Goal: Feedback & Contribution: Leave review/rating

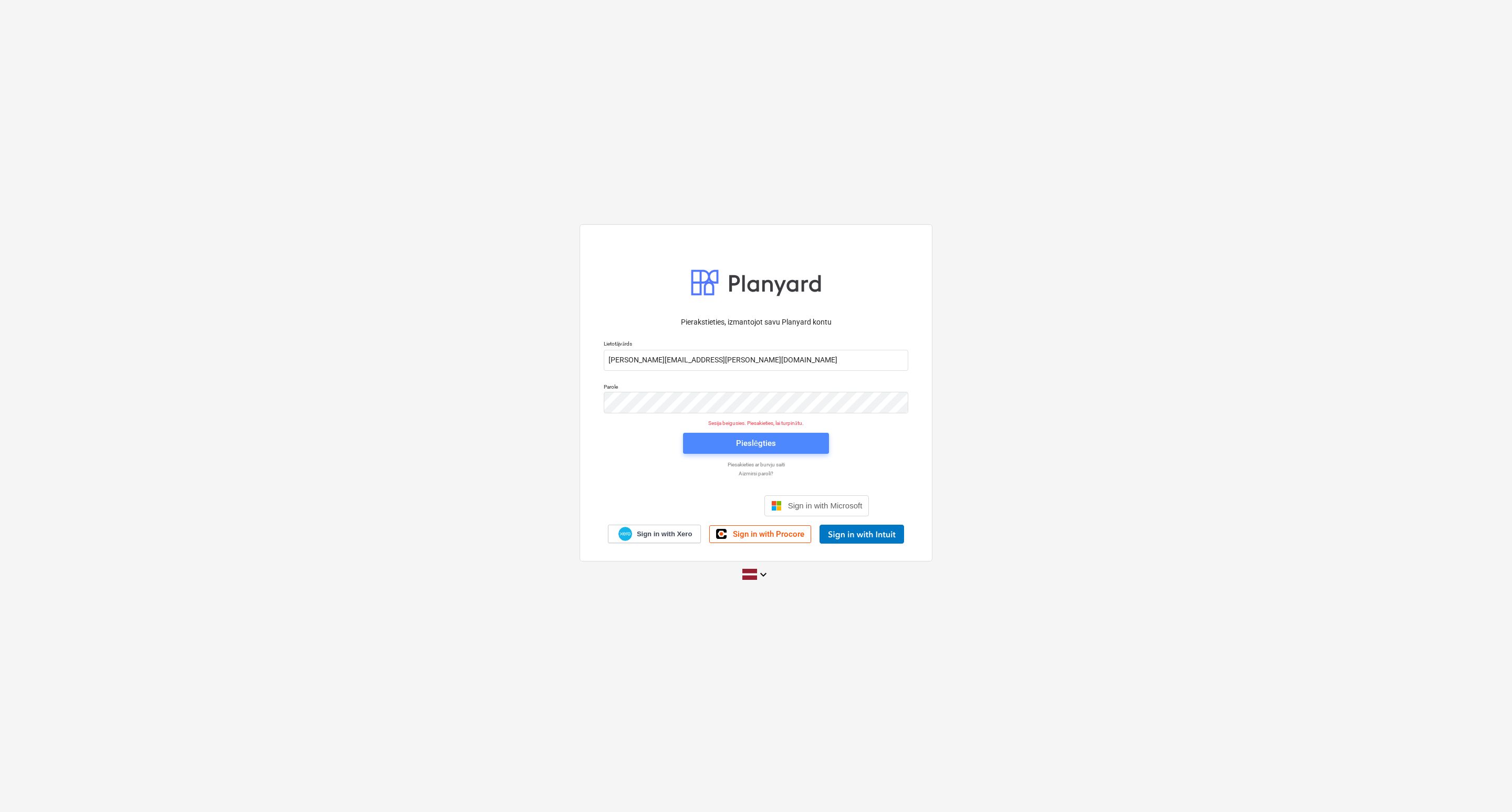
click at [753, 446] on div "Pieslēgties" at bounding box center [755, 444] width 40 height 14
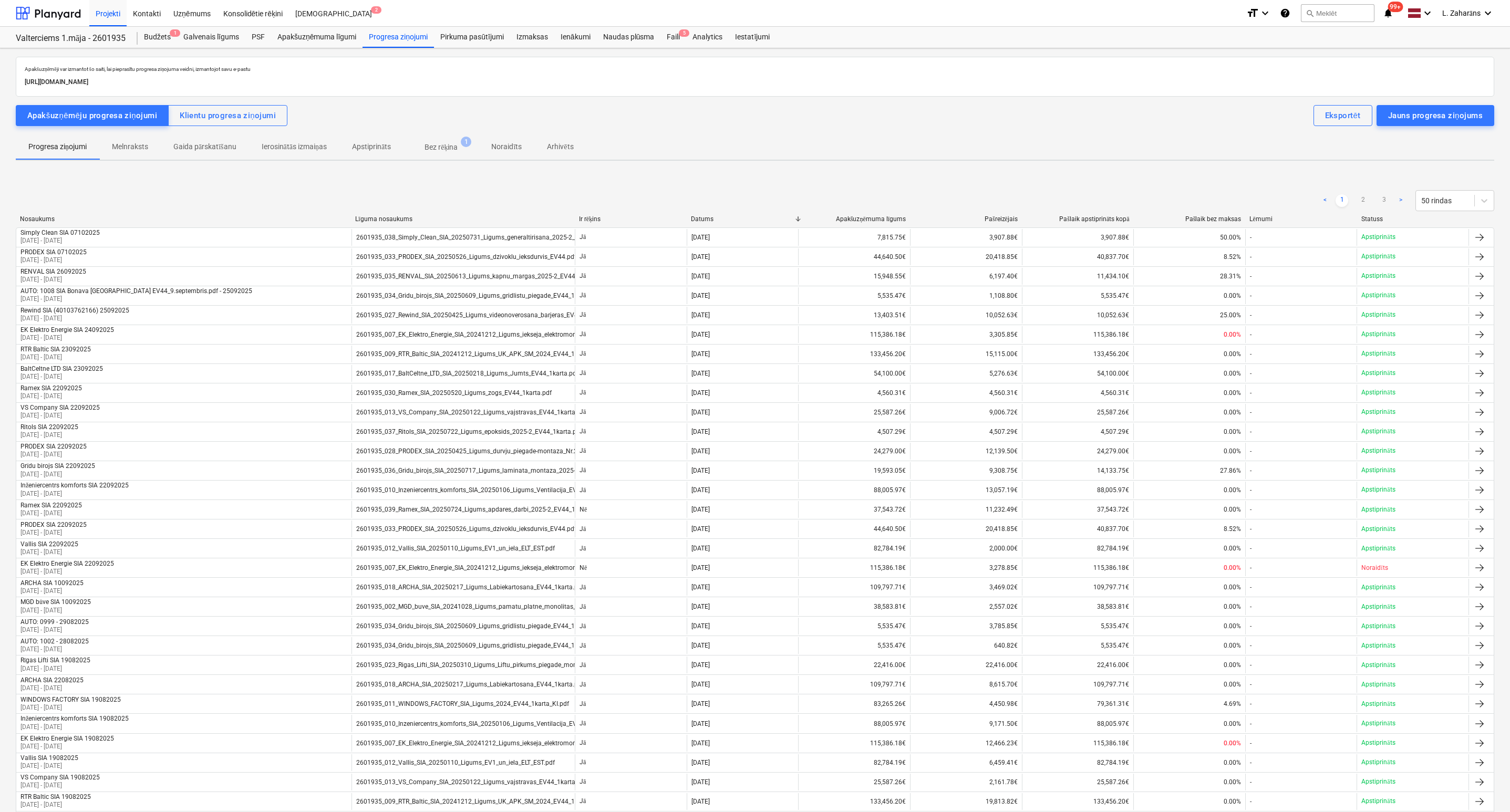
click at [448, 149] on p "Bez rēķina" at bounding box center [441, 147] width 33 height 11
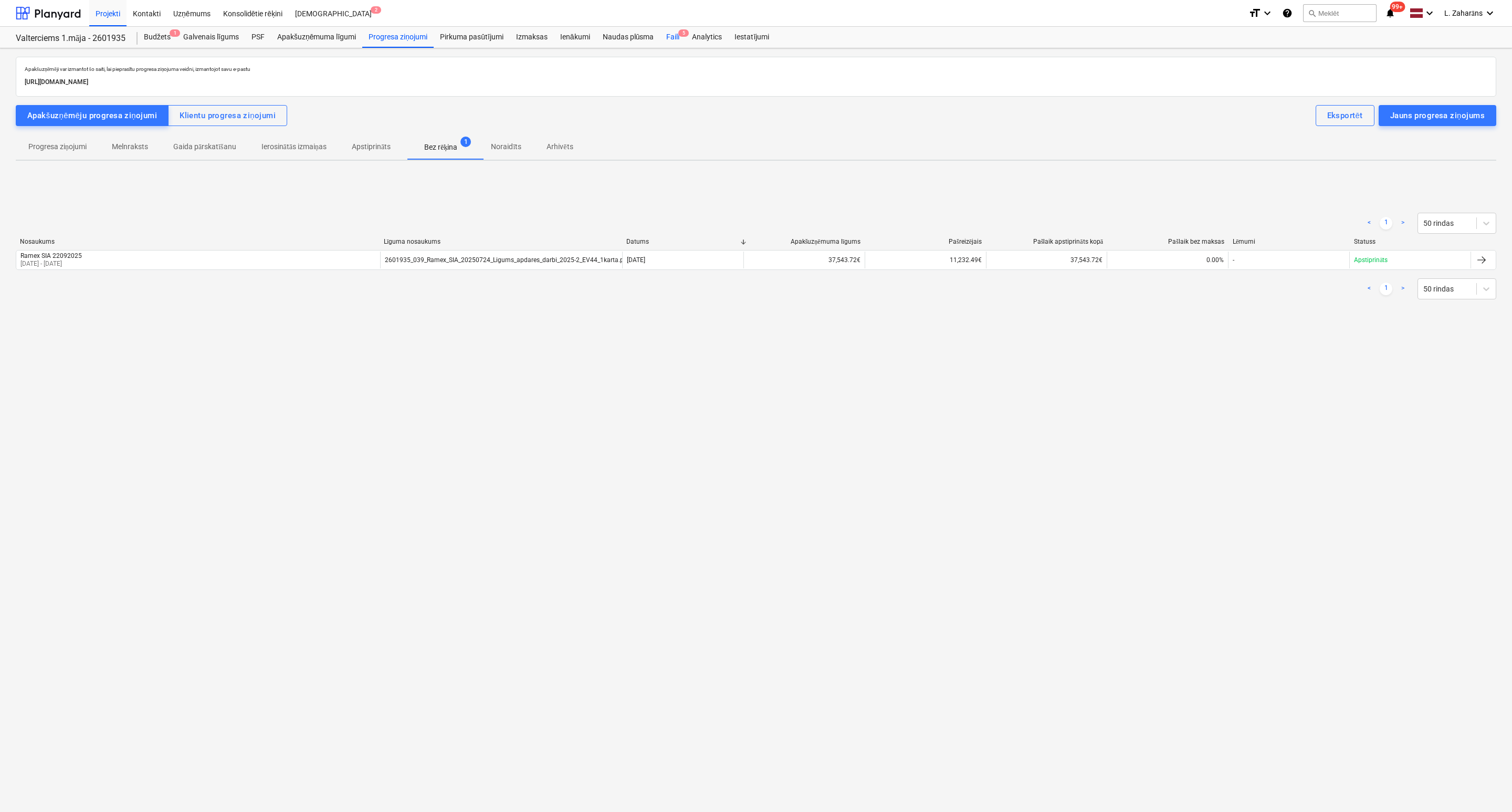
click at [670, 38] on div "Faili 5" at bounding box center [673, 38] width 26 height 21
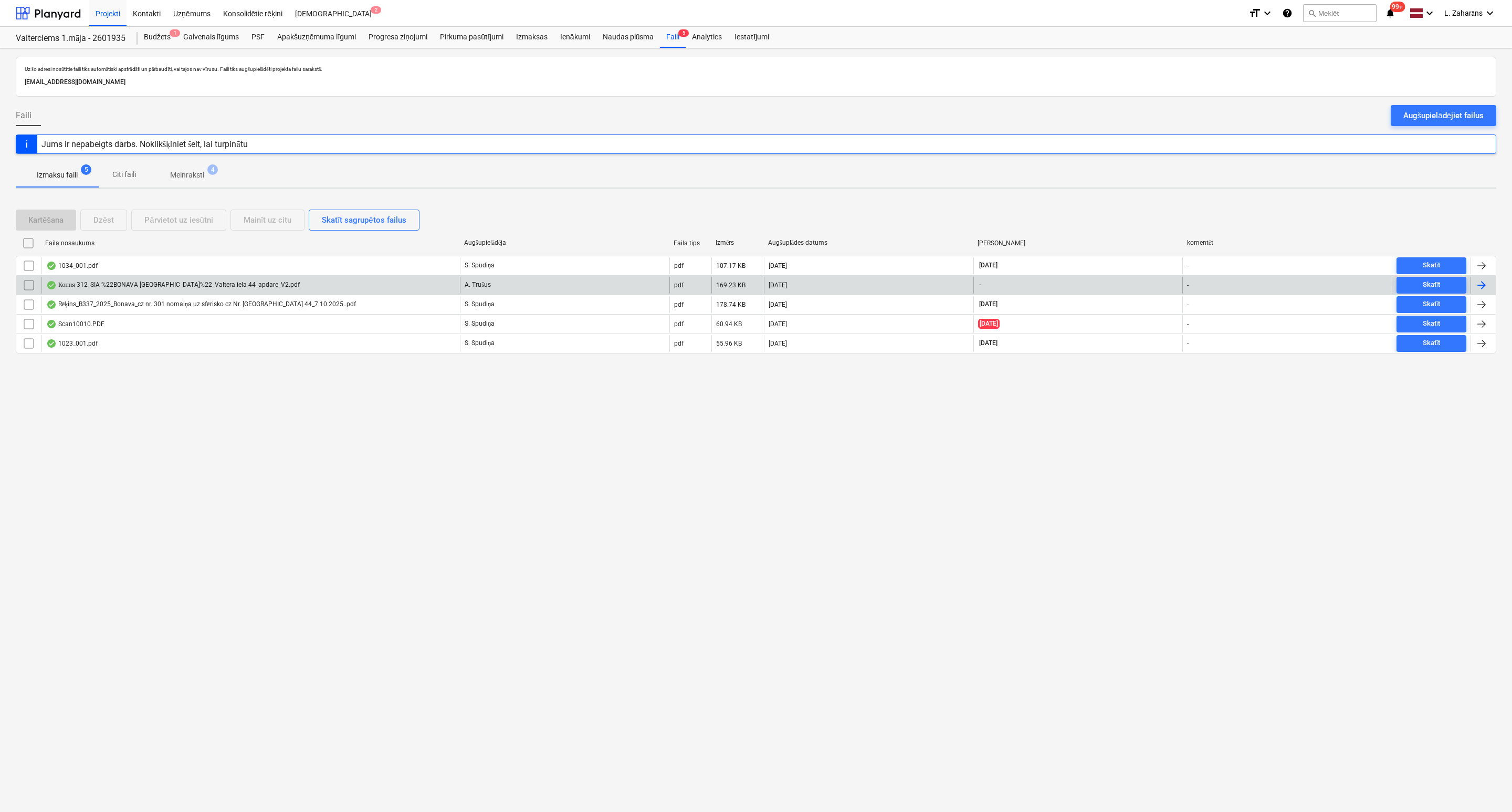
click at [375, 293] on div "Копия 312_SIA %22BONAVA [GEOGRAPHIC_DATA]%22_Valtera iela 44_apdare_V2.pdf" at bounding box center [251, 285] width 418 height 17
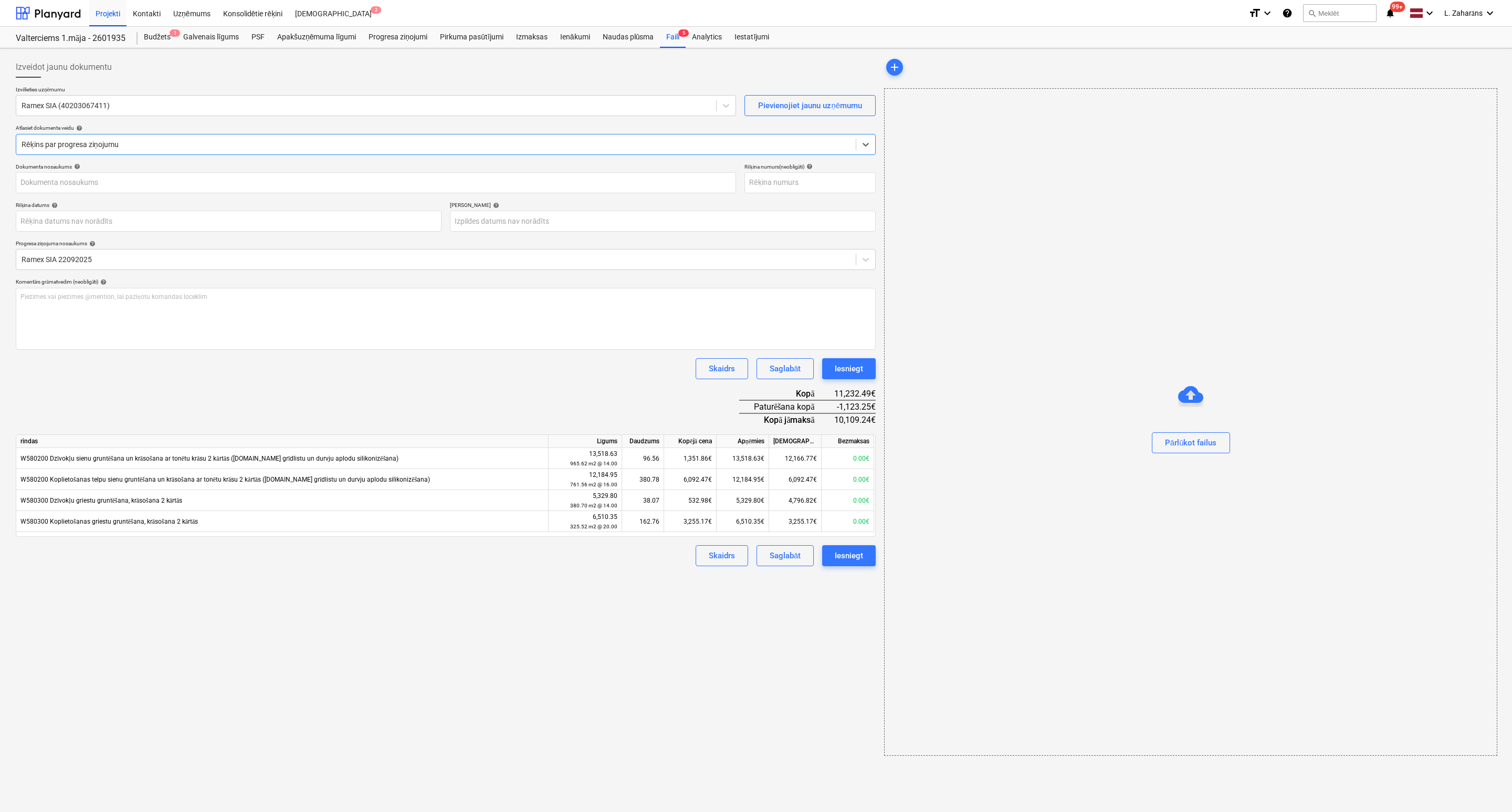
type input "312"
click at [837, 364] on div "Iesniegt" at bounding box center [847, 368] width 28 height 14
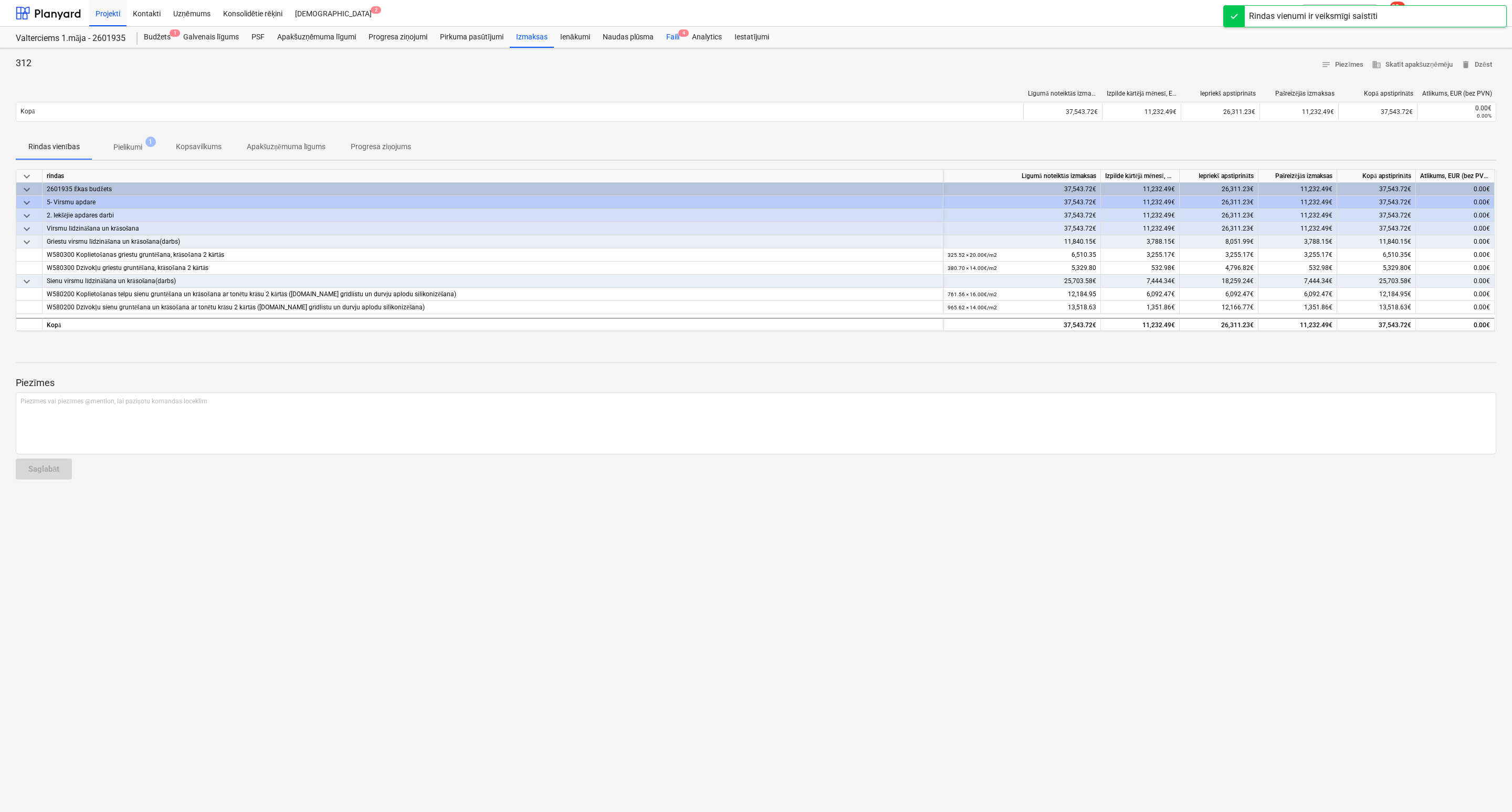
drag, startPoint x: 673, startPoint y: 37, endPoint x: 666, endPoint y: 44, distance: 9.9
click at [673, 37] on div "Faili 4" at bounding box center [673, 38] width 26 height 21
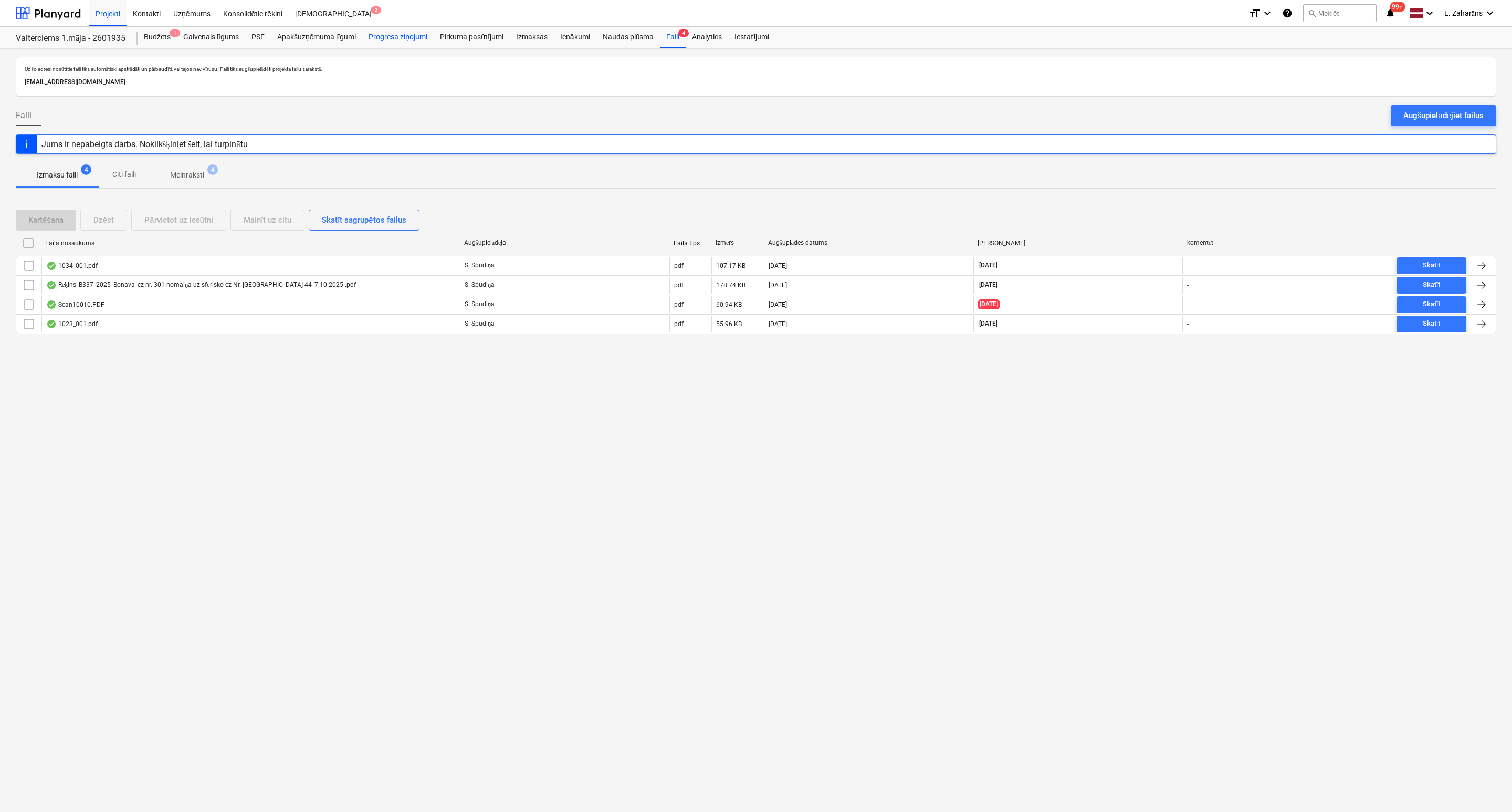
click at [397, 35] on div "Progresa ziņojumi" at bounding box center [397, 38] width 72 height 21
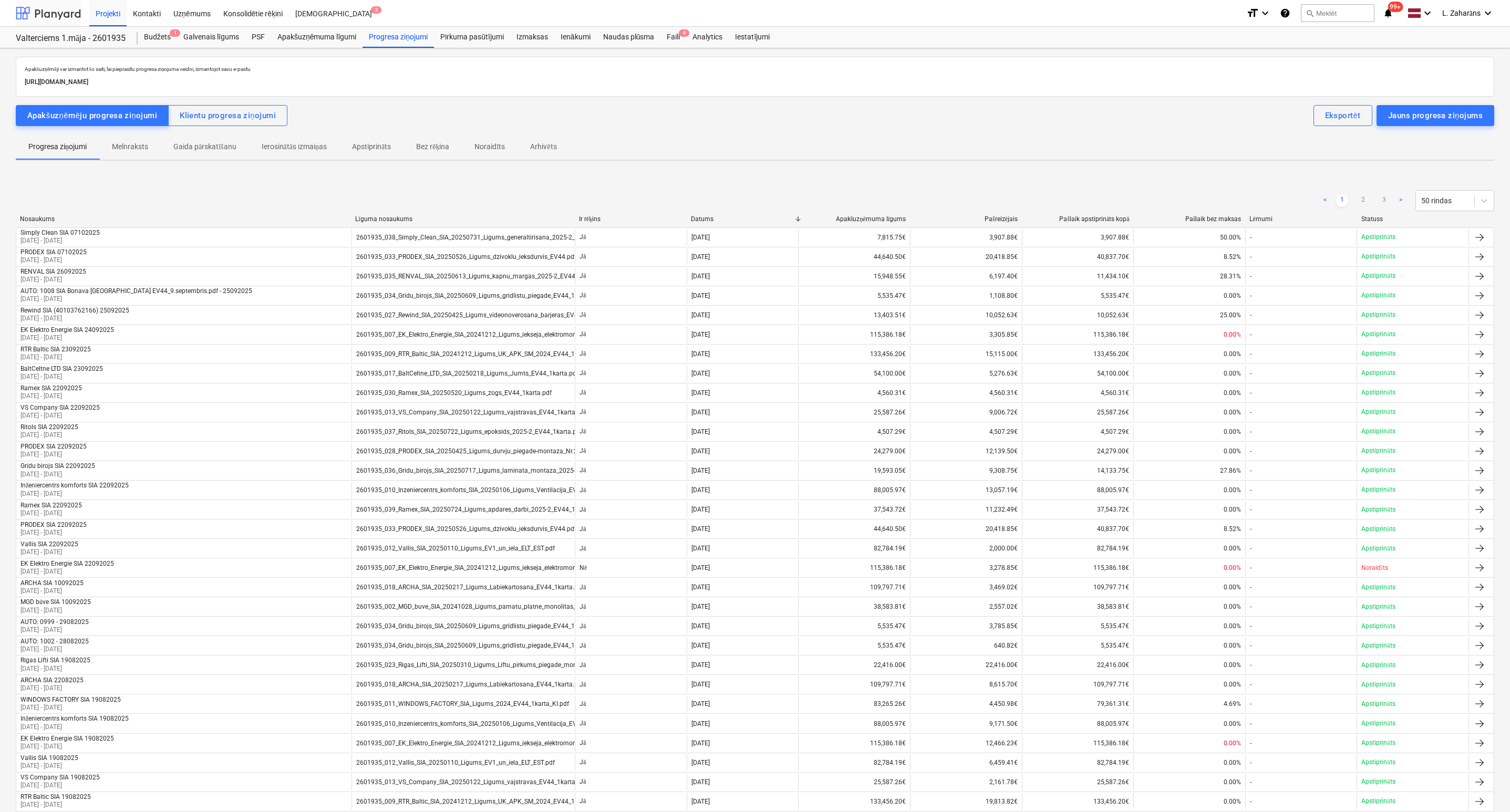
click at [65, 10] on div at bounding box center [49, 13] width 65 height 26
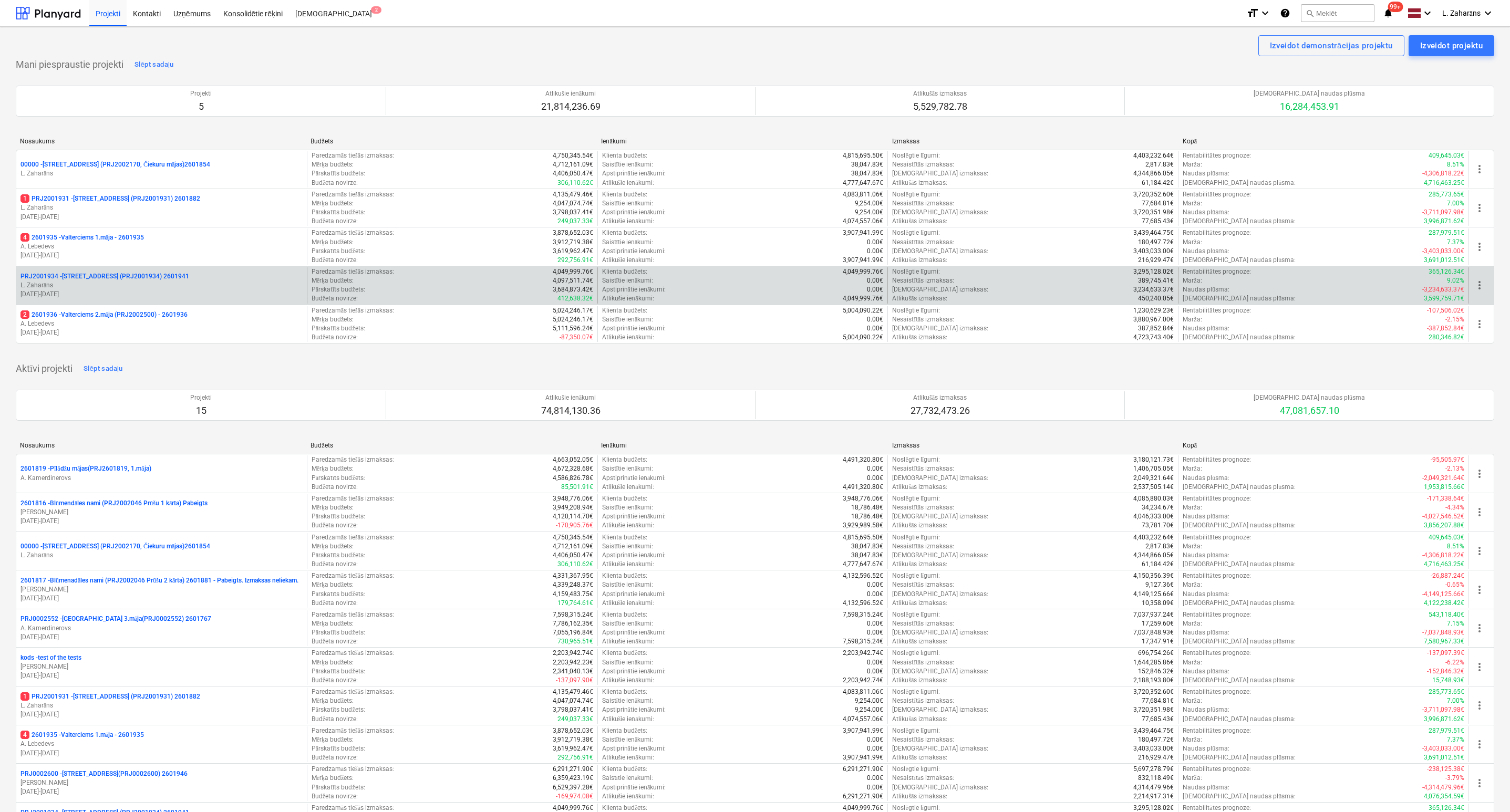
click at [139, 277] on p "PRJ2001934 - [PERSON_NAME][STREET_ADDRESS] (PRJ2001934) 2601941" at bounding box center [104, 276] width 168 height 9
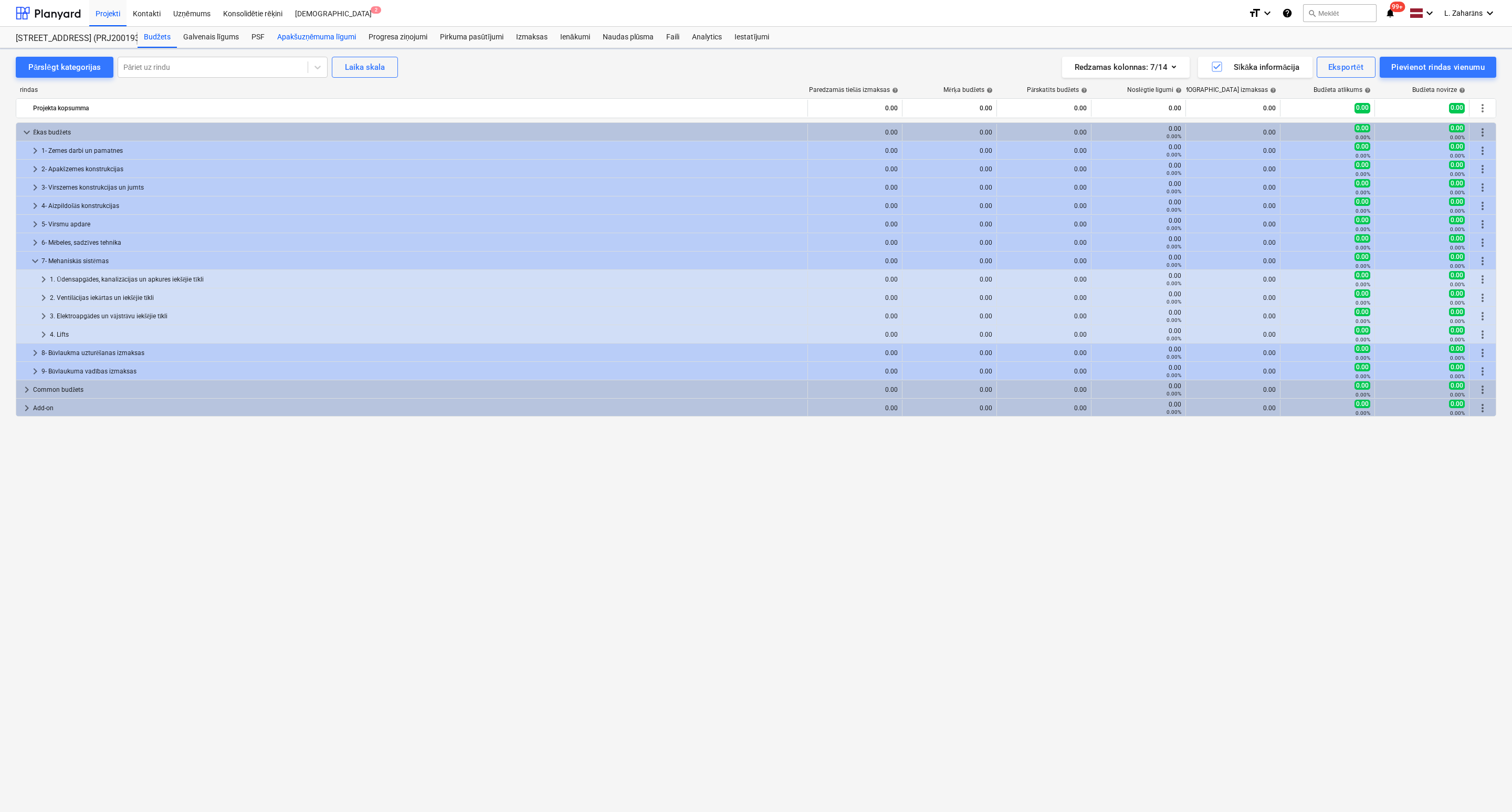
click at [298, 40] on div "Apakšuzņēmuma līgumi" at bounding box center [316, 38] width 91 height 21
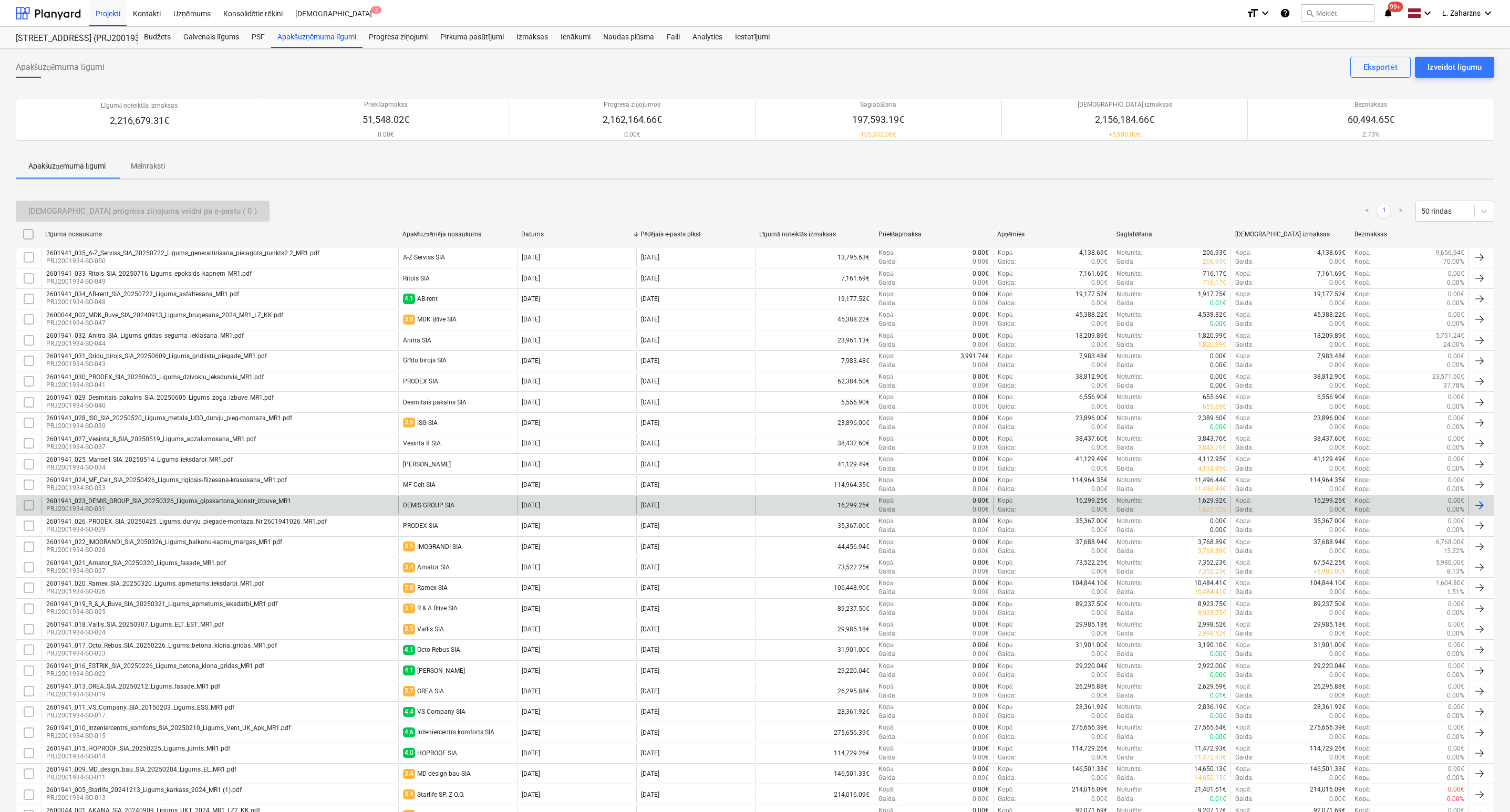
click at [341, 509] on div "2601941_023_DEMIS_GROUP_SIA_20250326_Ligums_gipskartona_konstr_izbuve_MR1 PRJ20…" at bounding box center [220, 505] width 357 height 18
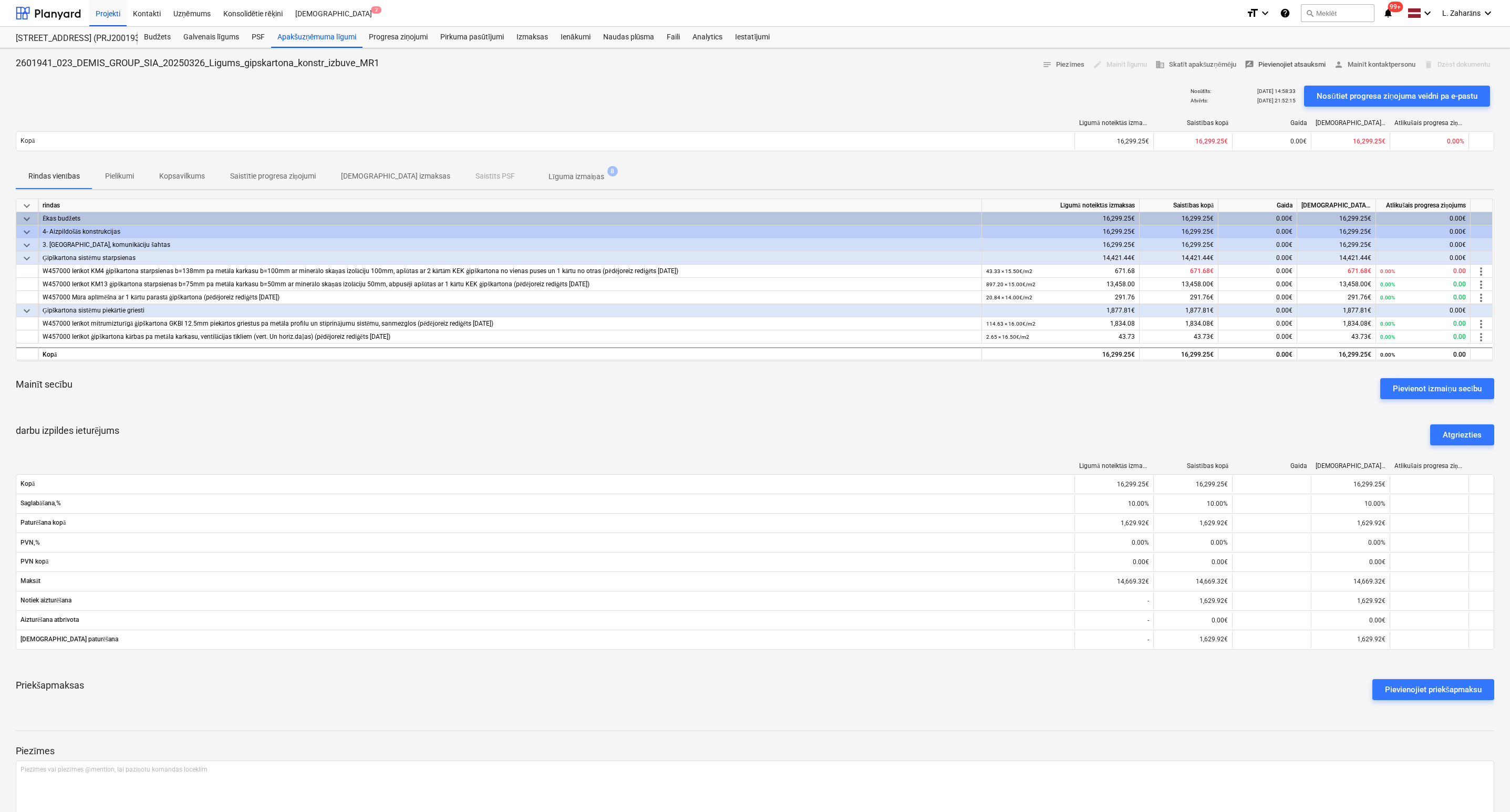
click at [1258, 67] on span "rate_review Pievienojiet atsauksmi" at bounding box center [1285, 65] width 81 height 12
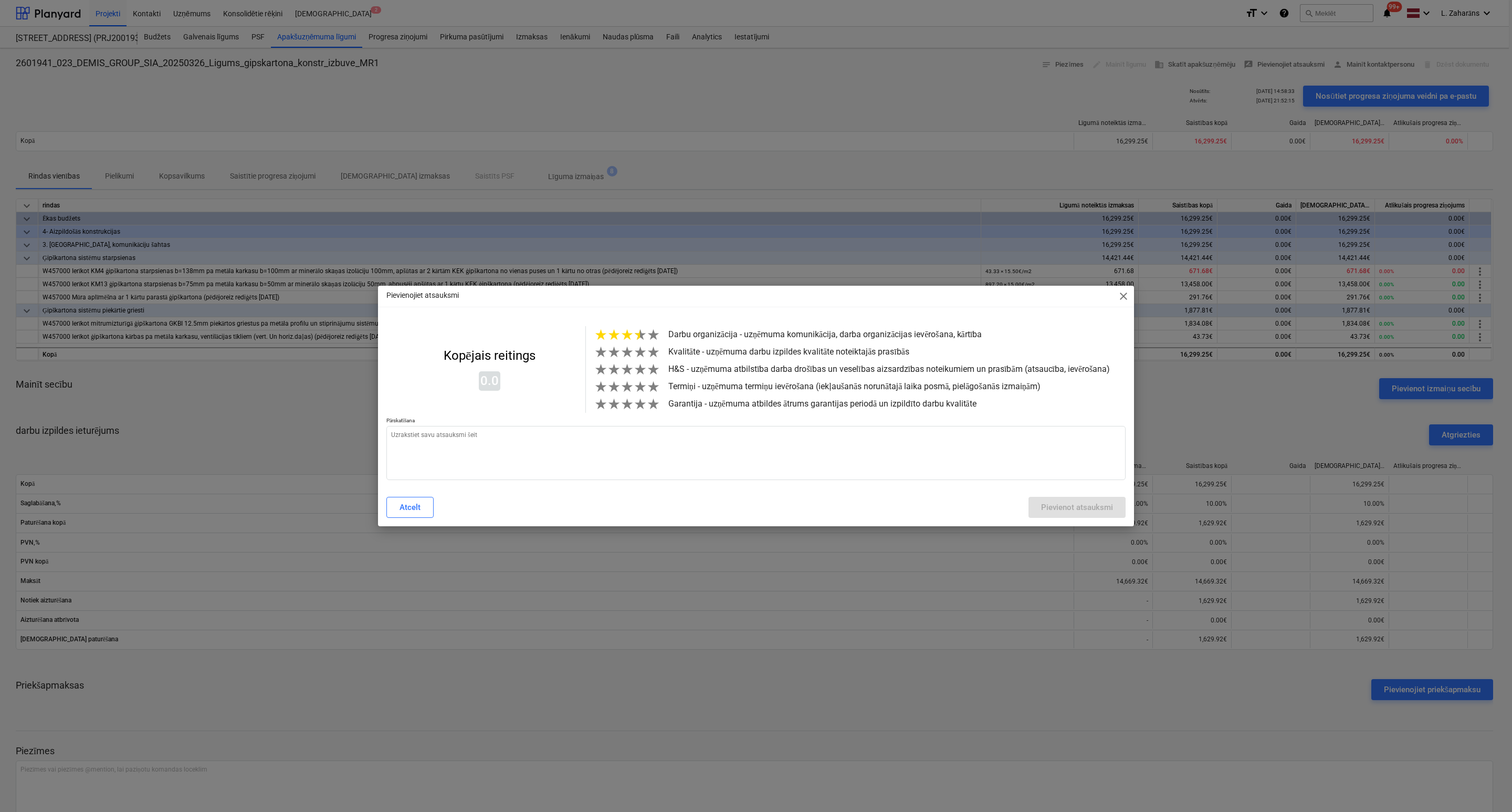
click at [639, 330] on span "★" at bounding box center [640, 334] width 13 height 17
click at [639, 351] on span "★" at bounding box center [640, 352] width 13 height 17
click at [636, 375] on span "★" at bounding box center [640, 369] width 13 height 17
click at [639, 396] on span "★" at bounding box center [640, 387] width 13 height 17
click at [639, 413] on span "★" at bounding box center [640, 404] width 13 height 17
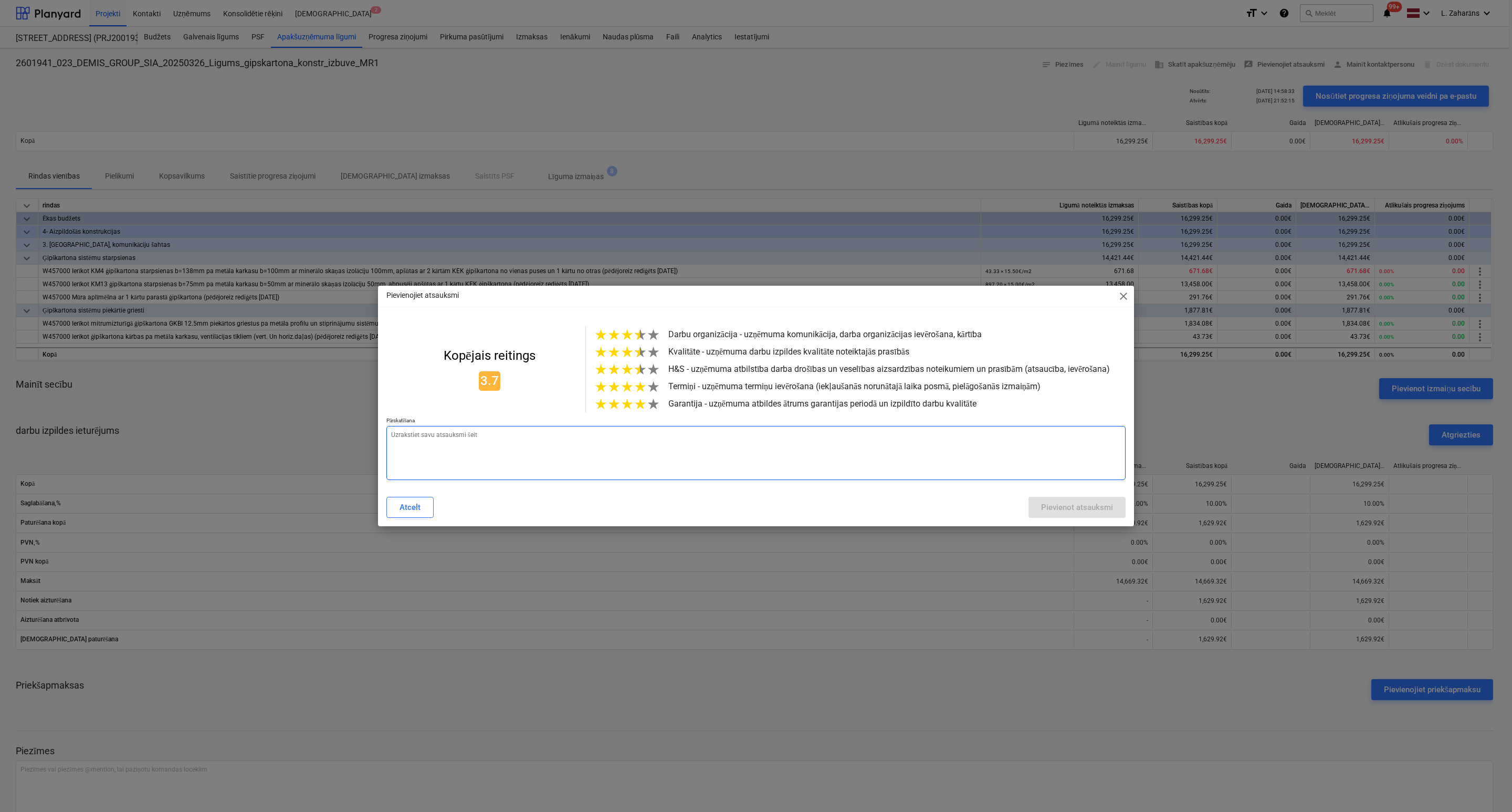
click at [622, 451] on textarea at bounding box center [756, 453] width 739 height 54
type textarea "x"
type textarea "i"
type textarea "x"
type textarea "ir"
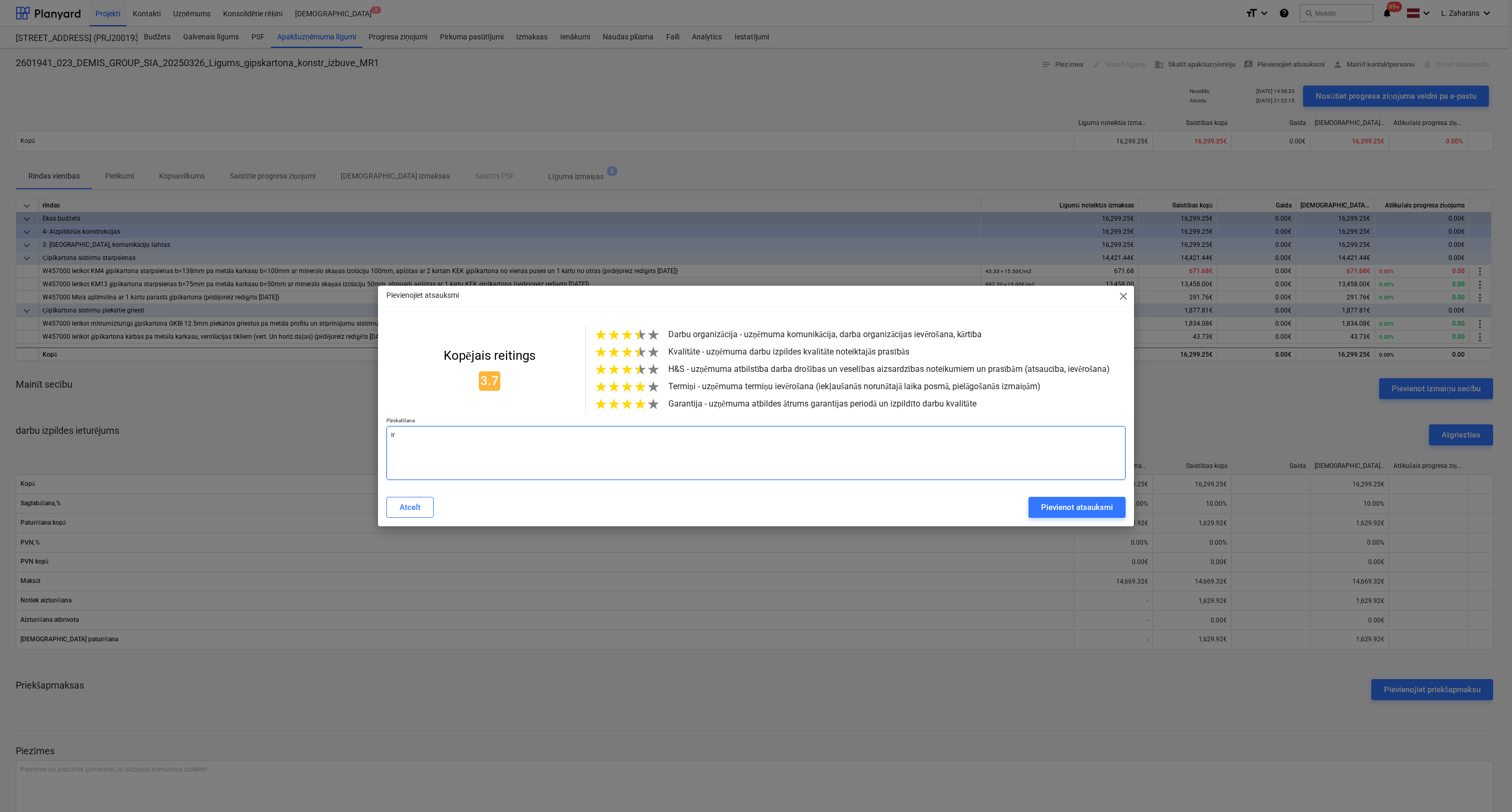
type textarea "x"
type textarea "ir"
type textarea "x"
type textarea "ir la"
type textarea "x"
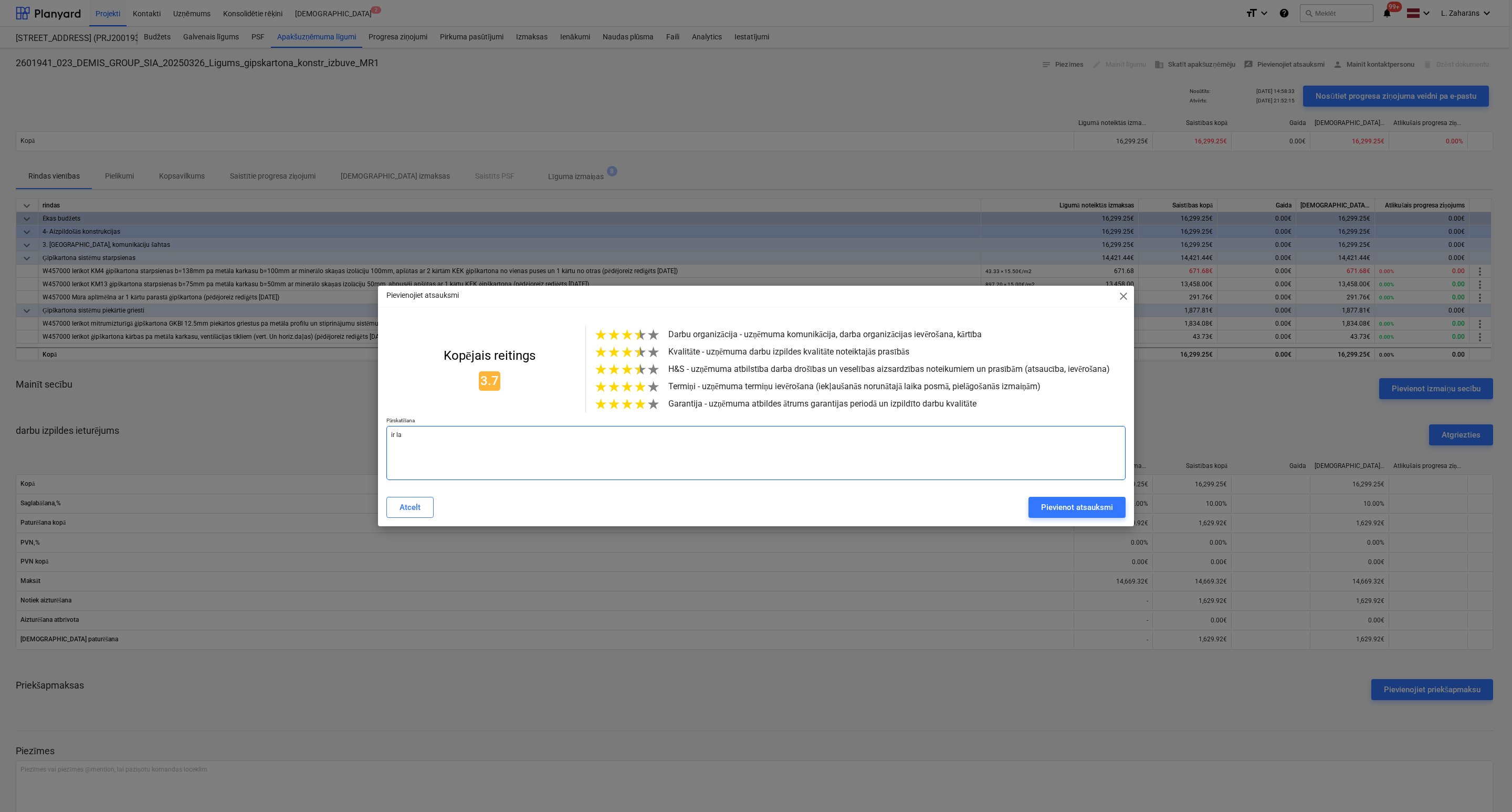
type textarea "ir lab"
type textarea "x"
drag, startPoint x: 409, startPoint y: 446, endPoint x: 361, endPoint y: 437, distance: 48.8
click at [361, 437] on div "Pievienojiet atsauksmi close Kopējais reitings 3.7 ★ ★ ★ ★ ★ Darbu organizācija…" at bounding box center [756, 406] width 1512 height 812
type textarea "ir labi"
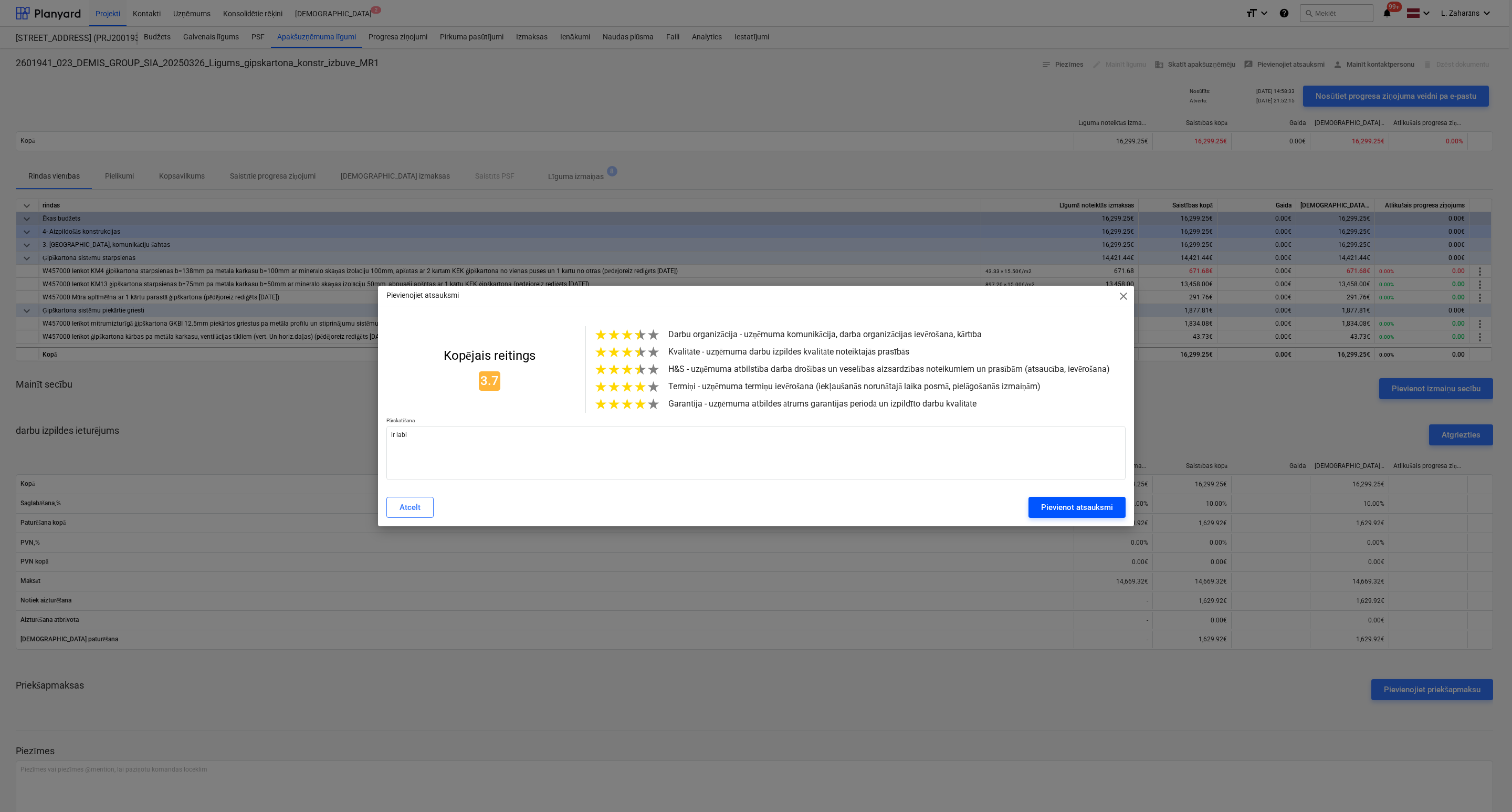
click at [1119, 514] on button "Pievienot atsauksmi" at bounding box center [1077, 508] width 97 height 21
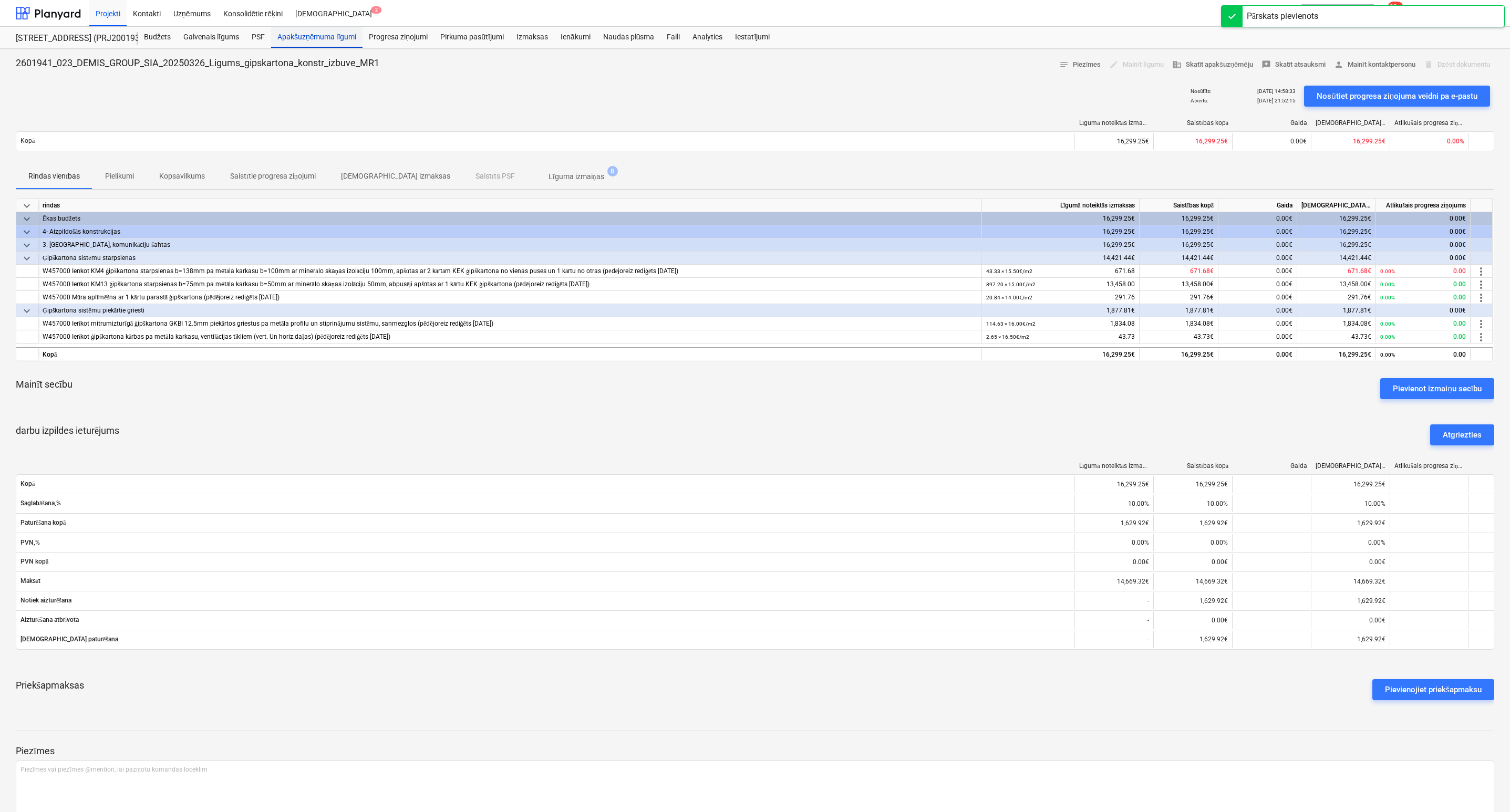
click at [309, 37] on div "Apakšuzņēmuma līgumi" at bounding box center [316, 38] width 91 height 21
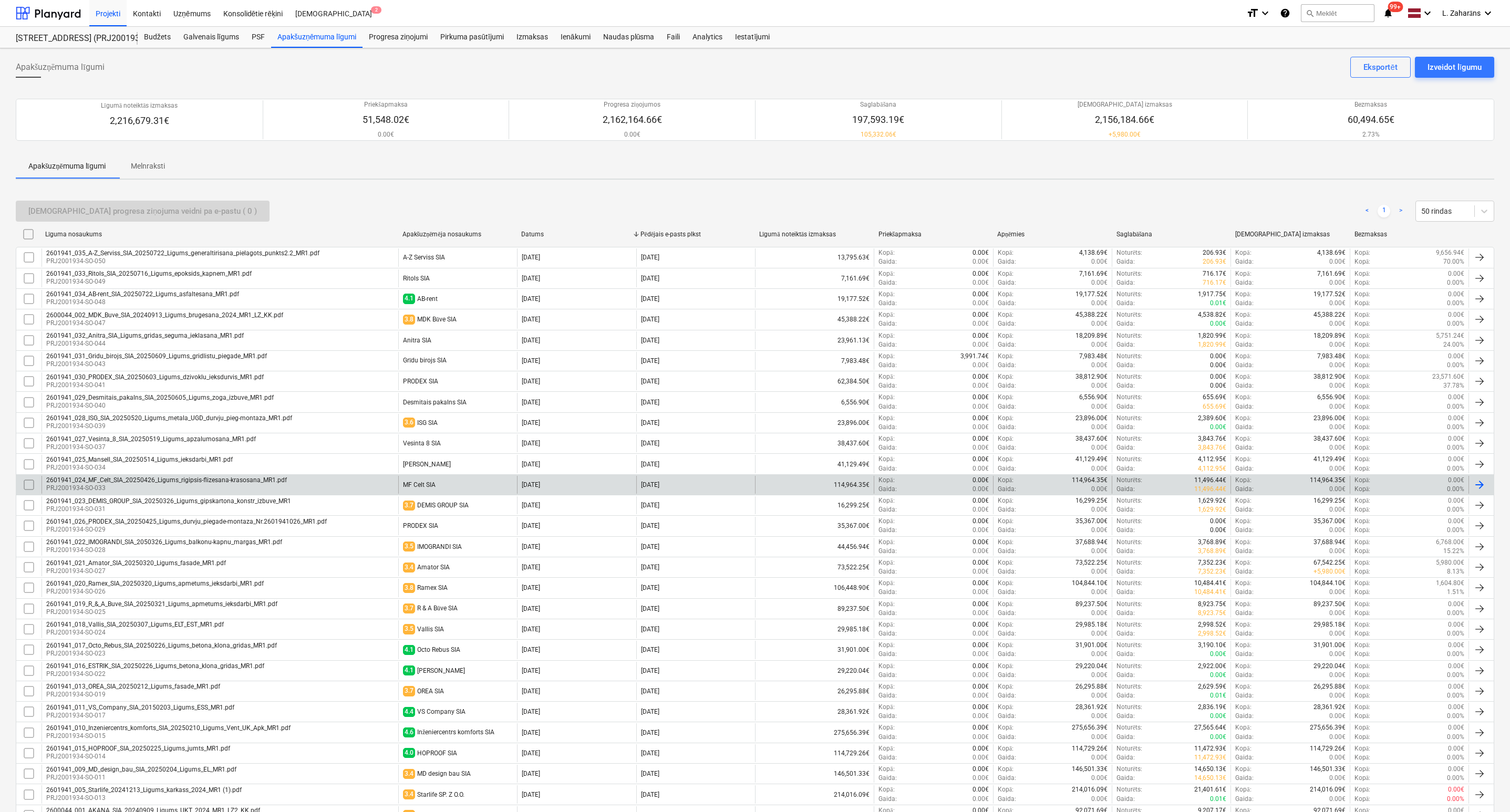
click at [362, 490] on div "2601941_024_MF_Celt_SIA_20250426_Ligums_rigipsis-flizesana-krasosana_MR1.pdf PR…" at bounding box center [220, 485] width 357 height 18
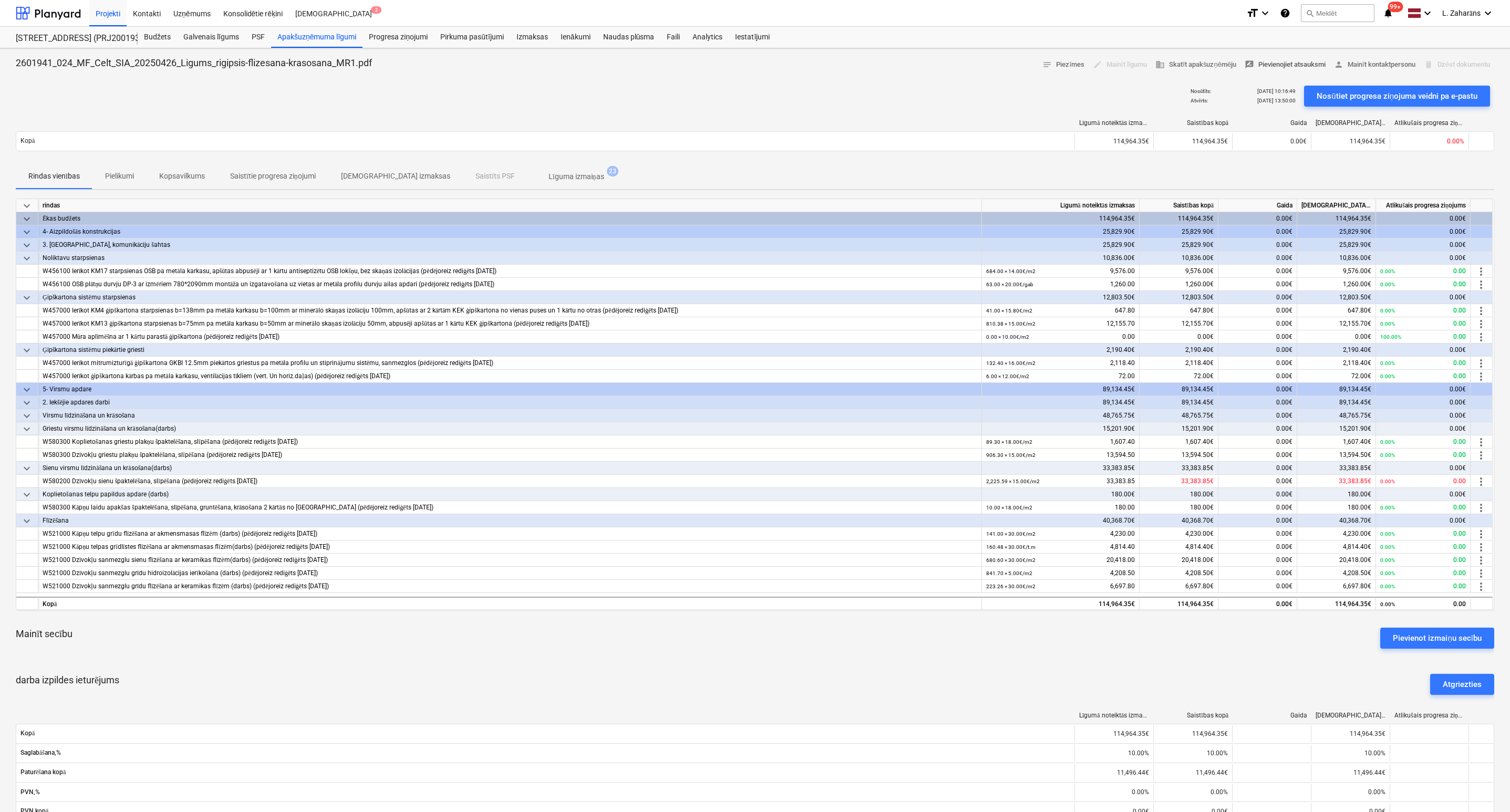
click at [1277, 67] on span "rate_review Pievienojiet atsauksmi" at bounding box center [1285, 65] width 81 height 12
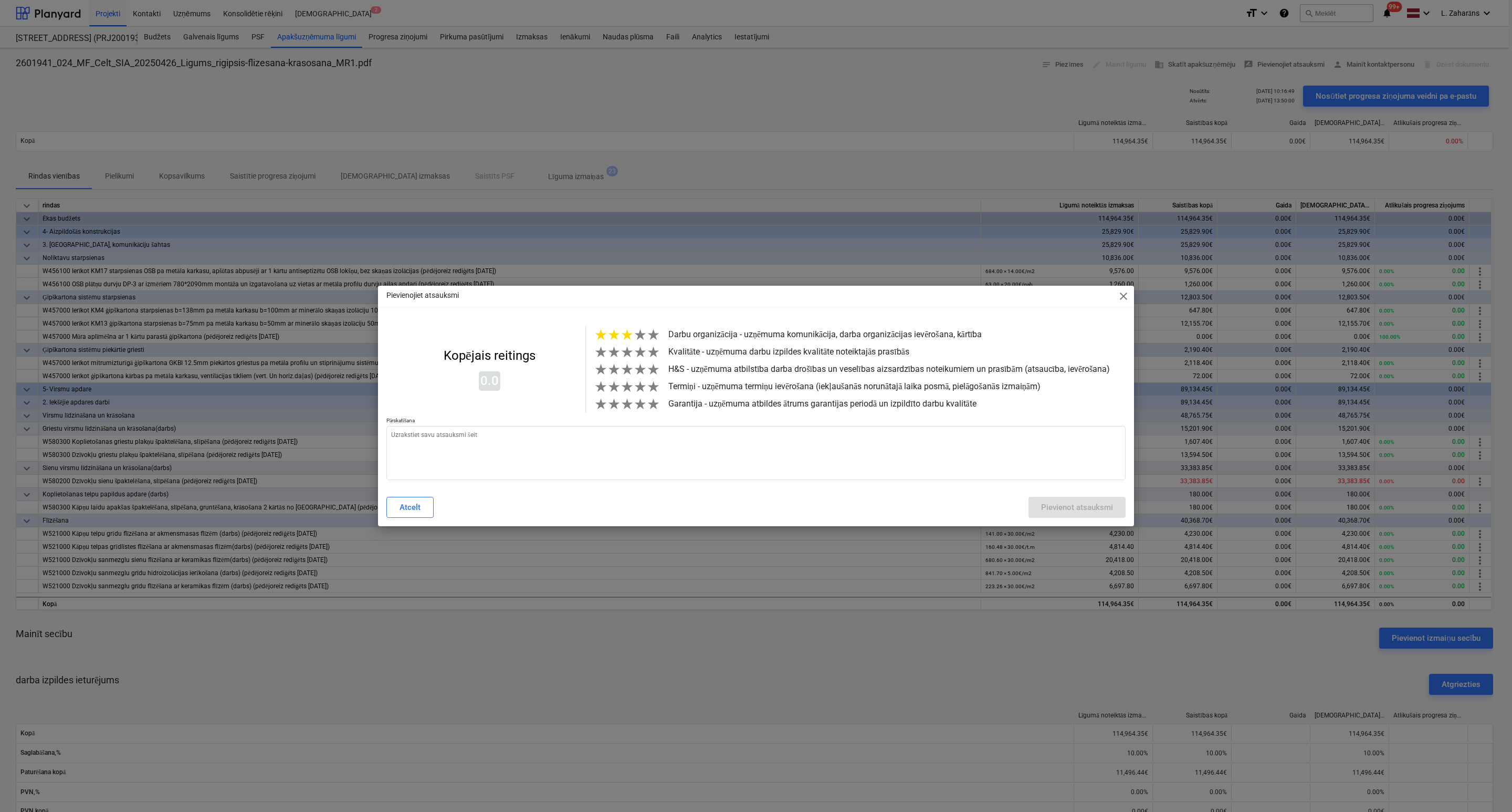
click at [627, 334] on span "★" at bounding box center [627, 334] width 13 height 17
click at [627, 356] on span "★" at bounding box center [627, 352] width 13 height 17
click at [629, 372] on span "★" at bounding box center [627, 369] width 13 height 17
click at [634, 393] on span "★" at bounding box center [640, 387] width 13 height 17
click at [634, 413] on span "★" at bounding box center [640, 404] width 13 height 17
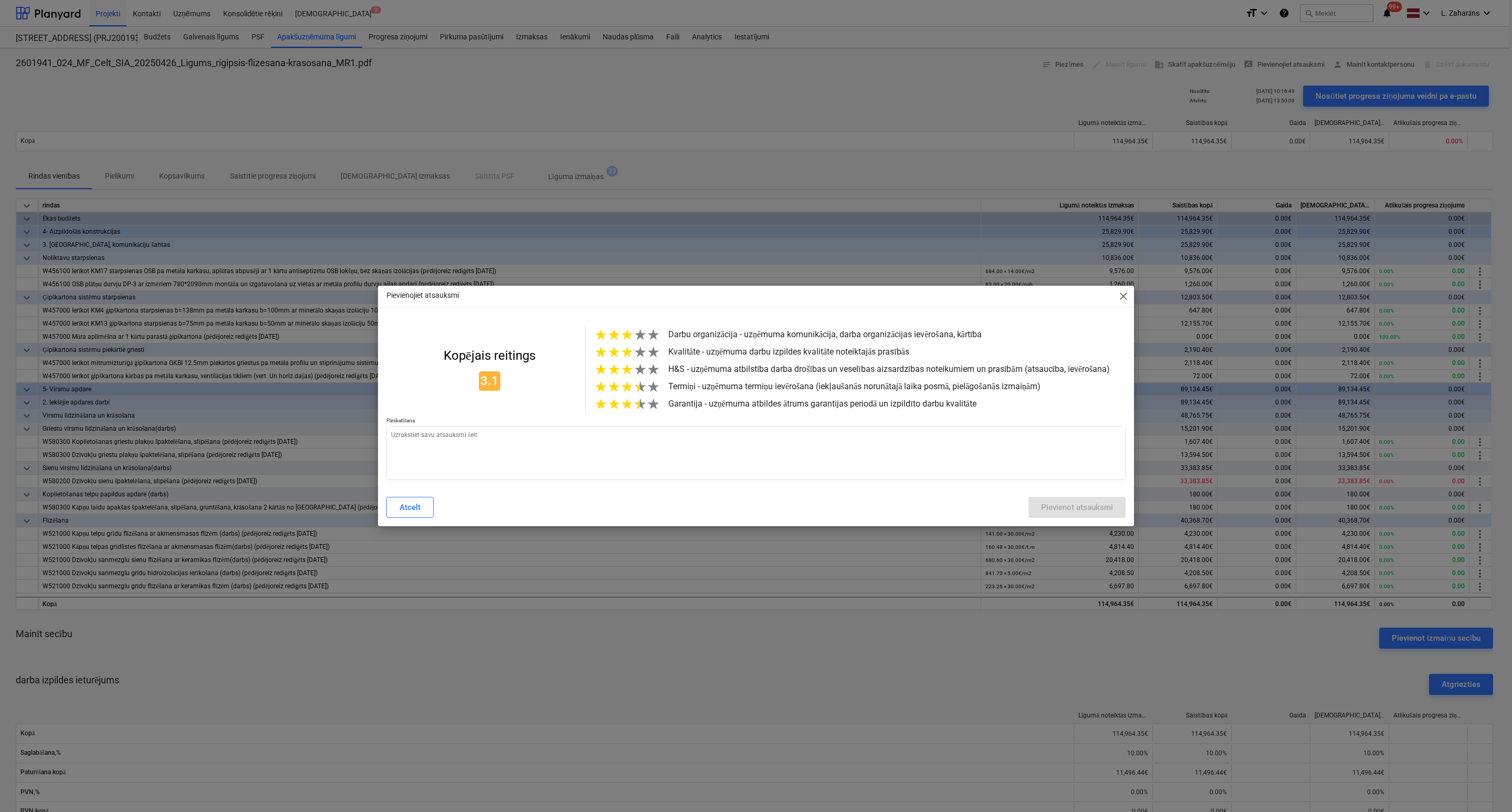
type textarea "x"
click at [632, 435] on textarea at bounding box center [756, 453] width 739 height 54
paste textarea "ir labi"
type textarea "ir labi"
type textarea "x"
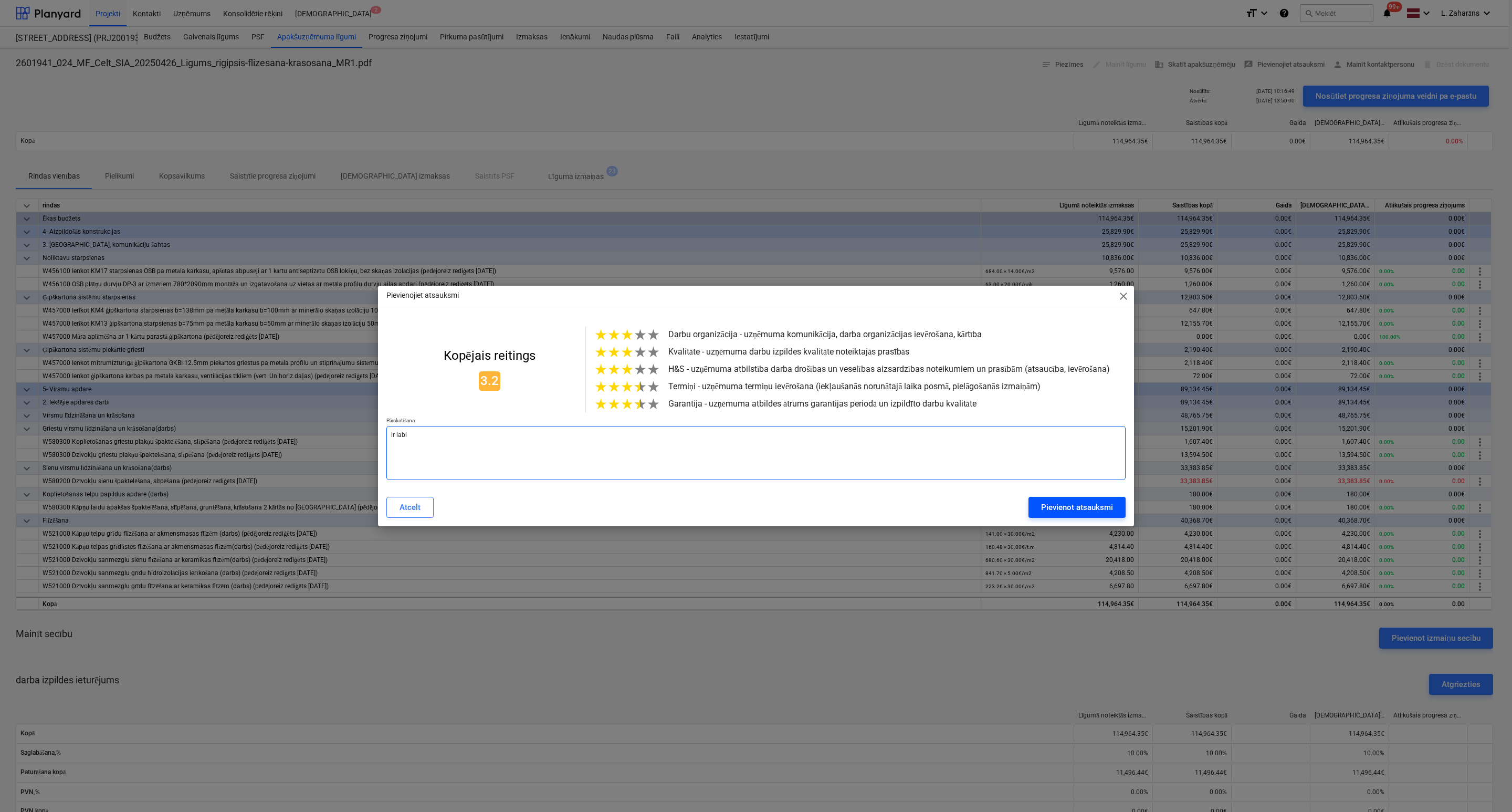
type textarea "ir labi"
click at [1088, 514] on div "Pievienot atsauksmi" at bounding box center [1076, 508] width 72 height 14
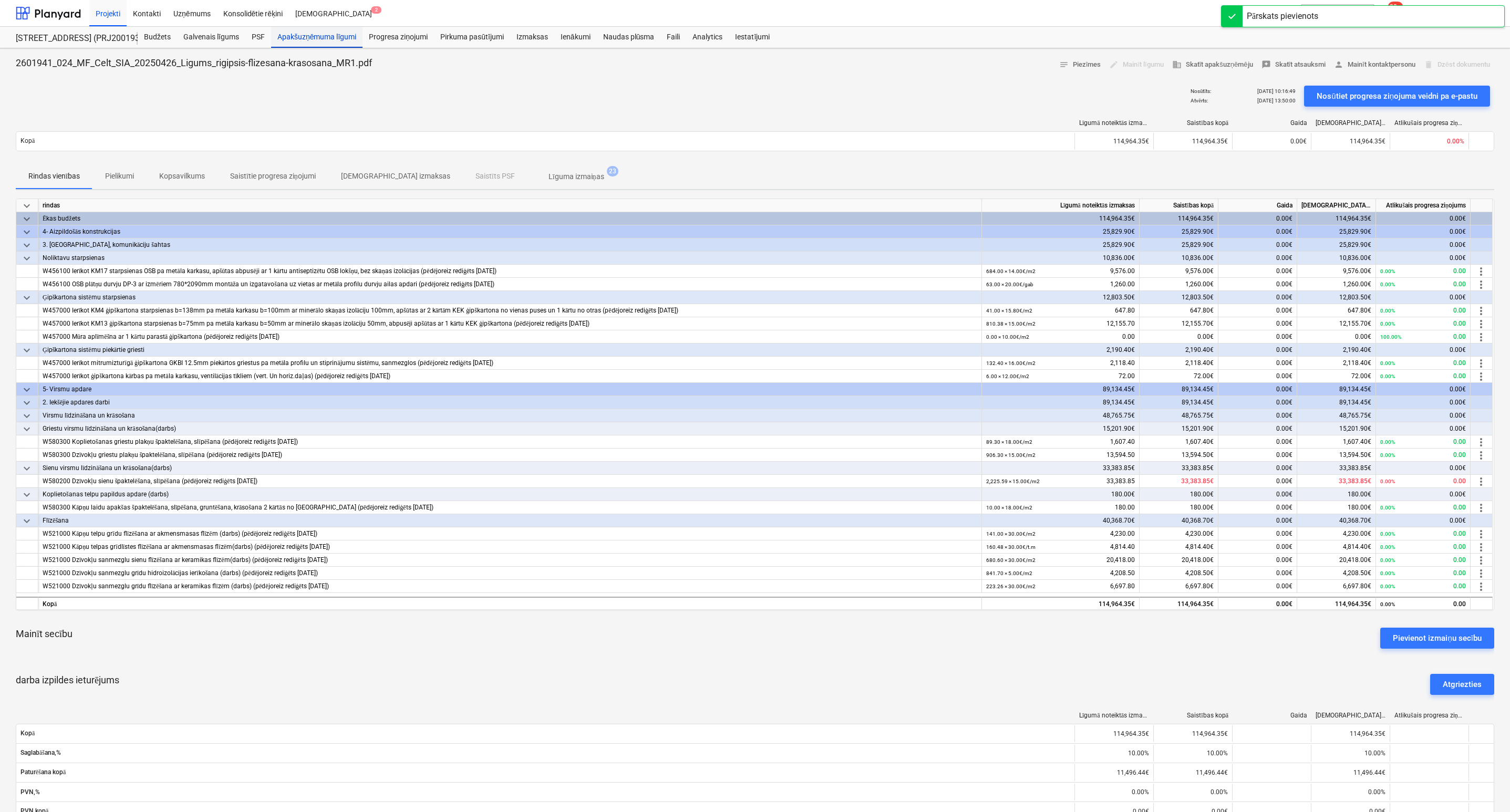
click at [330, 40] on div "Apakšuzņēmuma līgumi" at bounding box center [316, 38] width 91 height 21
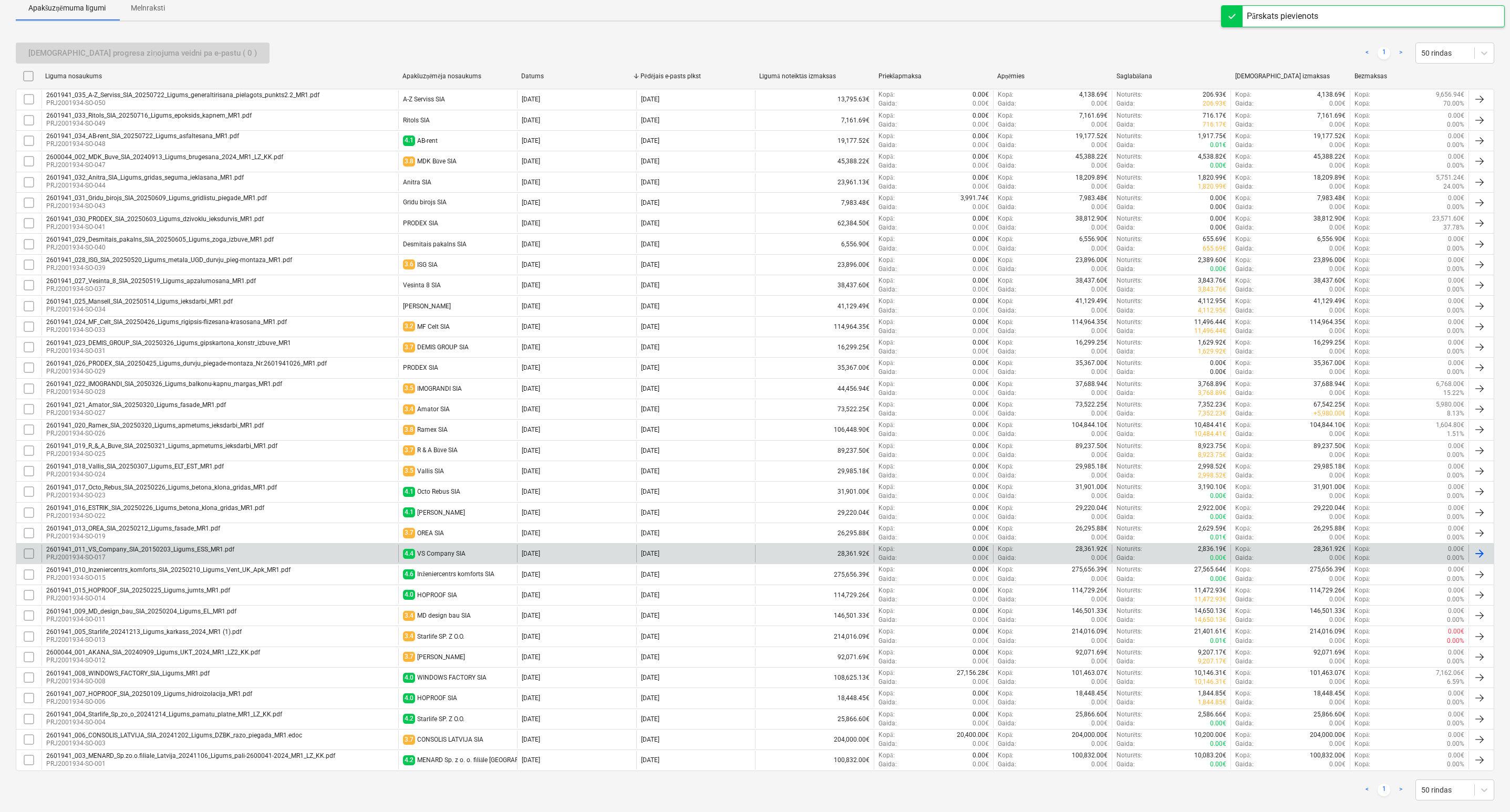
scroll to position [184, 0]
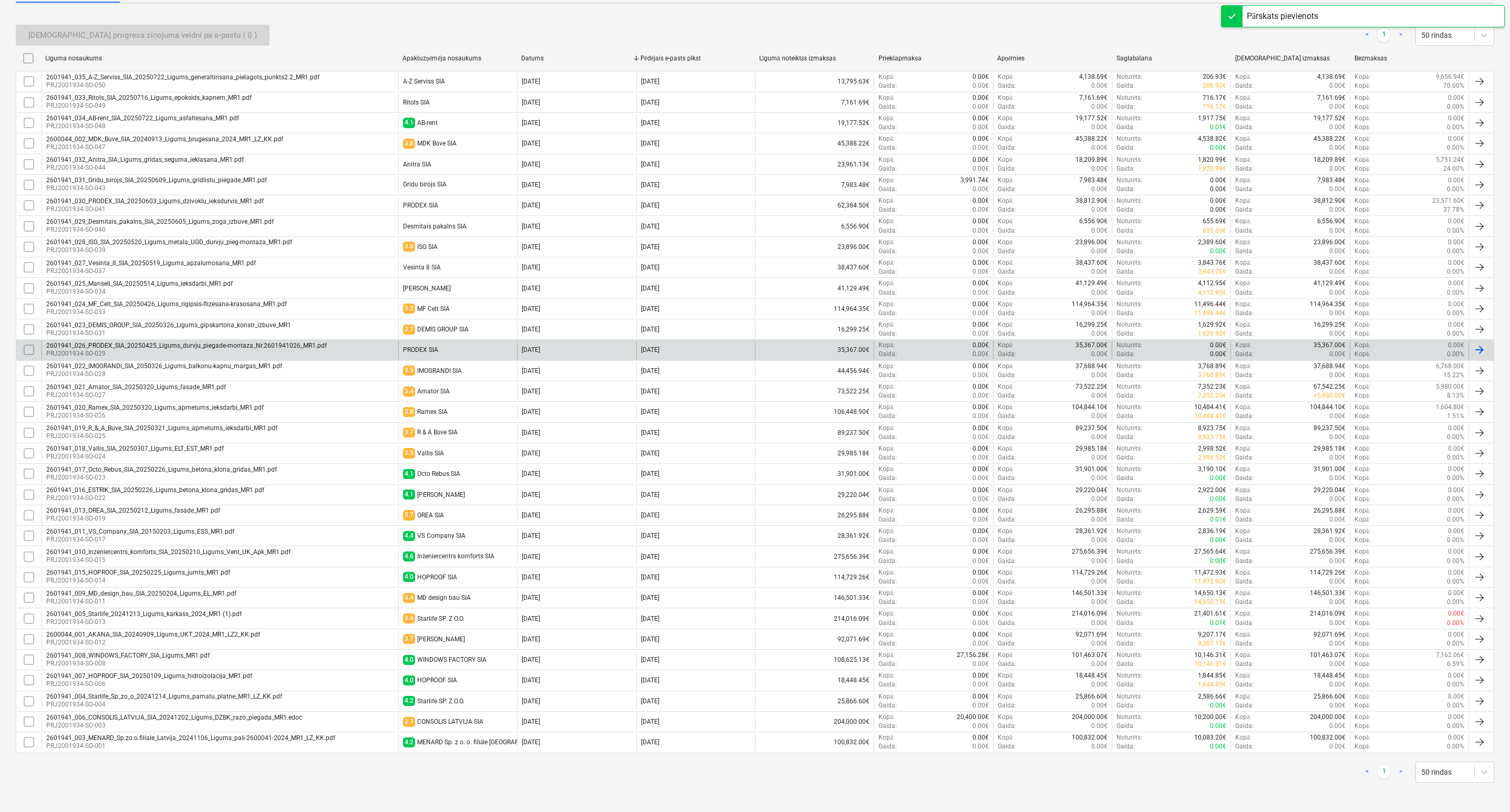
click at [364, 349] on div "2601941_026_PRODEX_SIA_20250425_Ligums_durvju_piegade-montaza_Nr.2601941026_MR1…" at bounding box center [220, 350] width 357 height 18
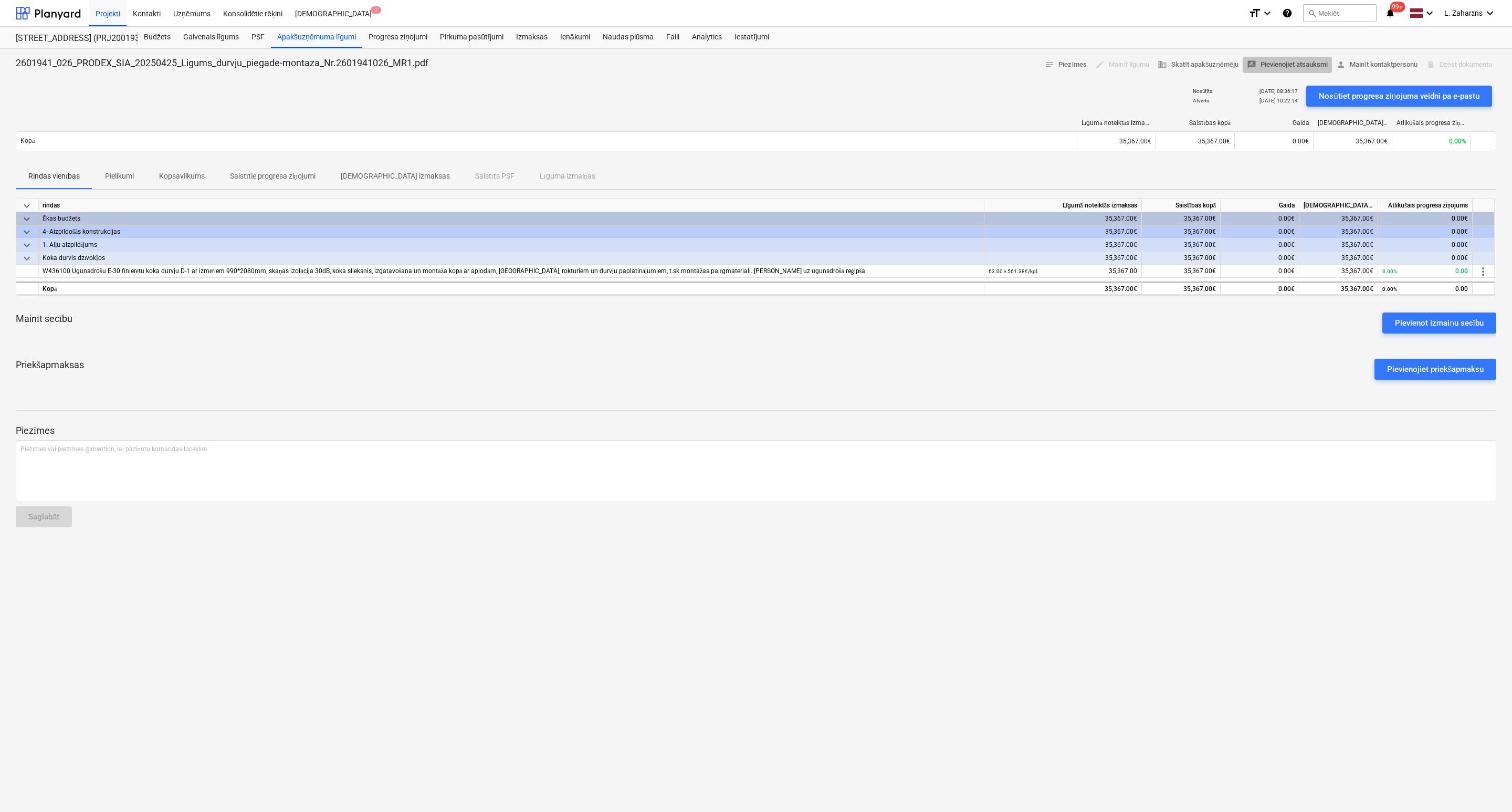
click at [1274, 63] on span "rate_review Pievienojiet atsauksmi" at bounding box center [1287, 65] width 81 height 12
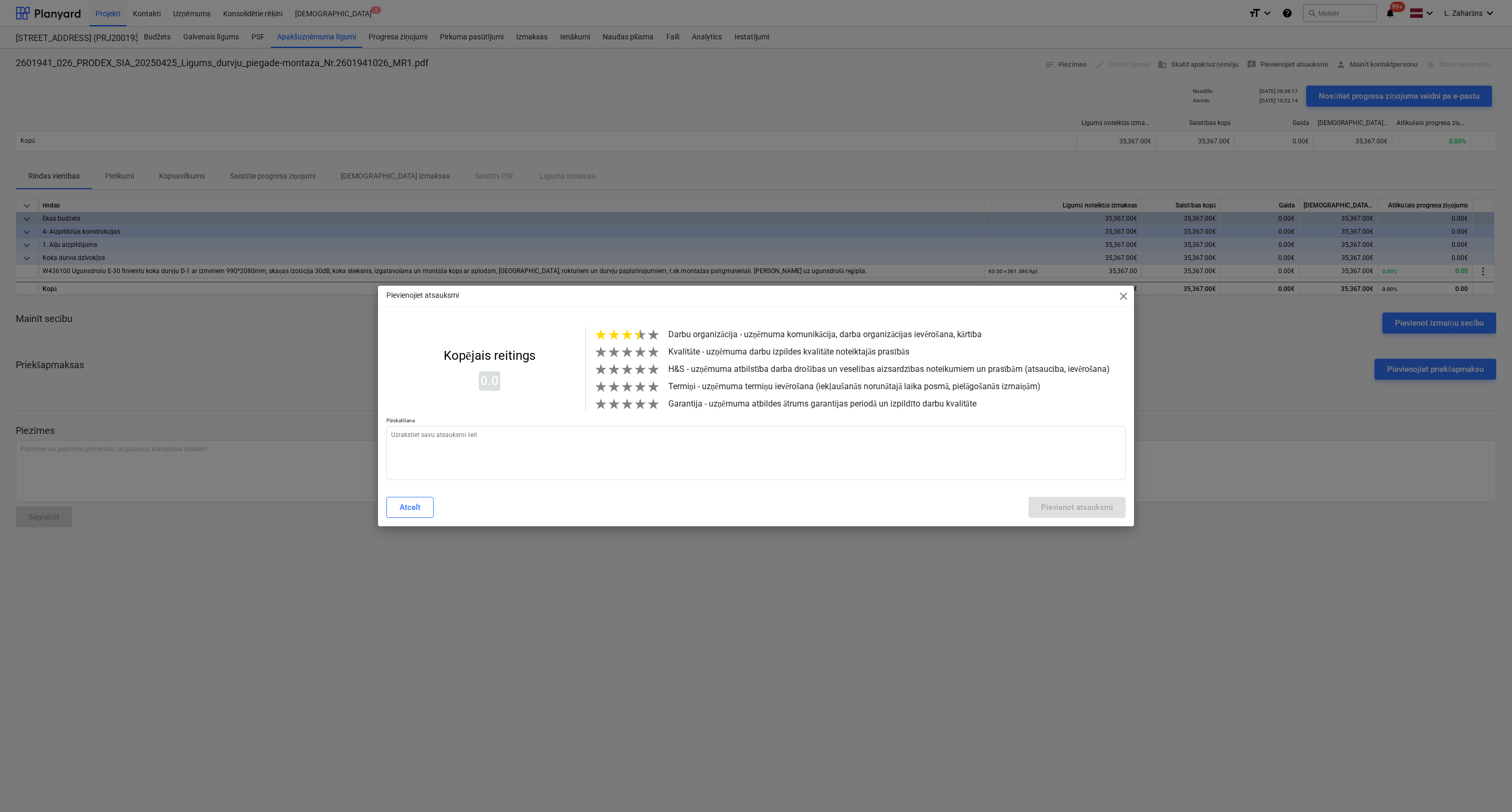
click at [638, 332] on span "★" at bounding box center [640, 334] width 13 height 17
click at [638, 351] on span "★" at bounding box center [640, 352] width 13 height 17
click at [636, 373] on span "★" at bounding box center [640, 369] width 13 height 17
click at [634, 394] on span "★" at bounding box center [640, 387] width 13 height 17
click at [639, 413] on span "★" at bounding box center [640, 404] width 13 height 17
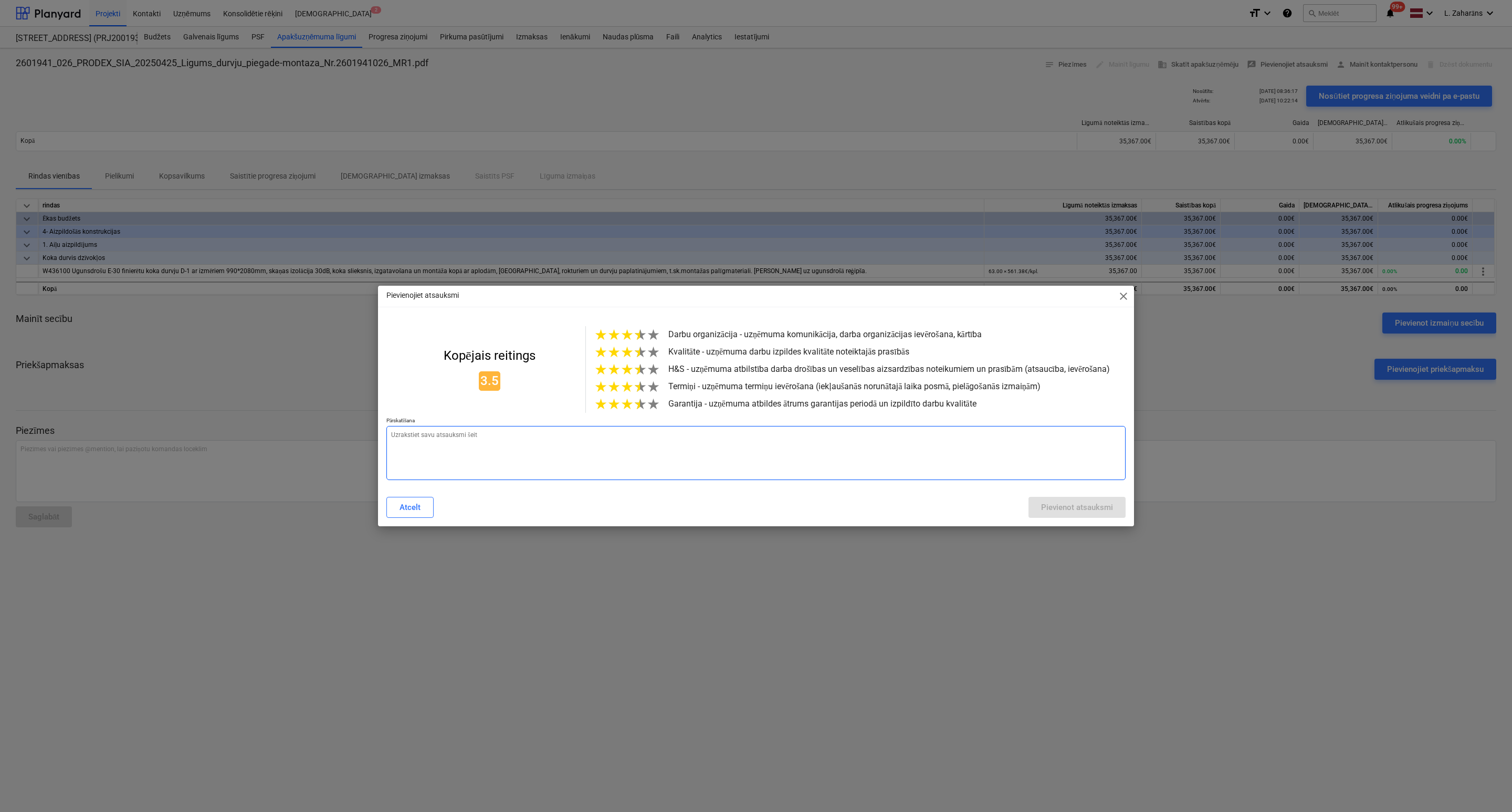
click at [632, 437] on textarea at bounding box center [756, 453] width 739 height 54
paste textarea "ir labi"
type textarea "x"
type textarea "ir labi"
drag, startPoint x: 1053, startPoint y: 512, endPoint x: 1038, endPoint y: 515, distance: 15.3
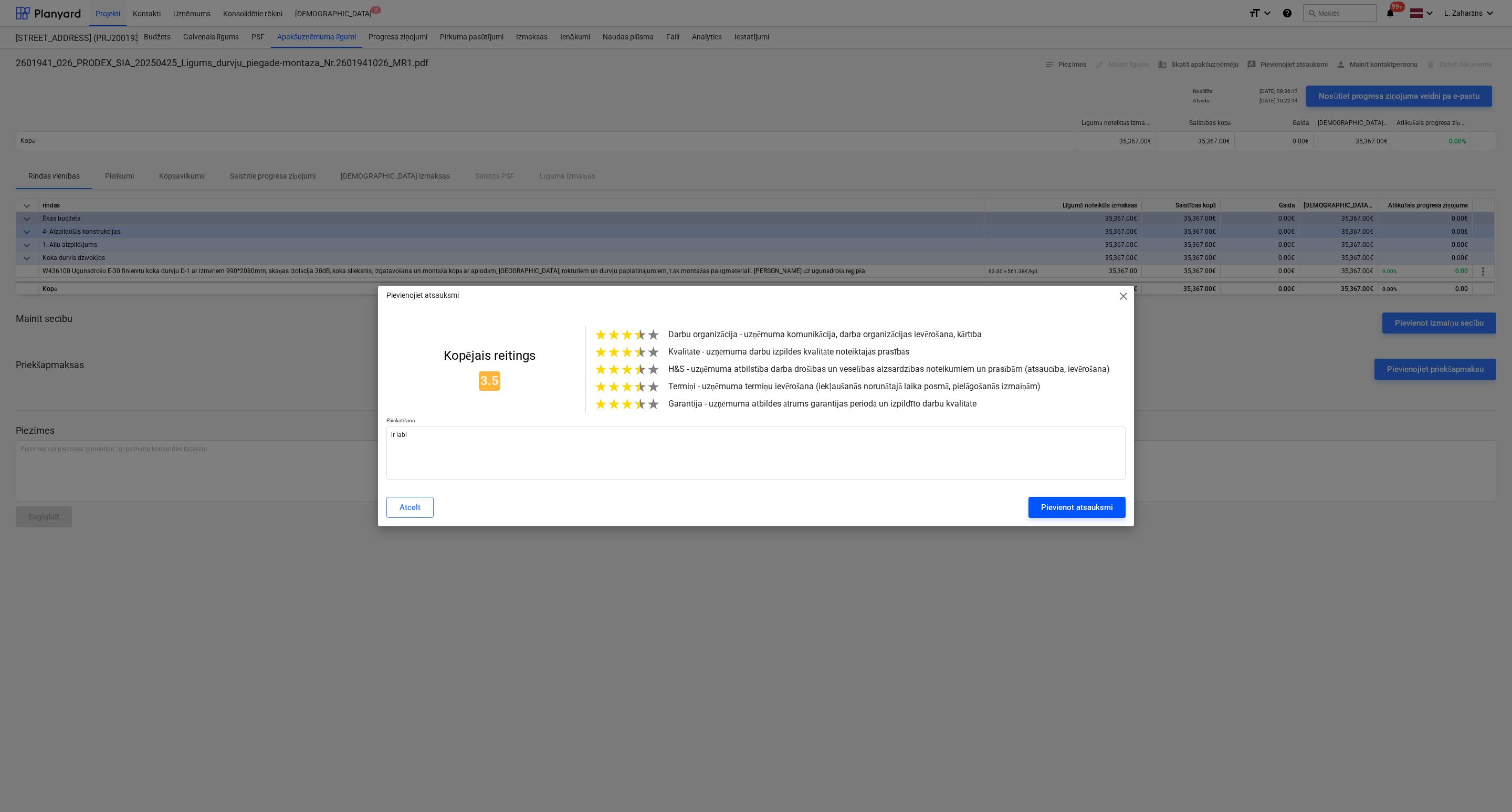
click at [1053, 512] on div "Pievienot atsauksmi" at bounding box center [1076, 508] width 72 height 14
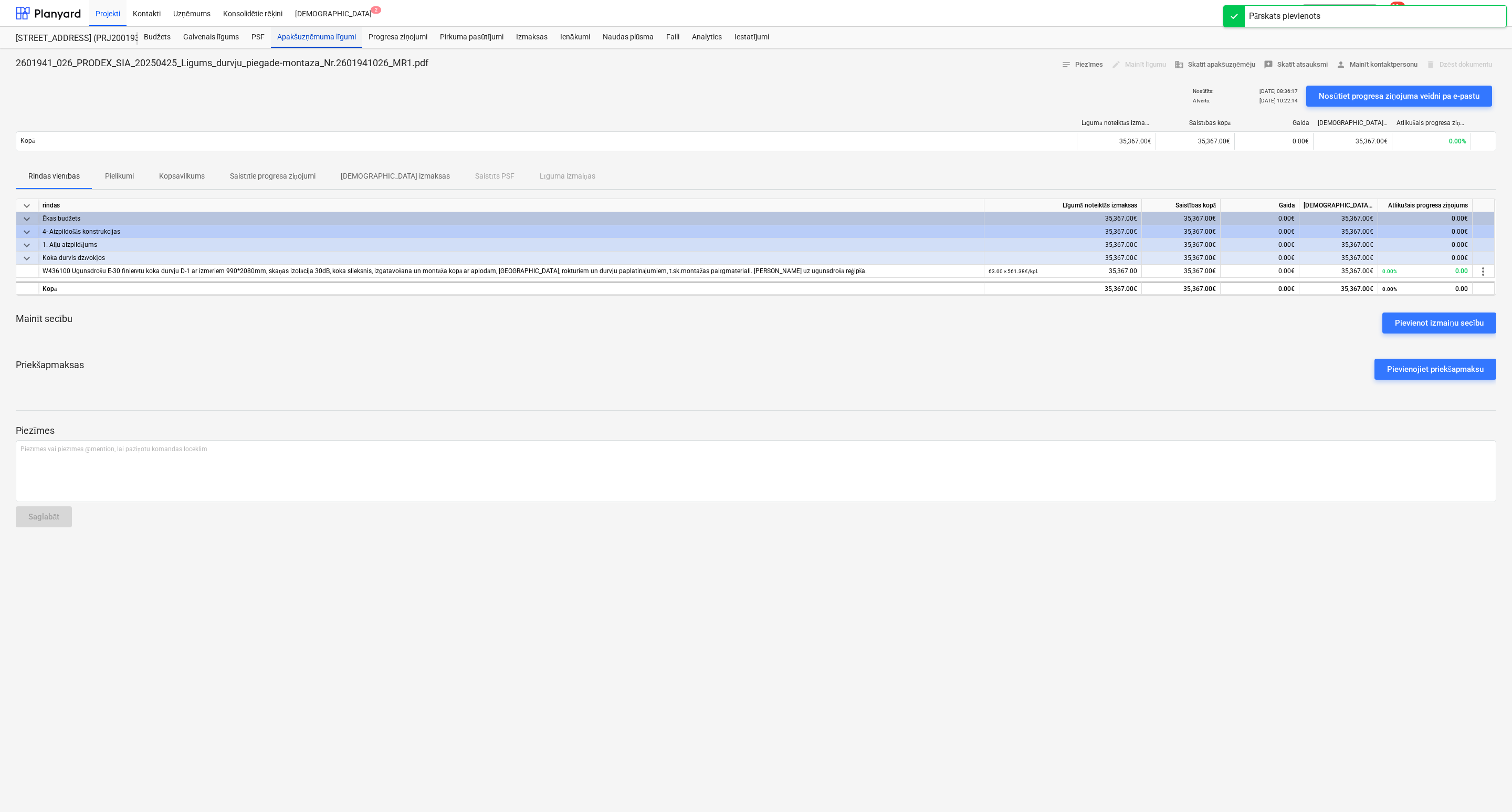
click at [307, 36] on div "Apakšuzņēmuma līgumi" at bounding box center [316, 38] width 91 height 21
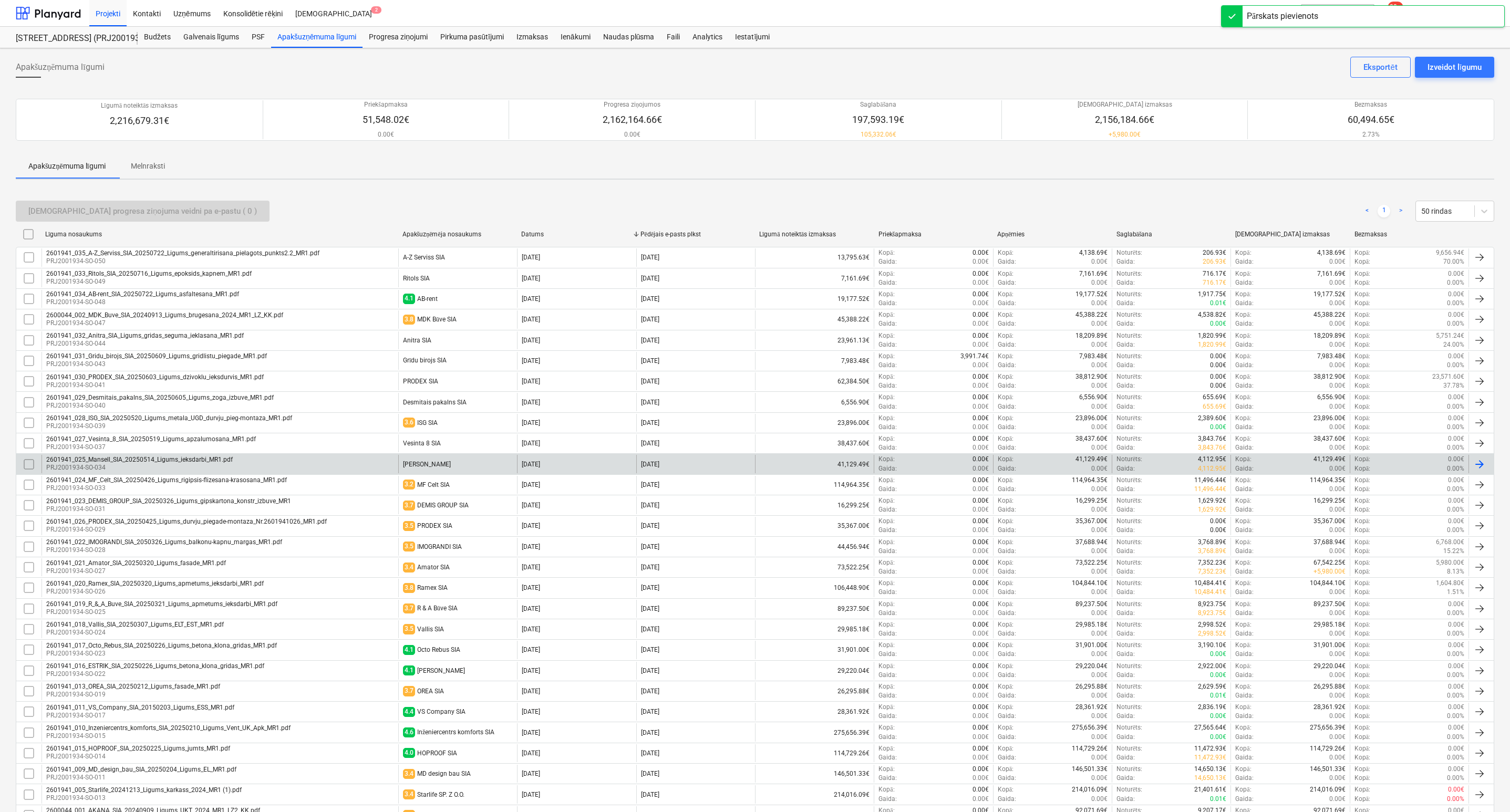
click at [443, 466] on div "[PERSON_NAME]" at bounding box center [458, 464] width 119 height 18
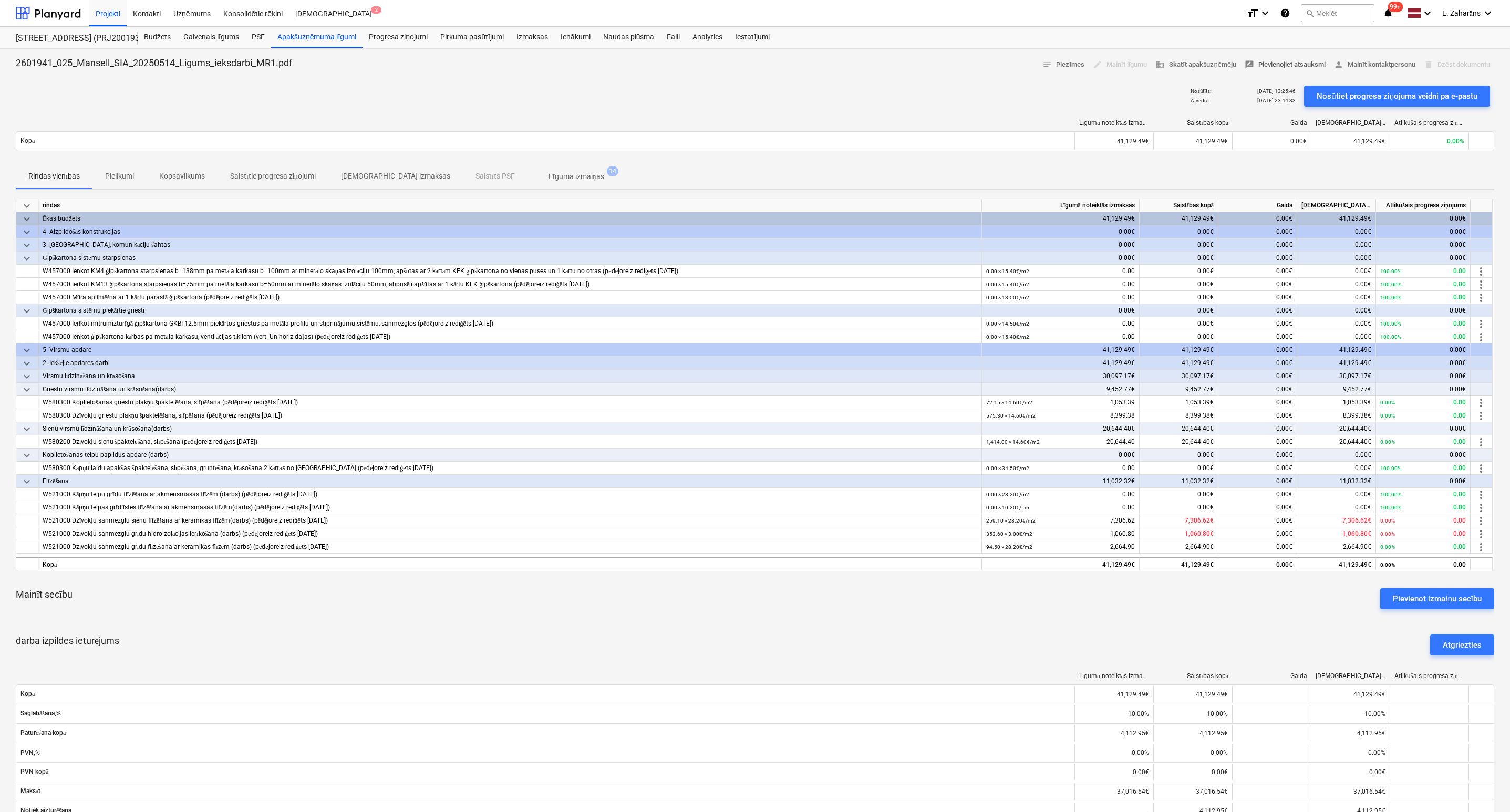
click at [1277, 65] on span "rate_review Pievienojiet atsauksmi" at bounding box center [1285, 65] width 81 height 12
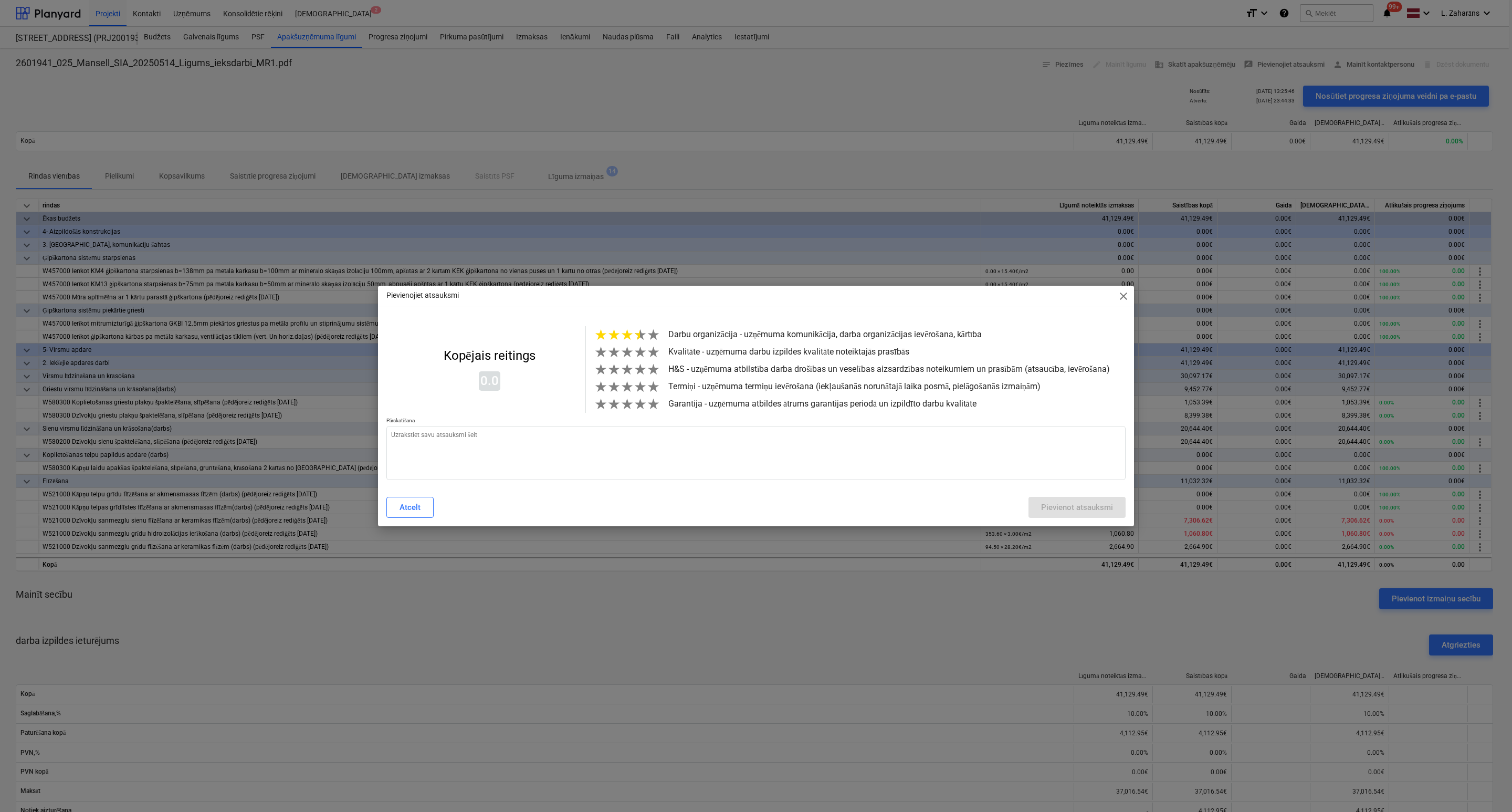
click at [638, 337] on span "★" at bounding box center [640, 334] width 13 height 17
click at [634, 358] on span "★" at bounding box center [640, 352] width 13 height 17
click at [634, 374] on span "★" at bounding box center [640, 369] width 13 height 17
click at [634, 390] on span "★" at bounding box center [640, 387] width 13 height 17
drag, startPoint x: 634, startPoint y: 416, endPoint x: 632, endPoint y: 438, distance: 22.1
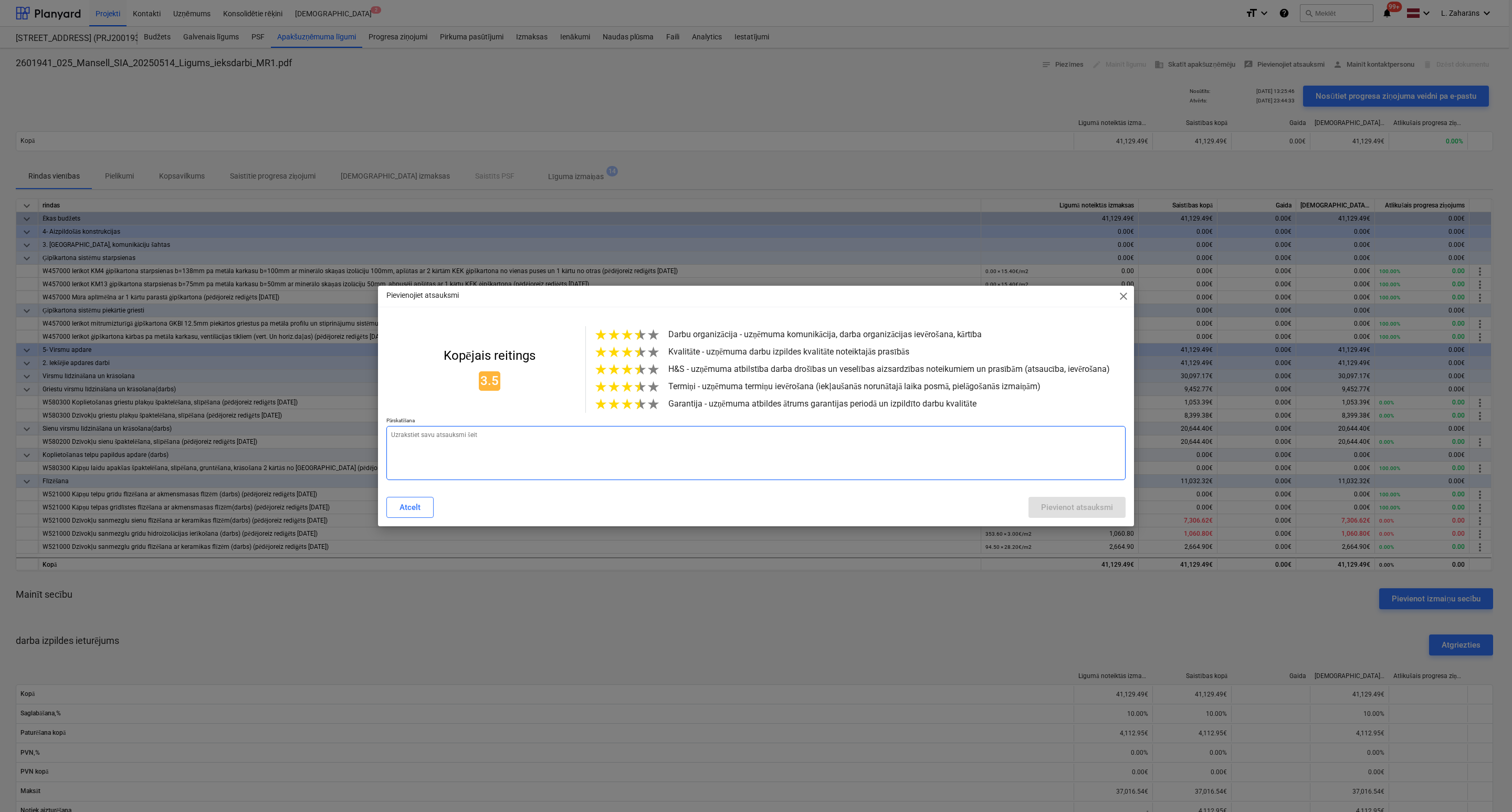
click at [634, 413] on span "★" at bounding box center [640, 404] width 13 height 17
click at [632, 439] on textarea at bounding box center [756, 453] width 739 height 54
paste textarea "ir labi"
type textarea "x"
type textarea "ir labi"
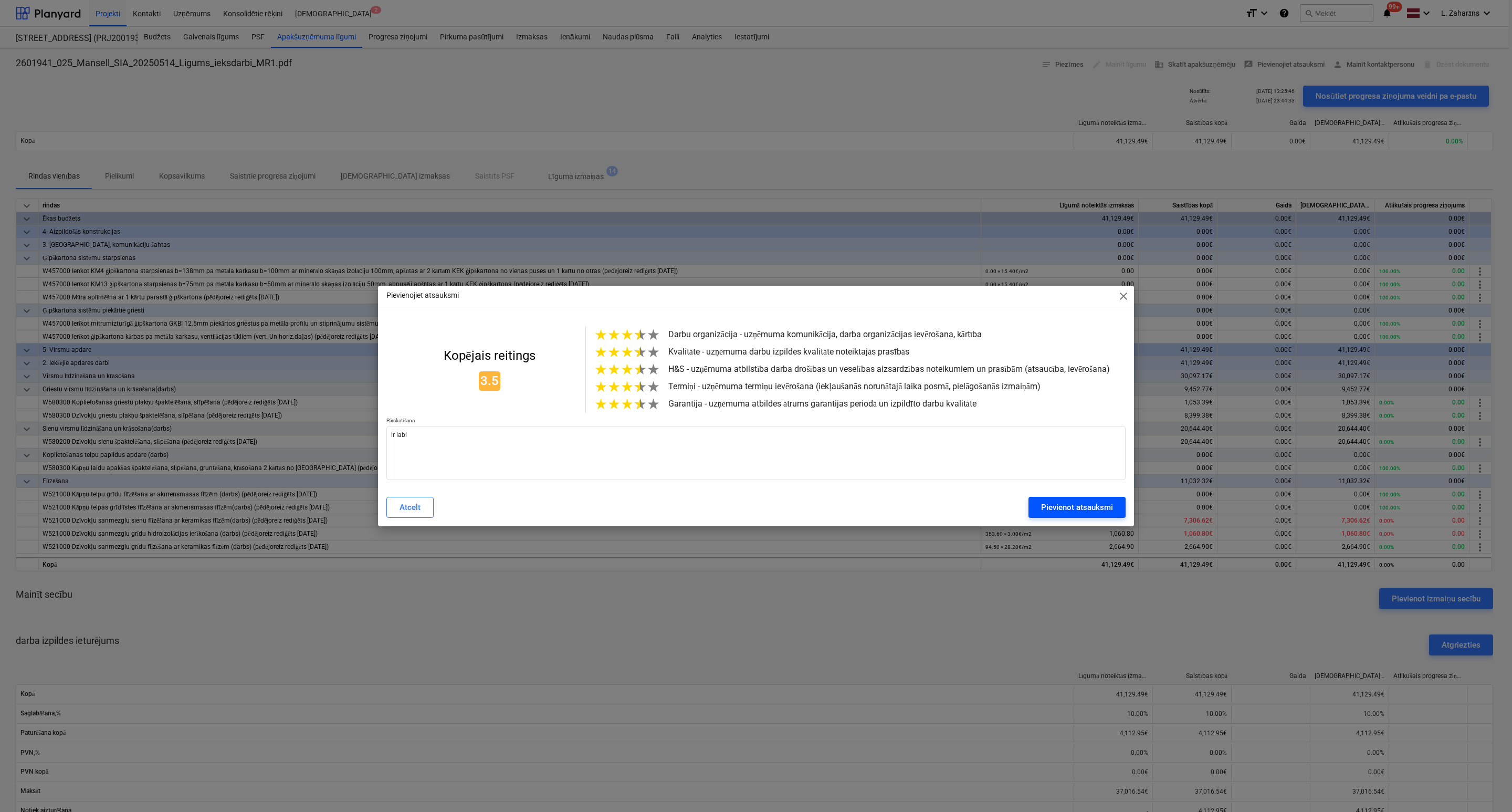
click at [1109, 514] on div "Pievienot atsauksmi" at bounding box center [1076, 508] width 72 height 14
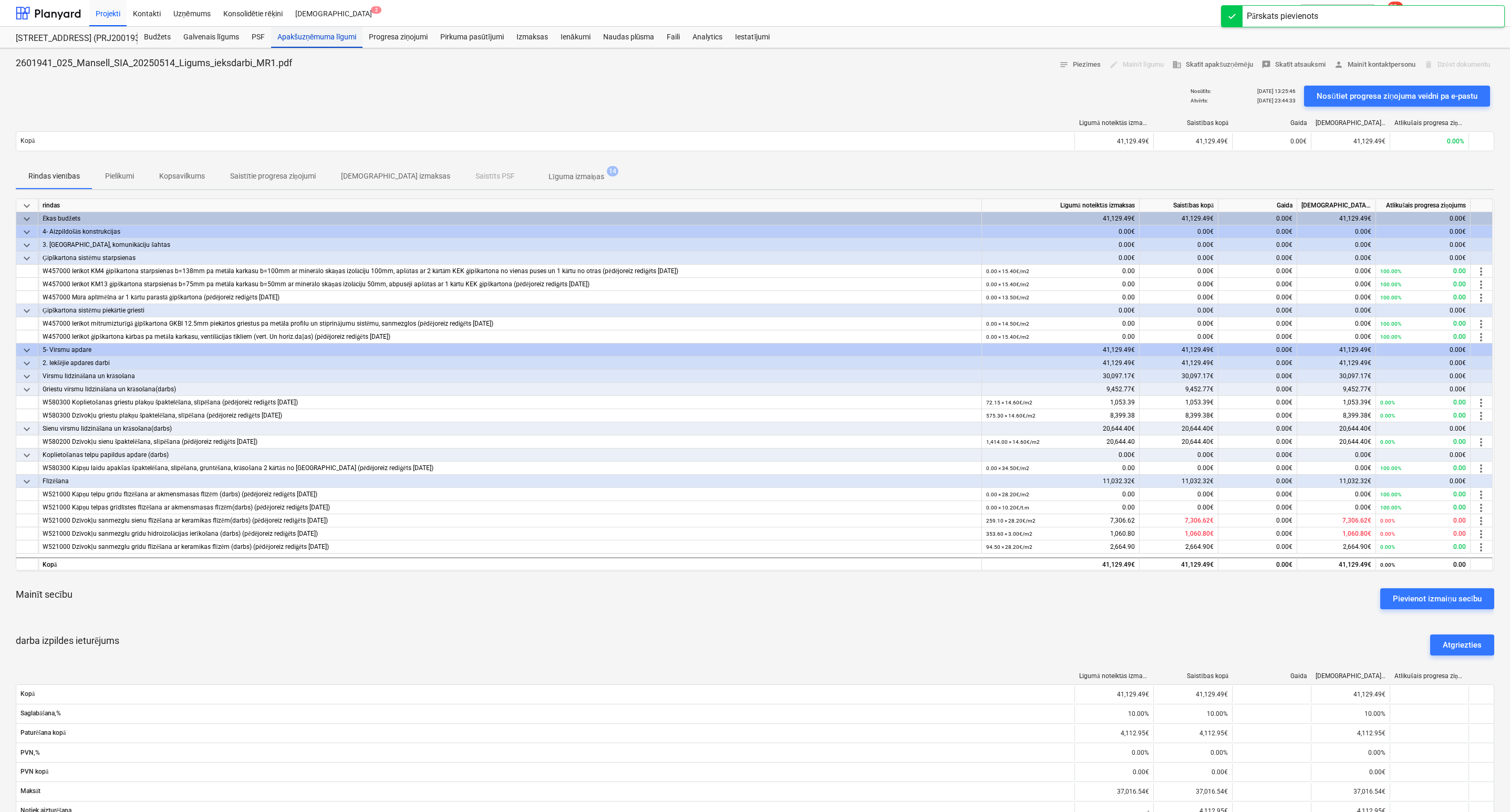
click at [291, 37] on div "Apakšuzņēmuma līgumi" at bounding box center [316, 38] width 91 height 21
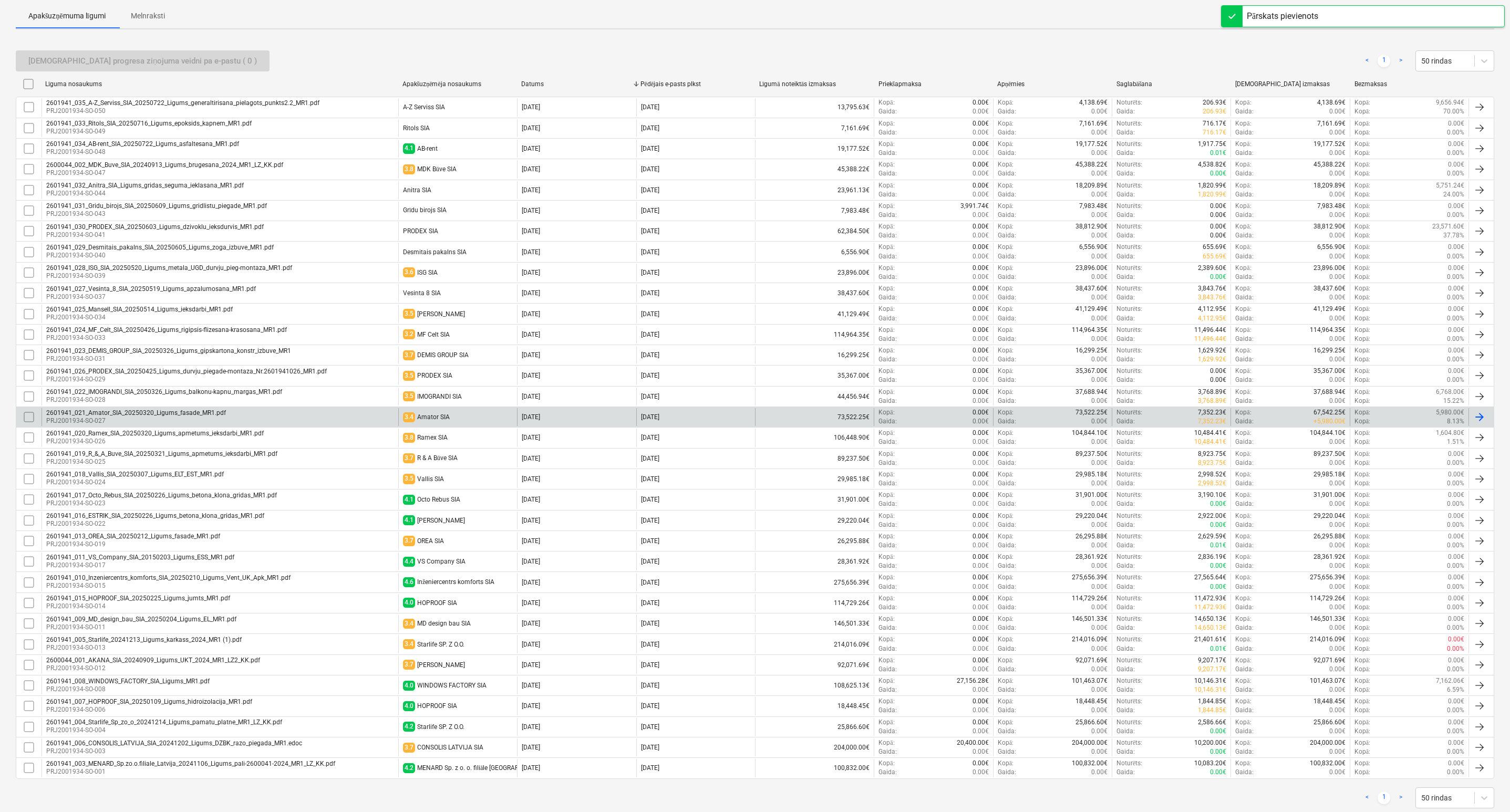
scroll to position [158, 0]
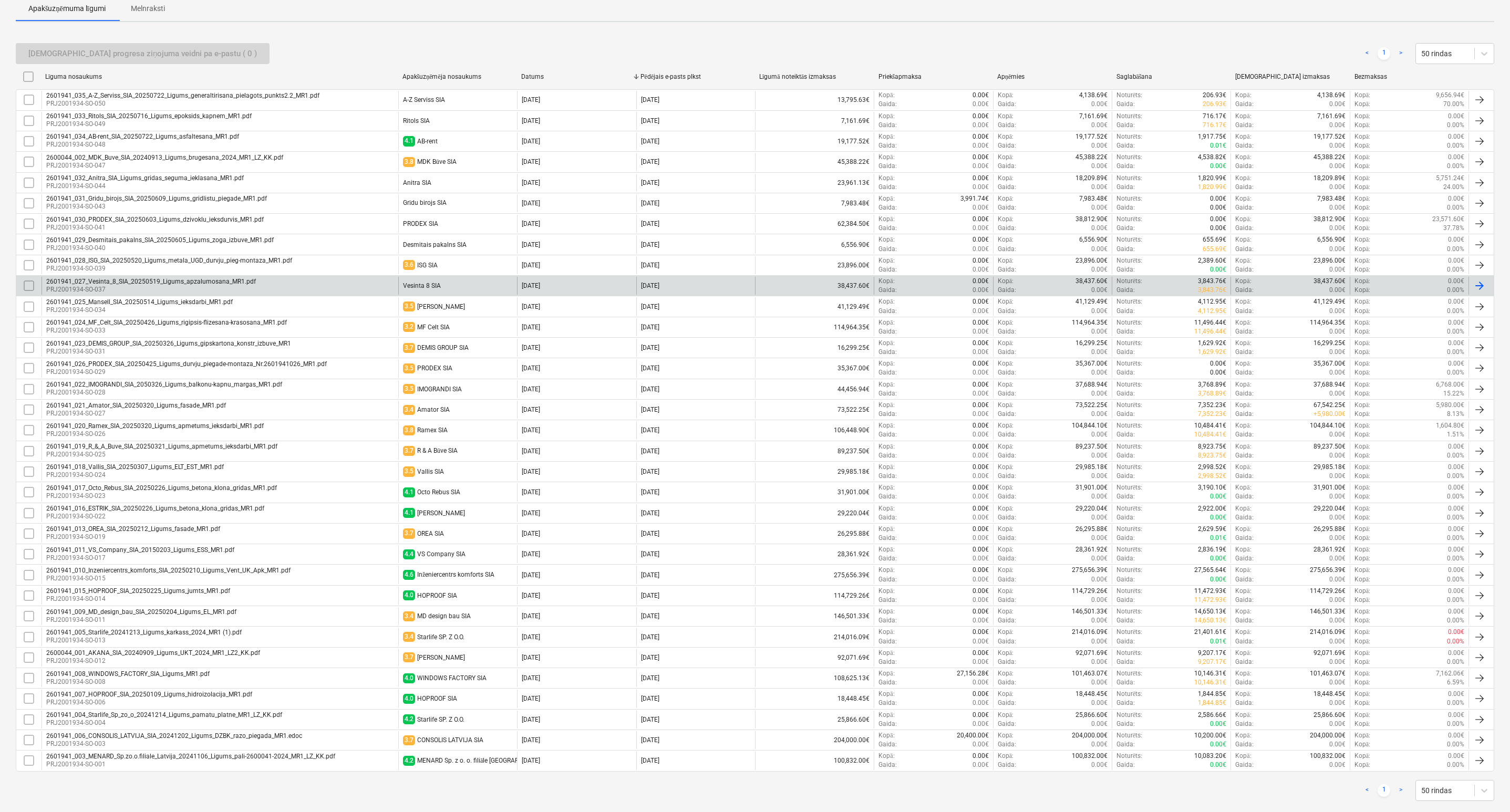
click at [366, 286] on div "2601941_027_Vesinta_8_SIA_20250519_Ligums_apzalumosana_MR1.pdf PRJ2001934-SO-037" at bounding box center [220, 286] width 357 height 18
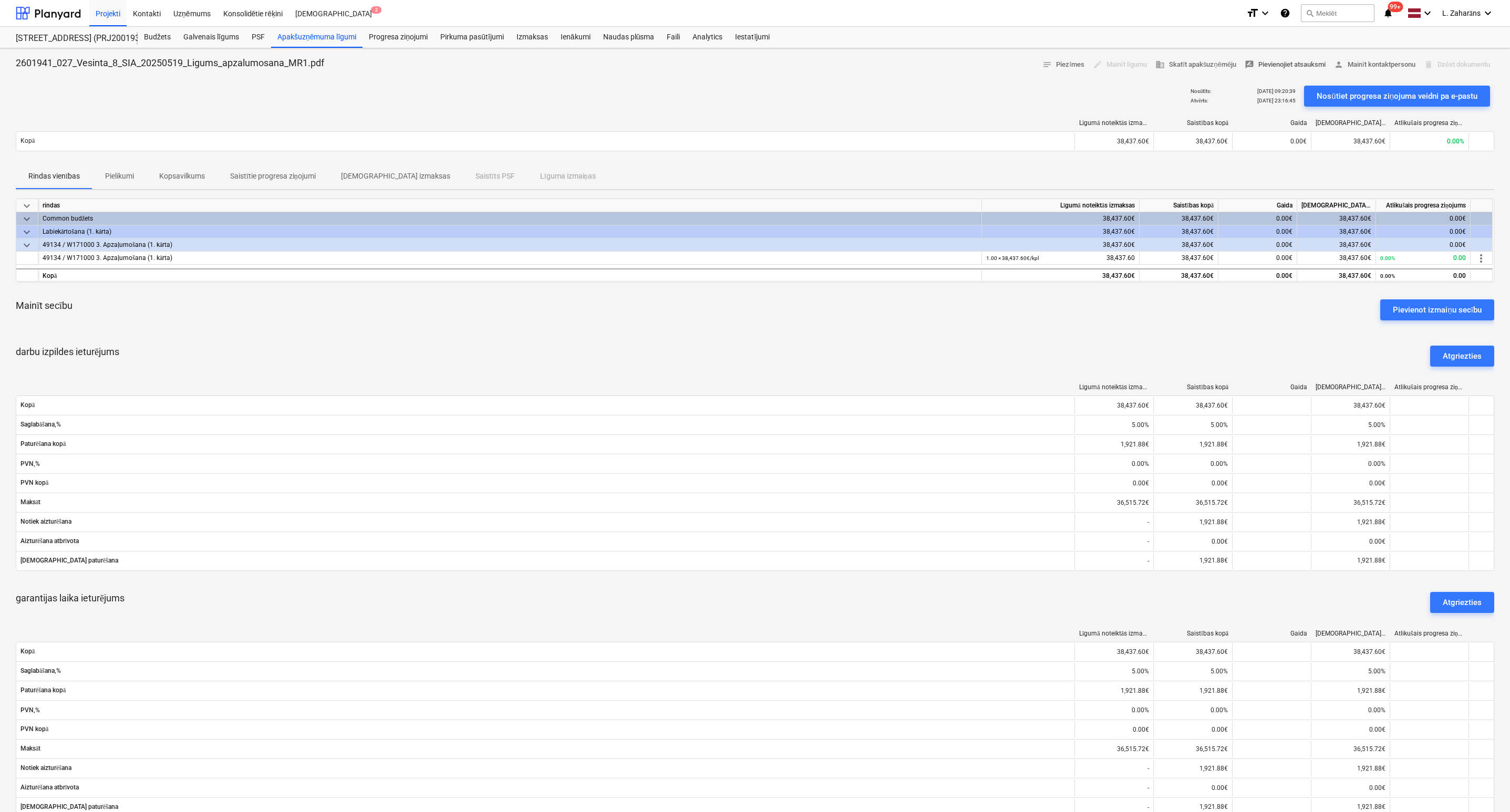
click at [1261, 62] on span "rate_review Pievienojiet atsauksmi" at bounding box center [1285, 65] width 81 height 12
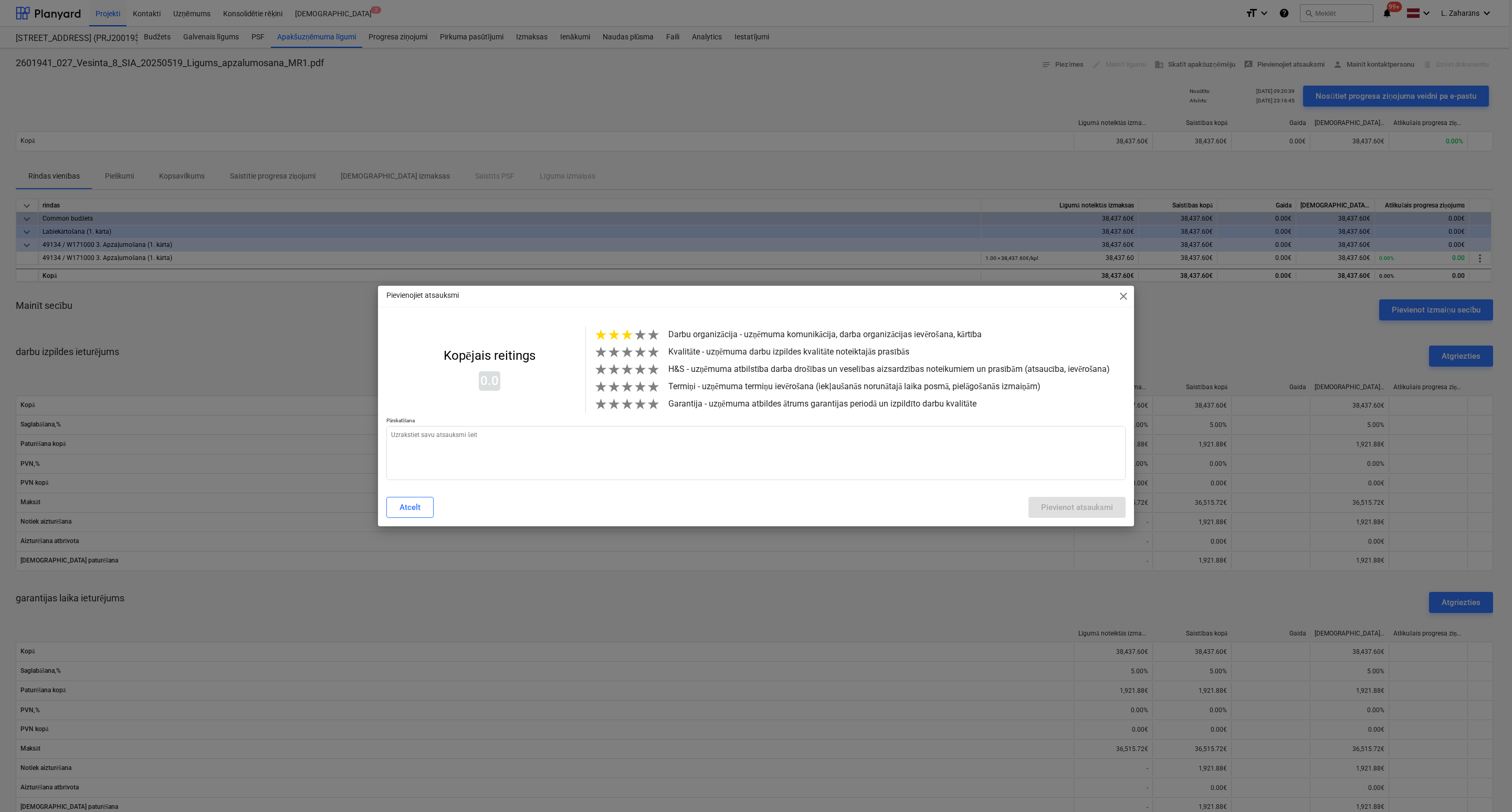
click at [630, 332] on span "★" at bounding box center [627, 334] width 13 height 17
click at [639, 356] on span "★" at bounding box center [640, 352] width 13 height 17
click at [627, 373] on span "★" at bounding box center [627, 369] width 13 height 17
click at [627, 394] on span "★" at bounding box center [627, 387] width 13 height 17
click at [636, 413] on span "★" at bounding box center [640, 404] width 13 height 17
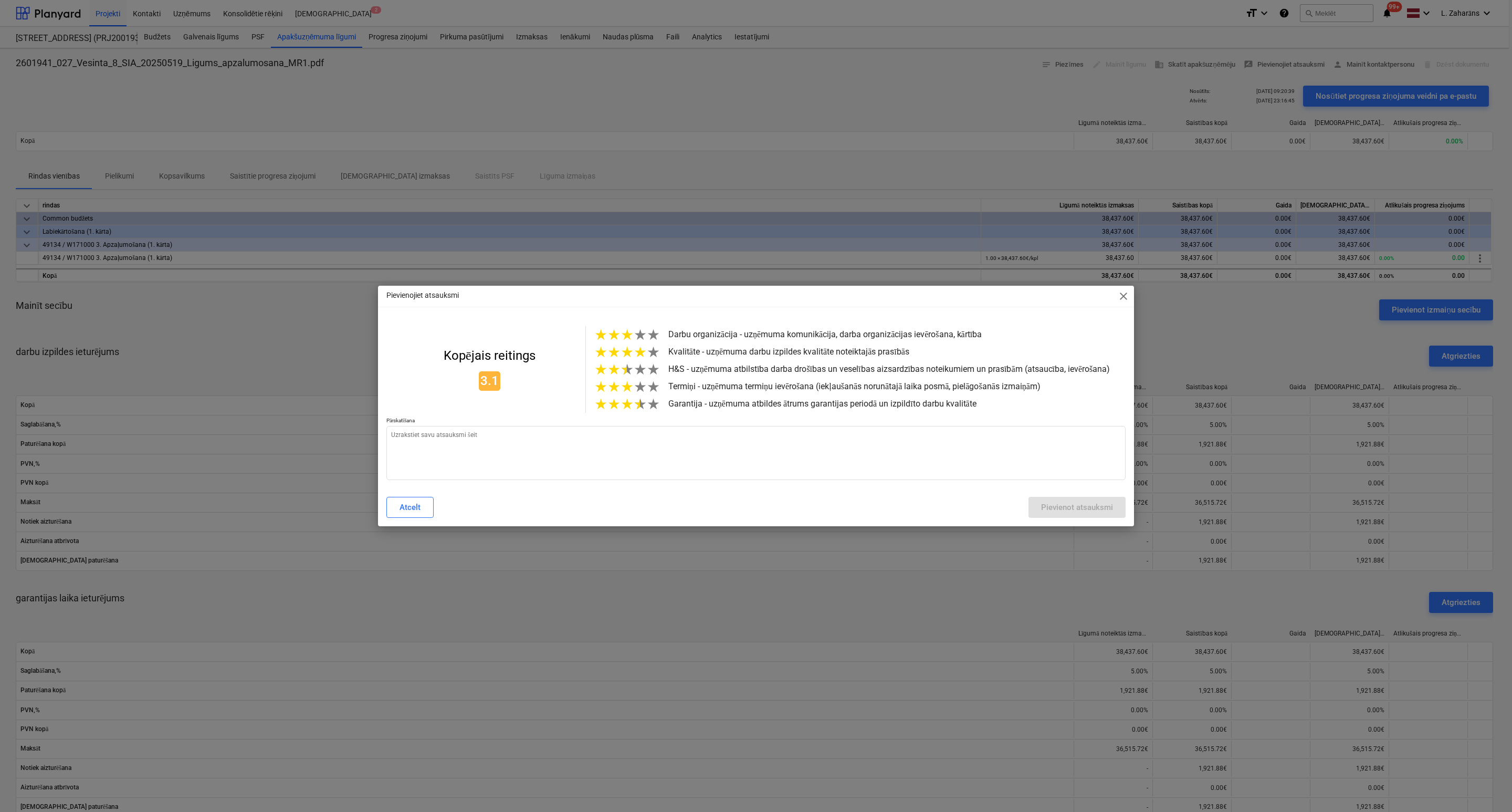
type textarea "x"
drag, startPoint x: 630, startPoint y: 435, endPoint x: 627, endPoint y: 444, distance: 9.5
click at [630, 437] on textarea at bounding box center [756, 453] width 739 height 54
paste textarea "ir labi"
type textarea "ir labi"
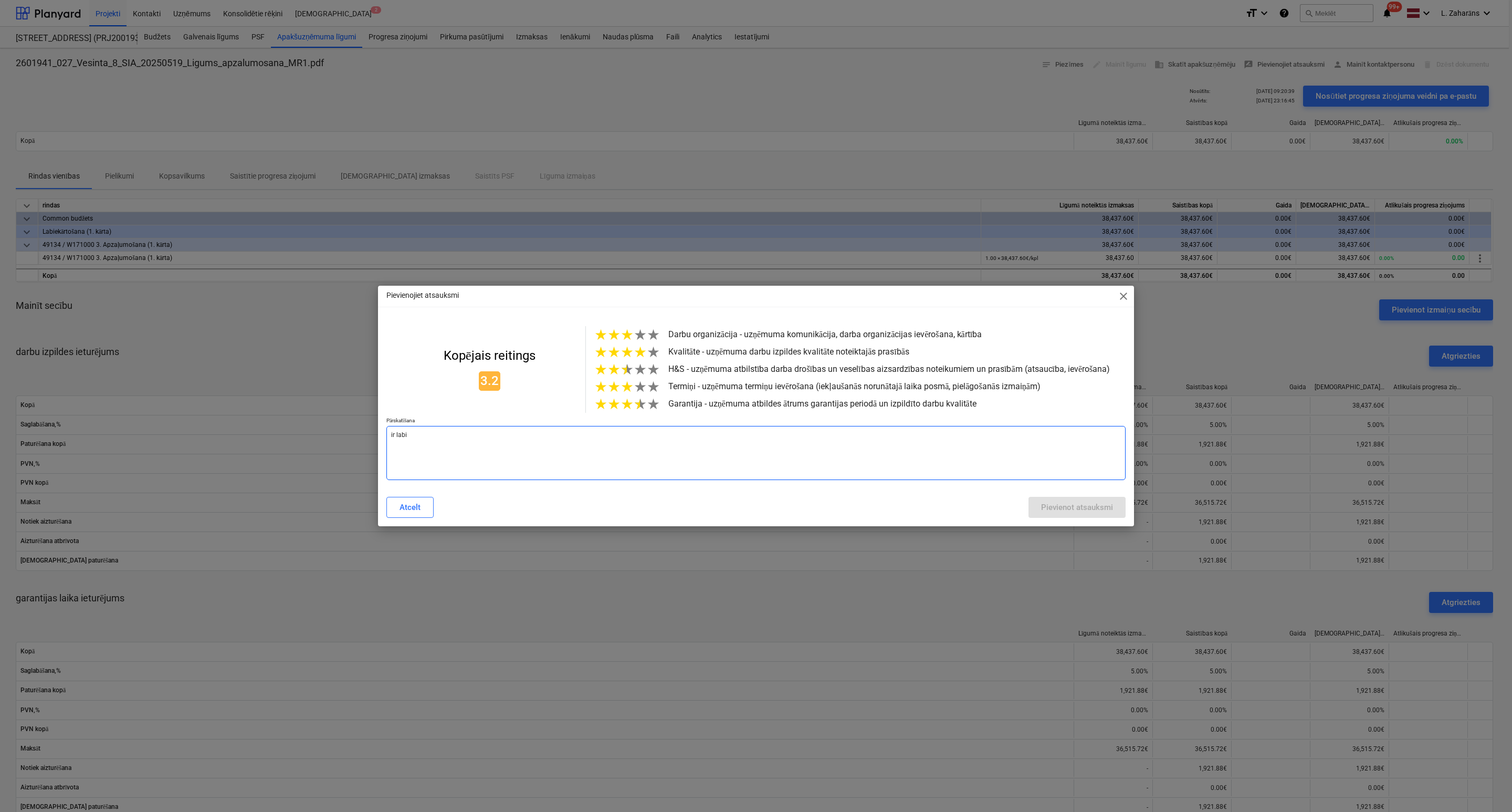
type textarea "x"
type textarea "ir labi"
click at [1035, 517] on button "Pievienot atsauksmi" at bounding box center [1077, 508] width 97 height 21
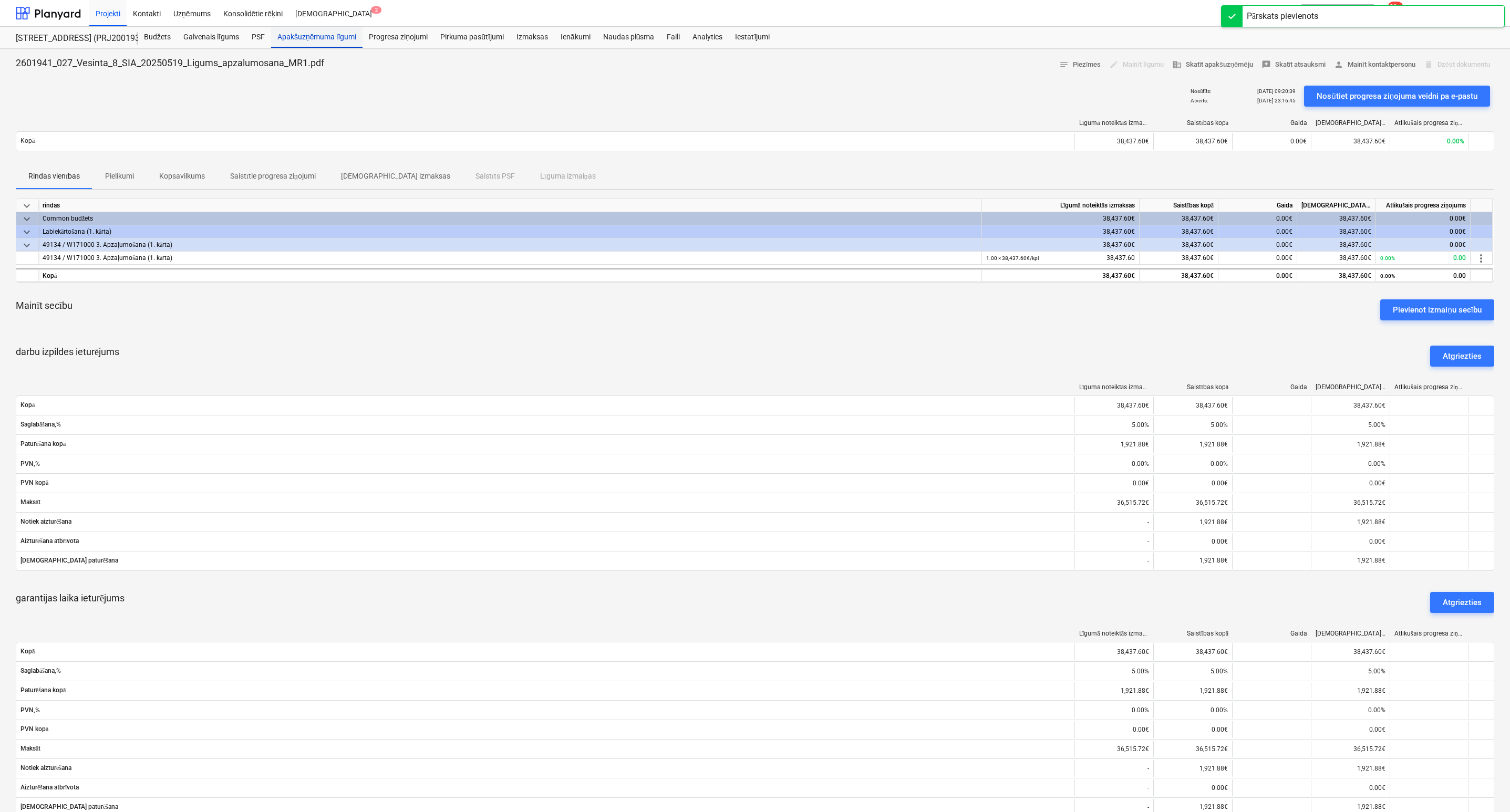
click at [330, 37] on div "Apakšuzņēmuma līgumi" at bounding box center [316, 38] width 91 height 21
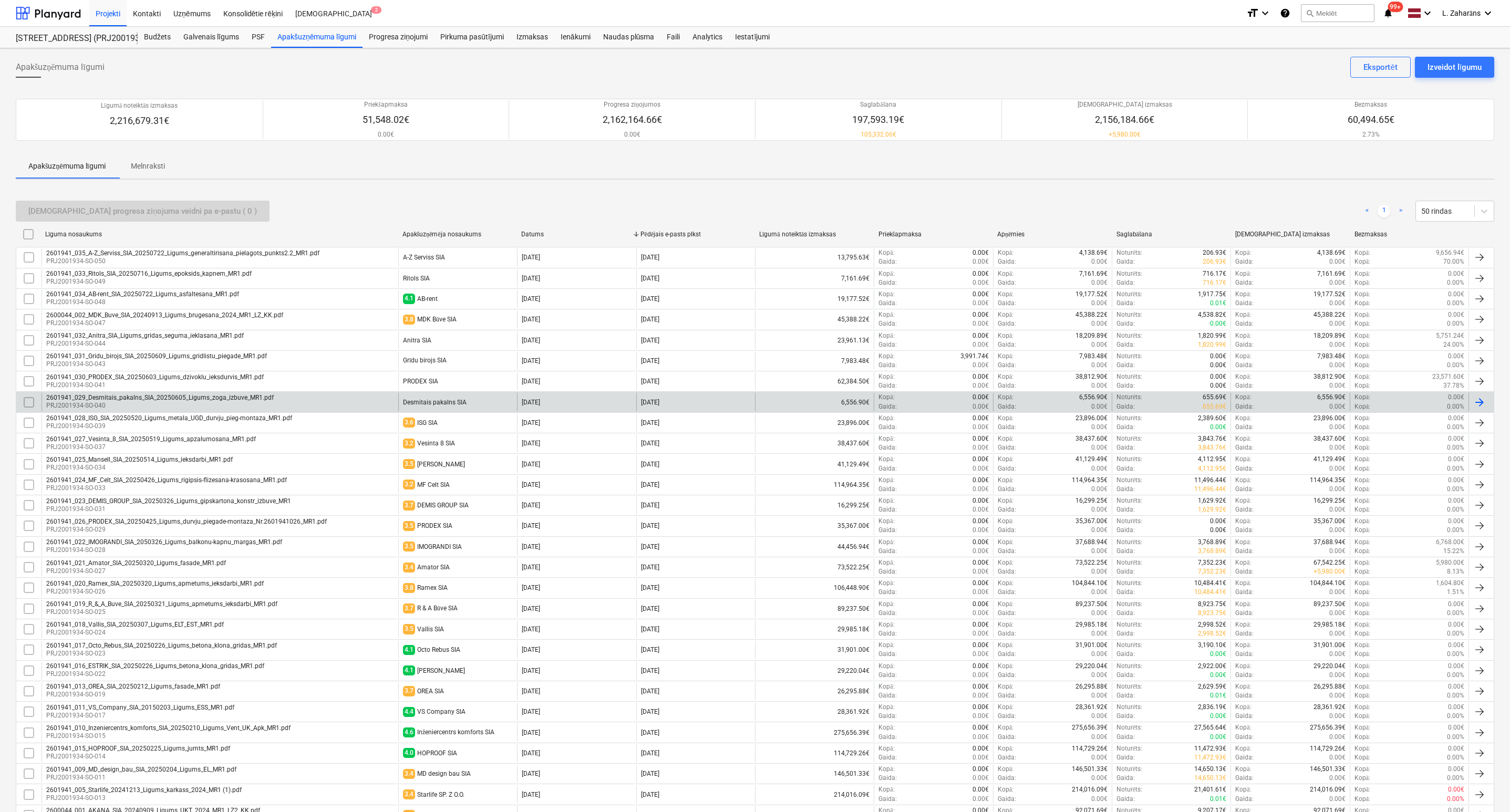
click at [460, 405] on div "Desmitais pakalns SIA" at bounding box center [434, 402] width 63 height 8
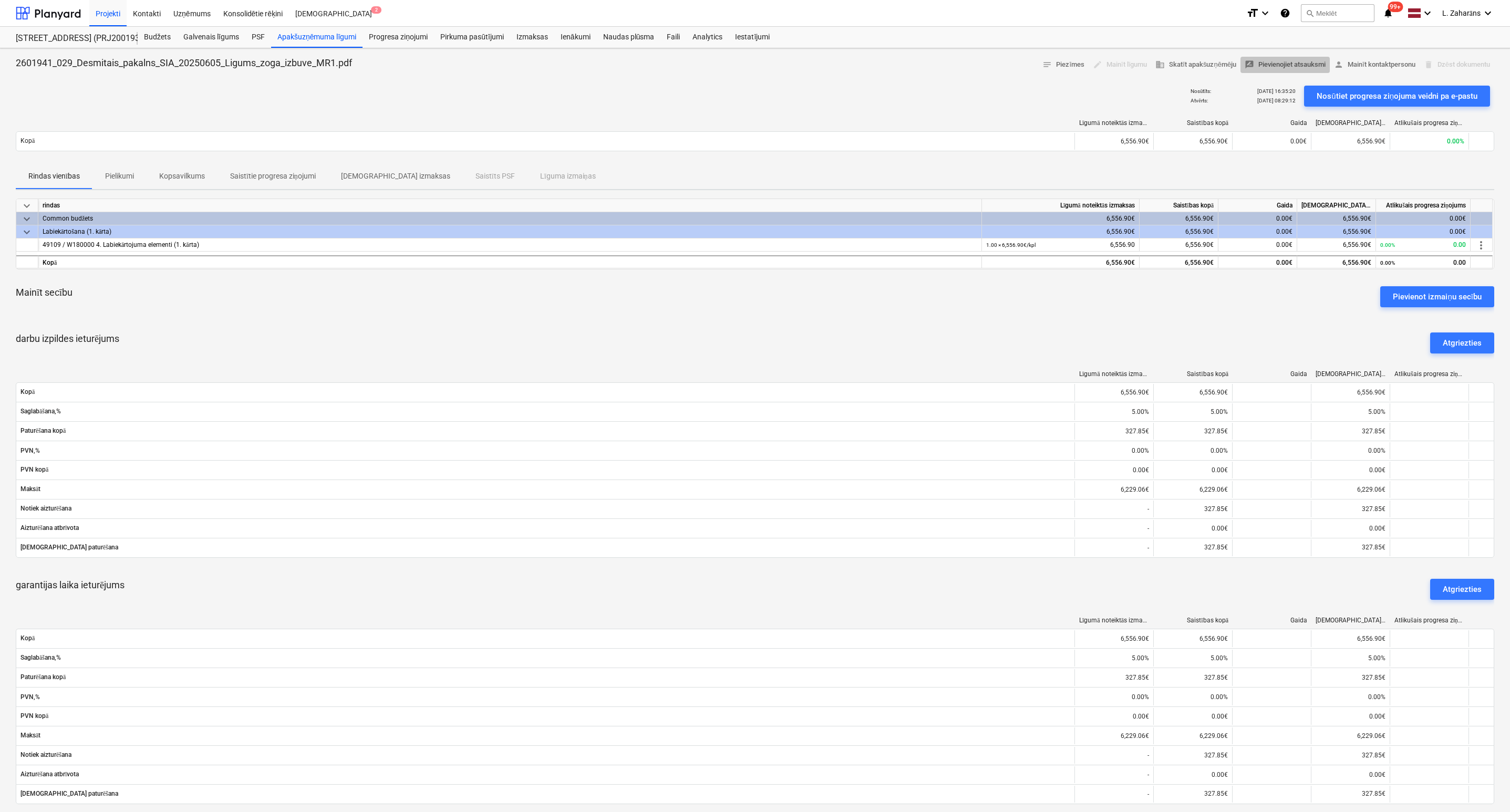
click at [1262, 65] on span "rate_review Pievienojiet atsauksmi" at bounding box center [1285, 65] width 81 height 12
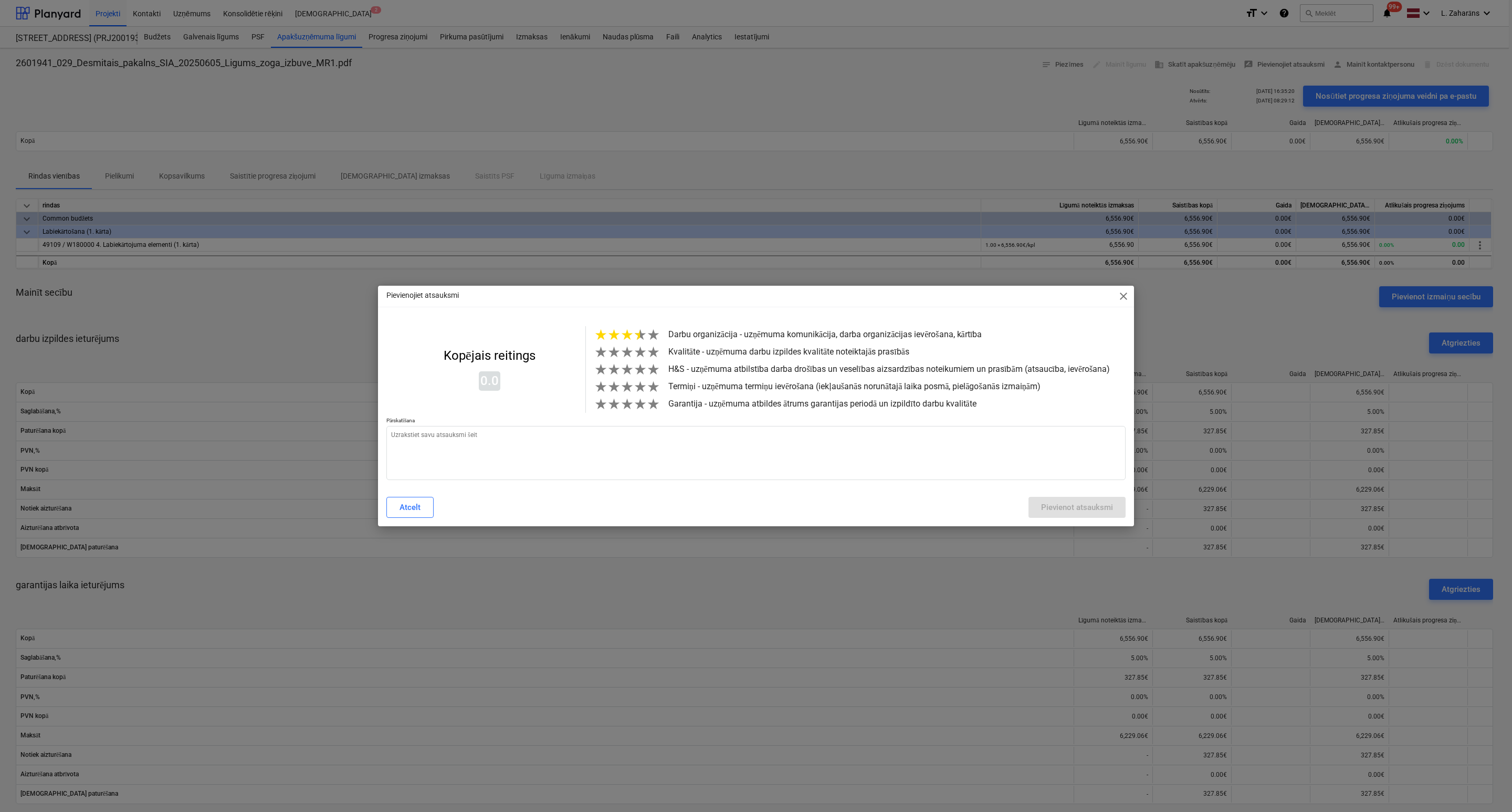
click at [634, 332] on span "★" at bounding box center [640, 334] width 13 height 17
click at [634, 356] on span "★" at bounding box center [640, 352] width 13 height 17
click at [634, 371] on span "★" at bounding box center [640, 369] width 13 height 17
click at [636, 391] on span "★" at bounding box center [640, 387] width 13 height 17
click at [639, 407] on span "★" at bounding box center [640, 404] width 13 height 17
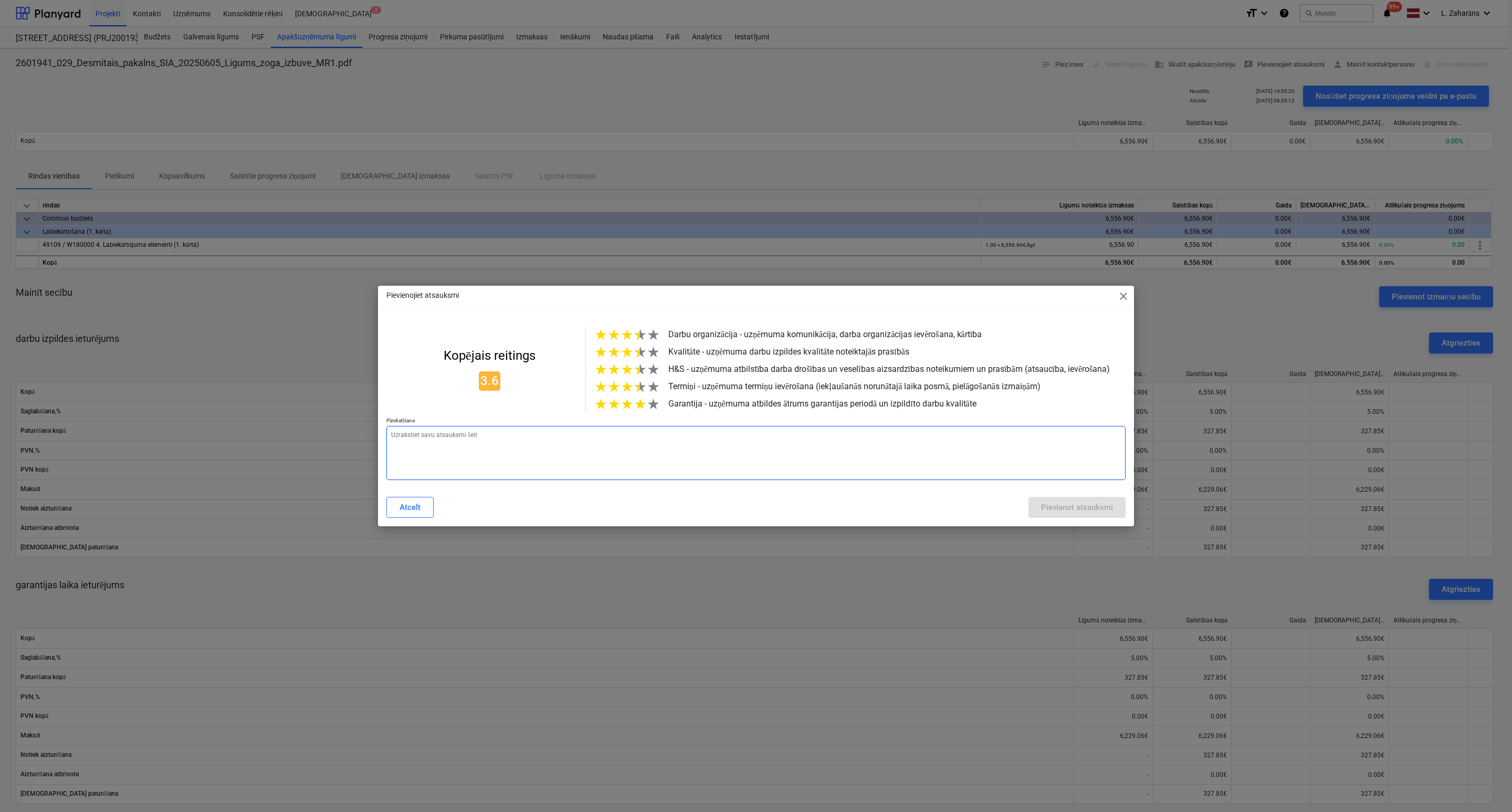
click at [630, 438] on textarea at bounding box center [756, 453] width 739 height 54
click at [634, 412] on span "★" at bounding box center [640, 404] width 13 height 17
click at [625, 443] on textarea at bounding box center [756, 453] width 739 height 54
click at [634, 375] on span "★" at bounding box center [640, 369] width 13 height 17
click at [627, 371] on span "★" at bounding box center [627, 369] width 13 height 17
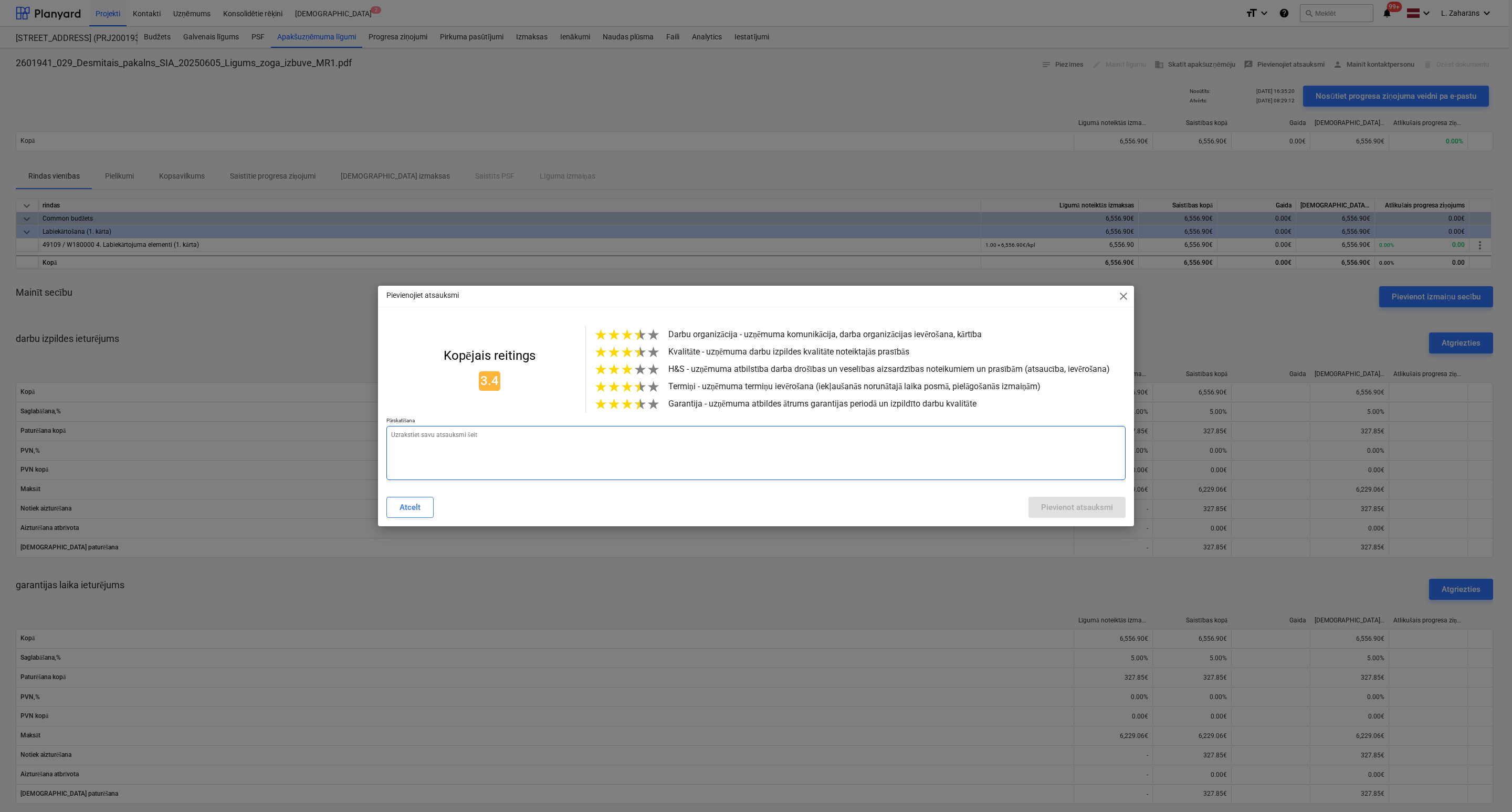
click at [580, 437] on textarea at bounding box center [756, 453] width 739 height 54
paste textarea "ir labi"
type textarea "x"
type textarea "ir labi"
click at [1095, 514] on div "Pievienot atsauksmi" at bounding box center [1076, 508] width 72 height 14
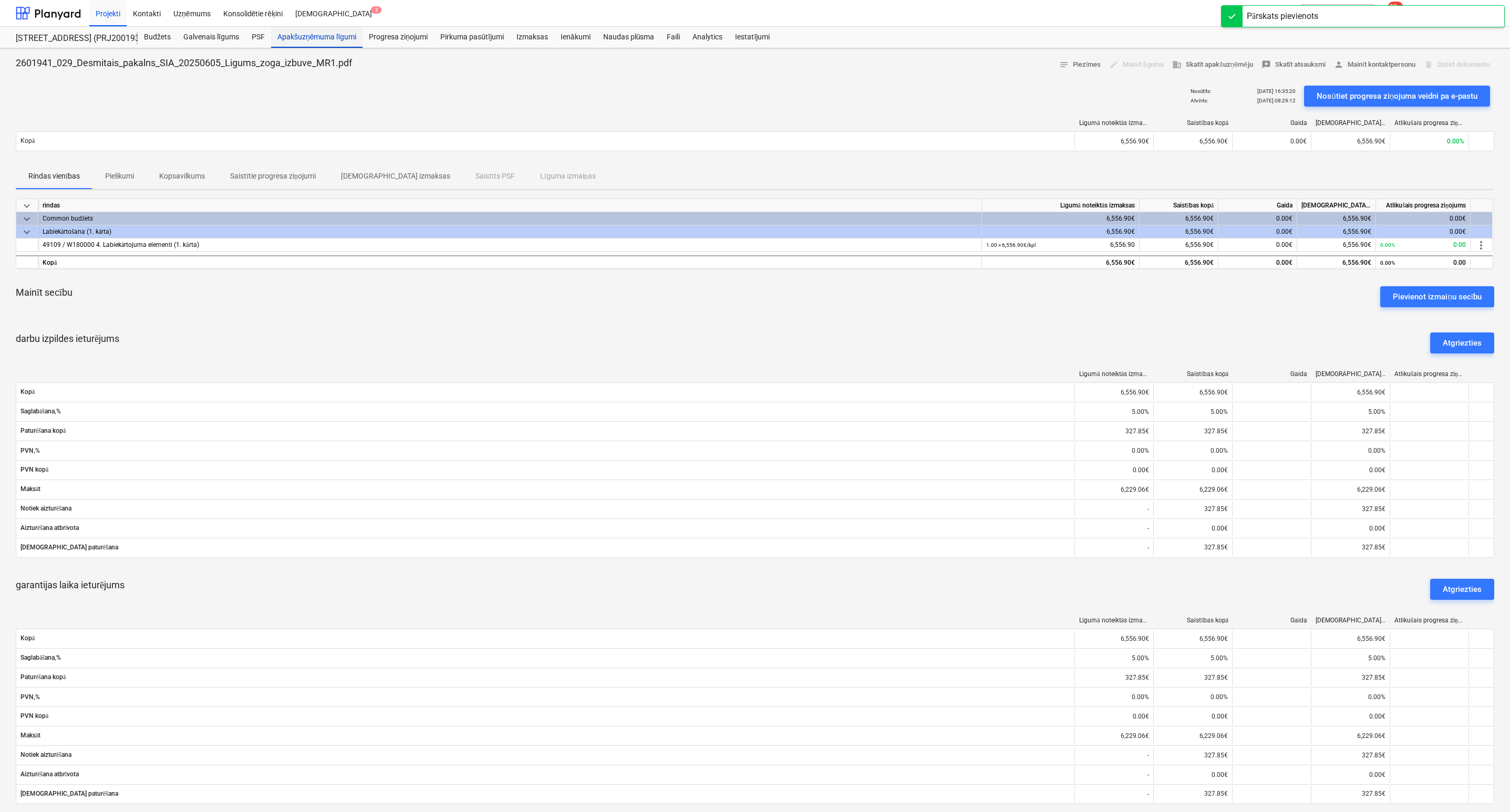
drag, startPoint x: 331, startPoint y: 37, endPoint x: 316, endPoint y: 33, distance: 15.5
click at [331, 37] on div "Apakšuzņēmuma līgumi" at bounding box center [316, 38] width 91 height 21
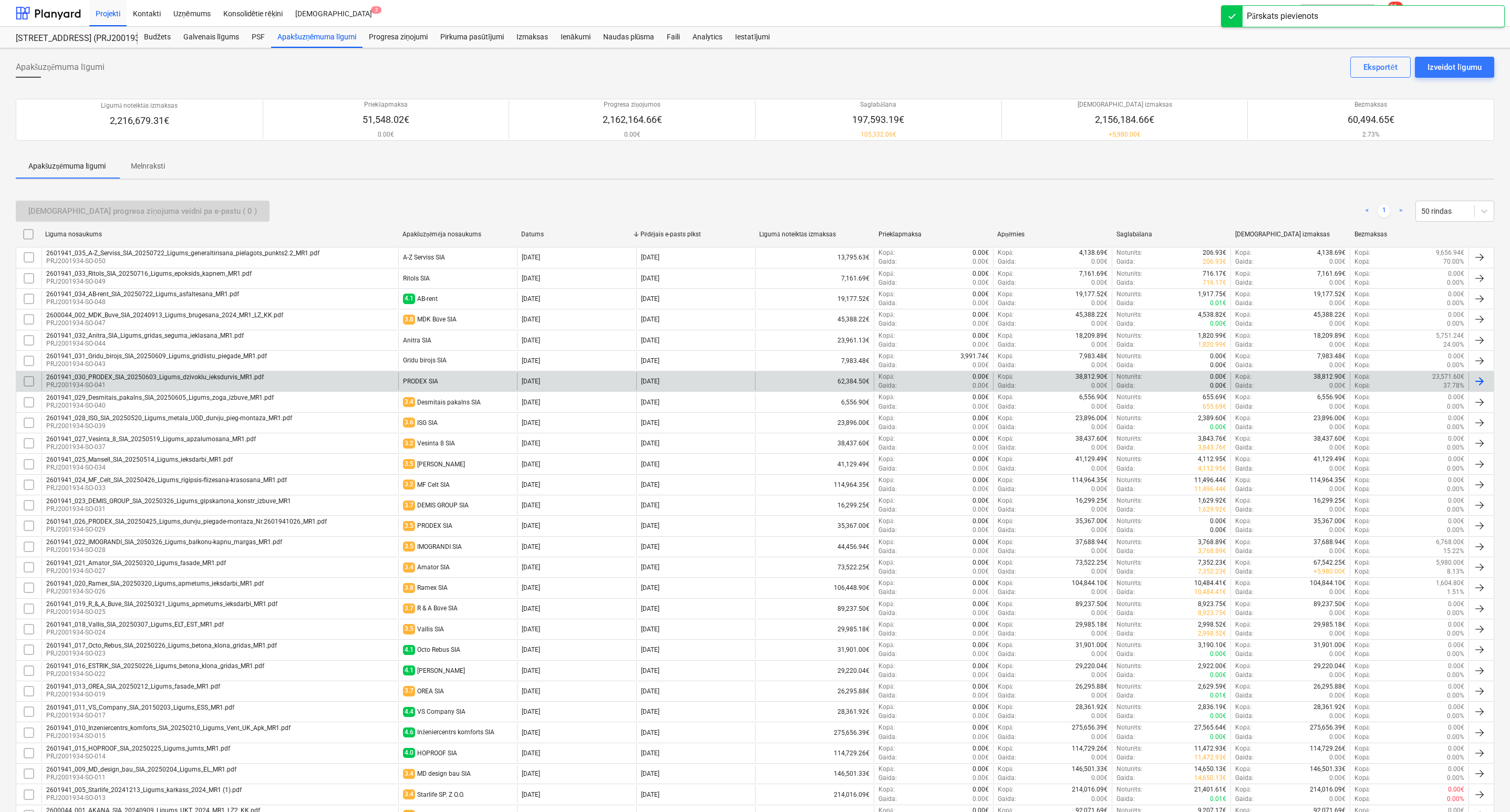
click at [418, 383] on div "PRODEX SIA" at bounding box center [420, 381] width 35 height 8
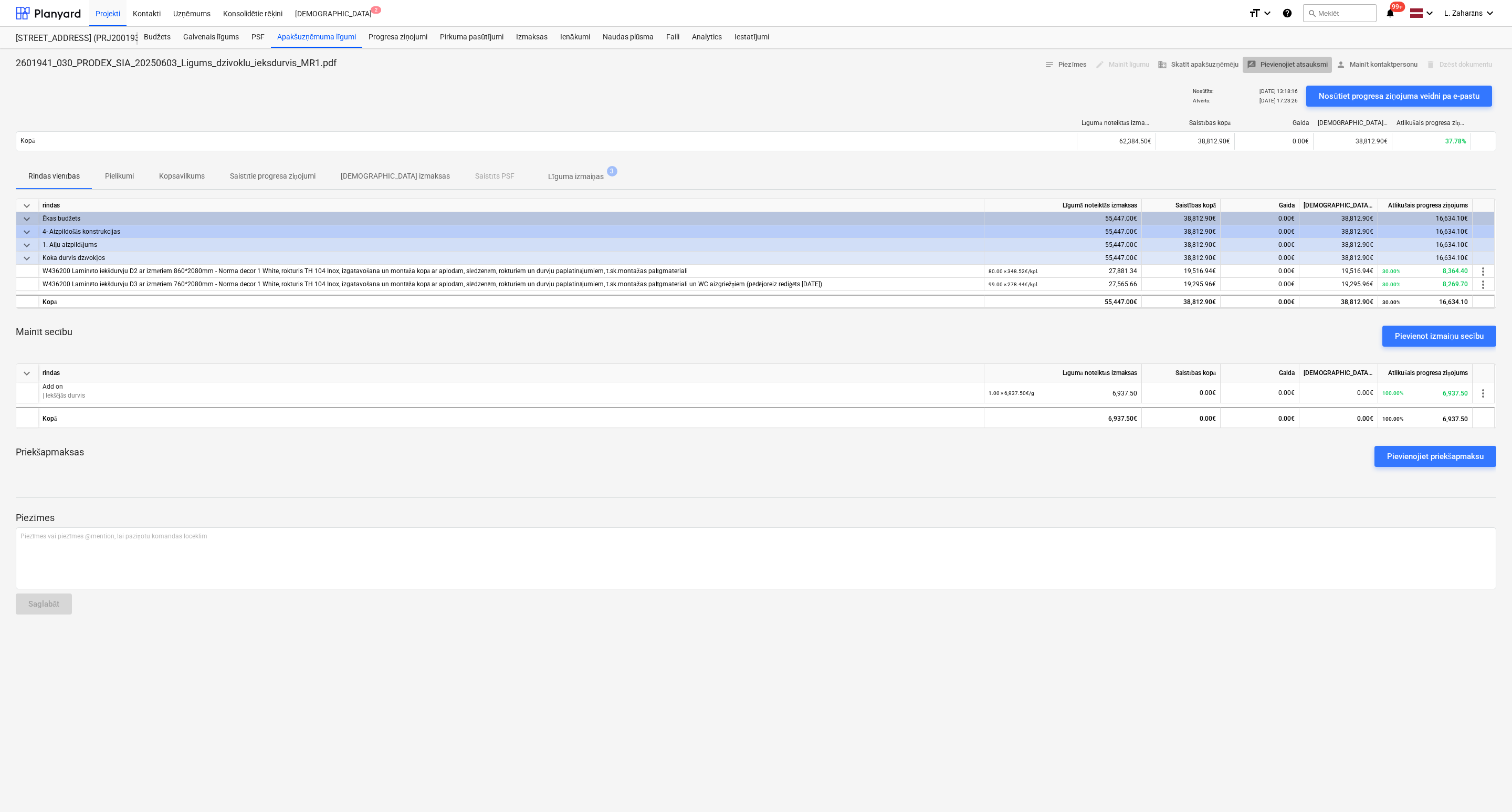
click at [1272, 63] on span "rate_review Pievienojiet atsauksmi" at bounding box center [1287, 65] width 81 height 12
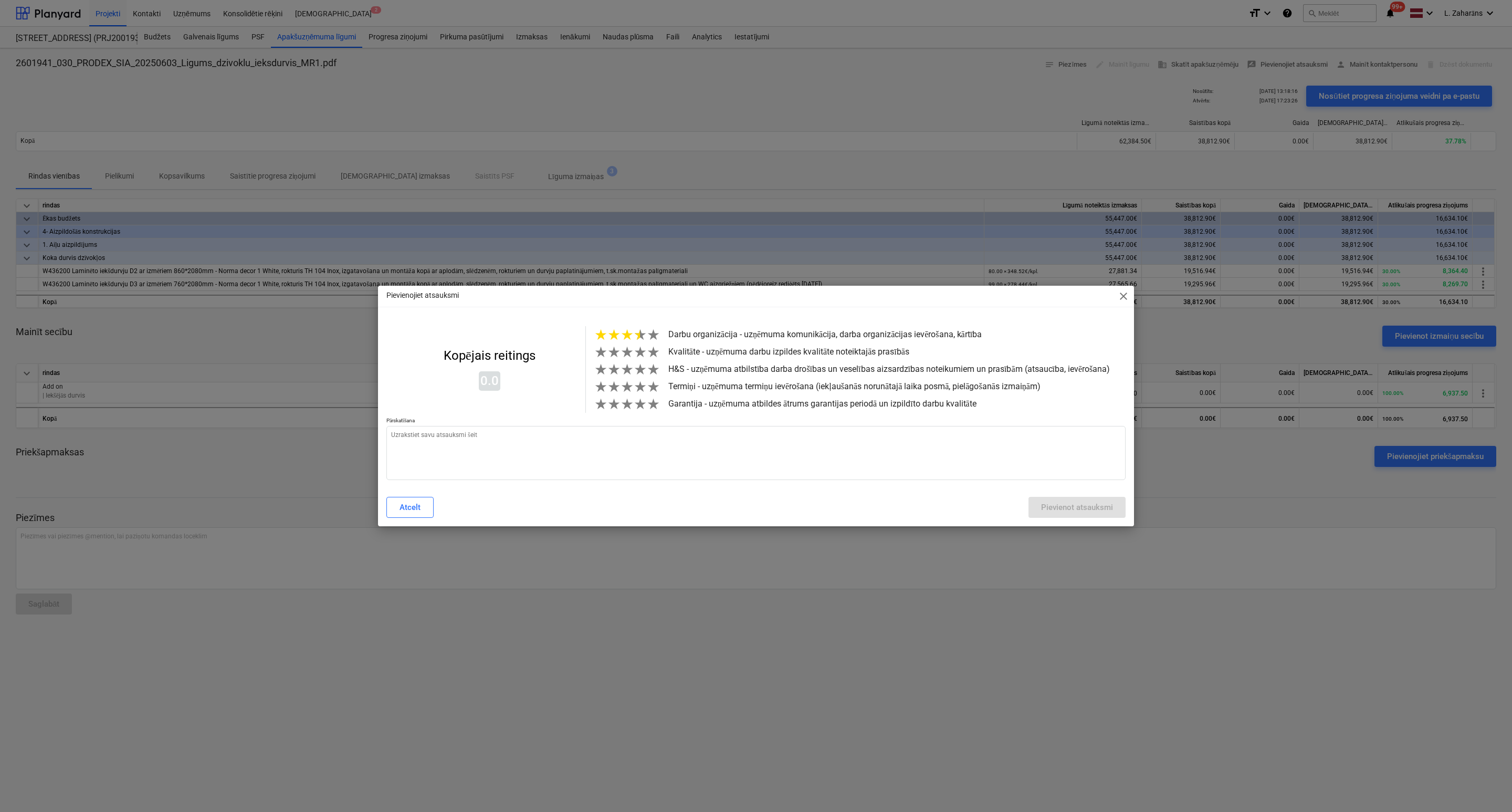
click at [634, 334] on span "★" at bounding box center [640, 334] width 13 height 17
drag, startPoint x: 635, startPoint y: 350, endPoint x: 634, endPoint y: 368, distance: 18.0
click at [635, 350] on span "★" at bounding box center [640, 352] width 13 height 17
drag, startPoint x: 634, startPoint y: 373, endPoint x: 636, endPoint y: 386, distance: 13.2
click at [635, 375] on span "★" at bounding box center [640, 369] width 13 height 17
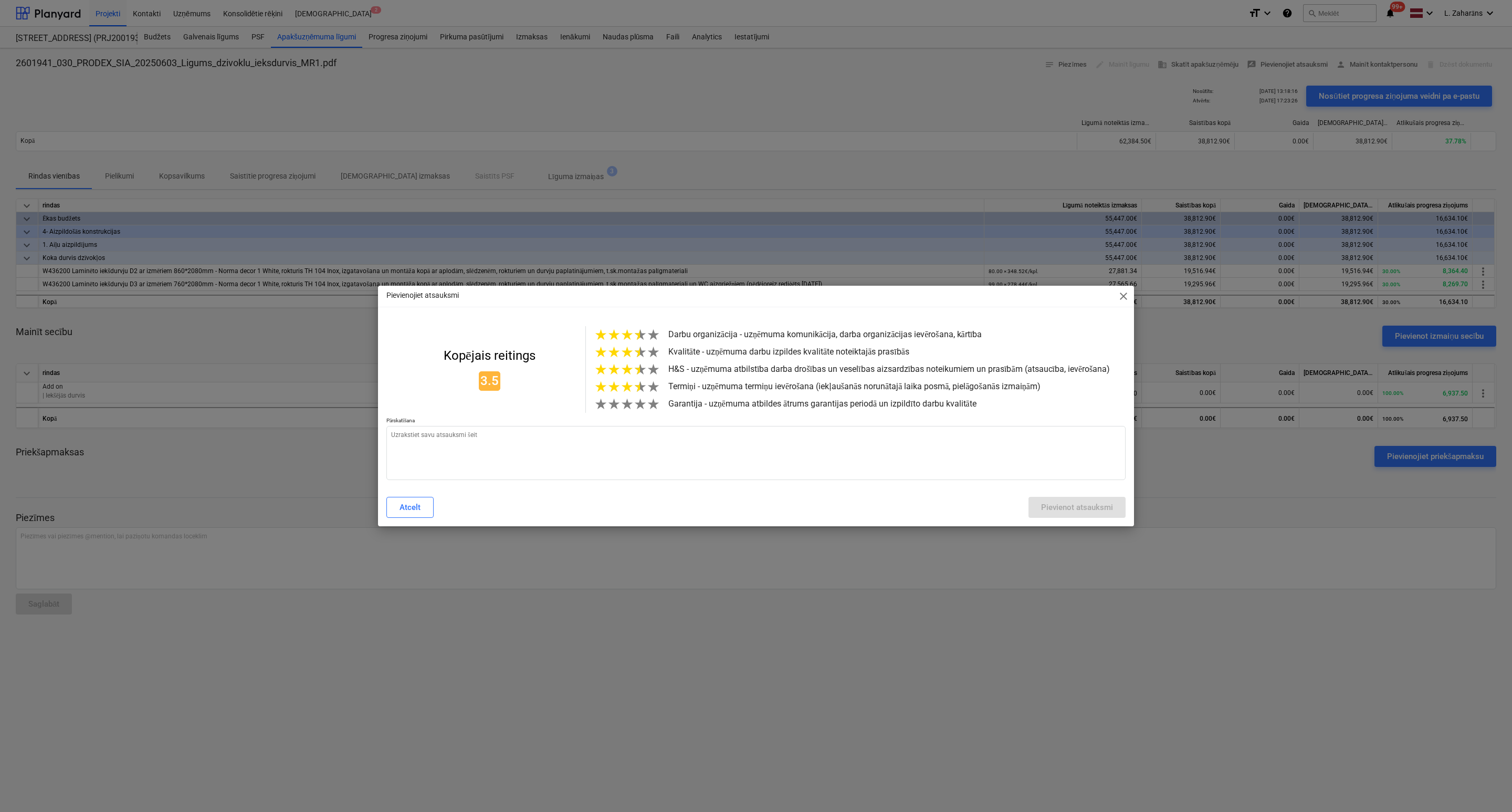
drag, startPoint x: 636, startPoint y: 394, endPoint x: 636, endPoint y: 408, distance: 14.0
click at [636, 396] on span "★" at bounding box center [640, 387] width 13 height 17
click at [639, 413] on span "★" at bounding box center [640, 404] width 13 height 17
click at [628, 446] on textarea at bounding box center [756, 453] width 739 height 54
paste textarea "ir labi"
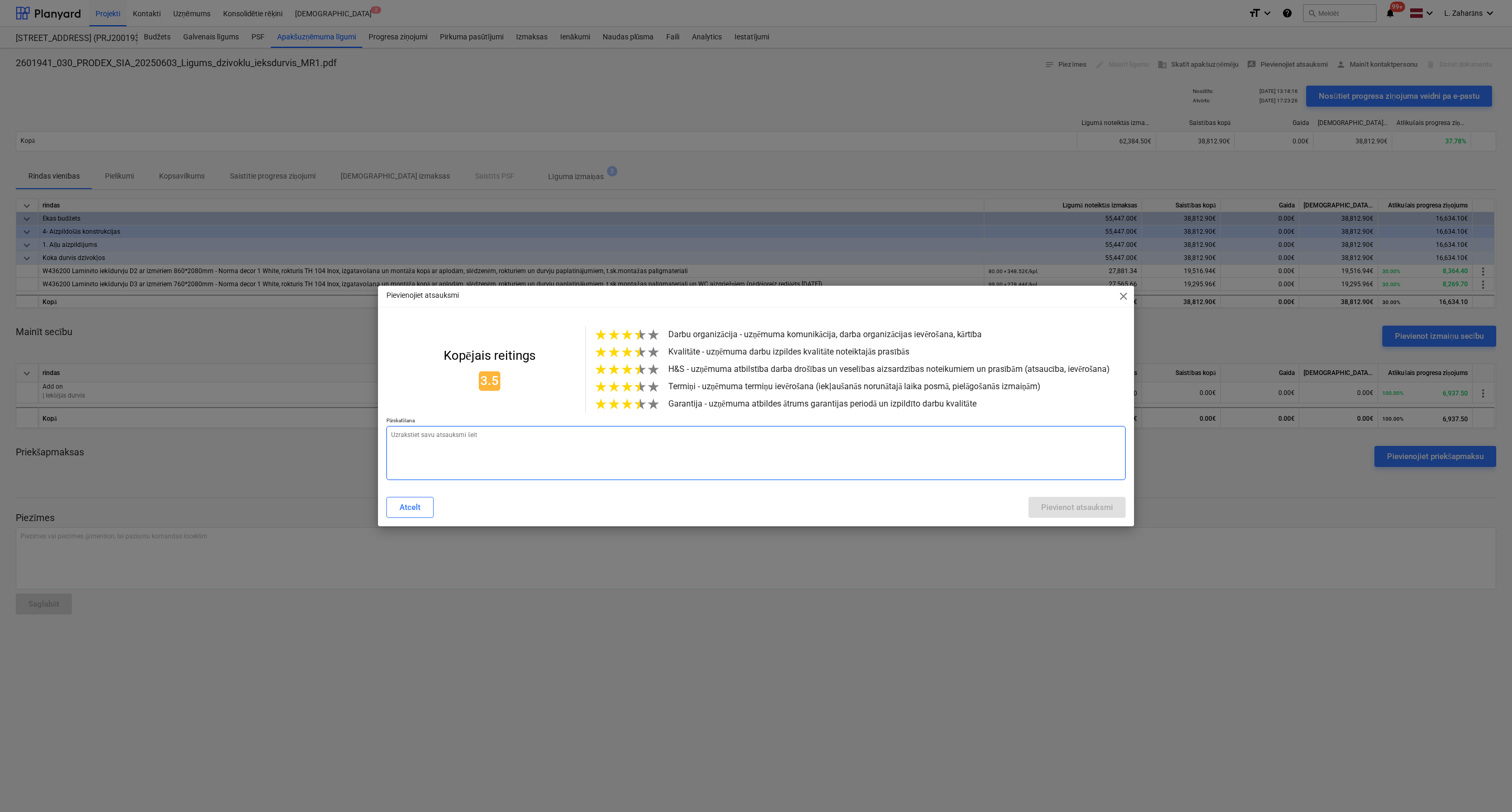
type textarea "x"
type textarea "ir labi"
click at [1060, 511] on div "Pievienot atsauksmi" at bounding box center [1076, 508] width 72 height 14
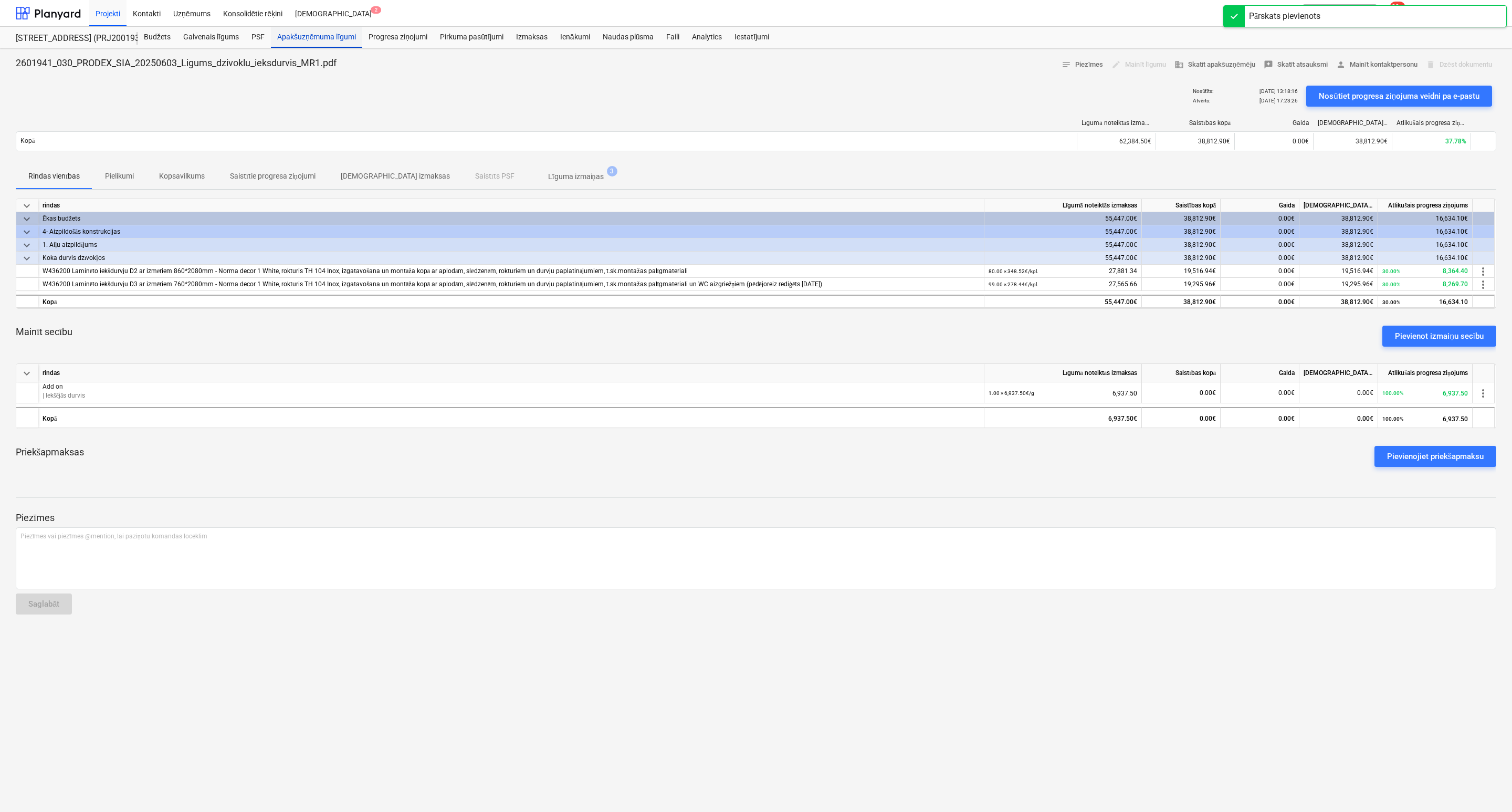
click at [337, 37] on div "Apakšuzņēmuma līgumi" at bounding box center [316, 38] width 91 height 21
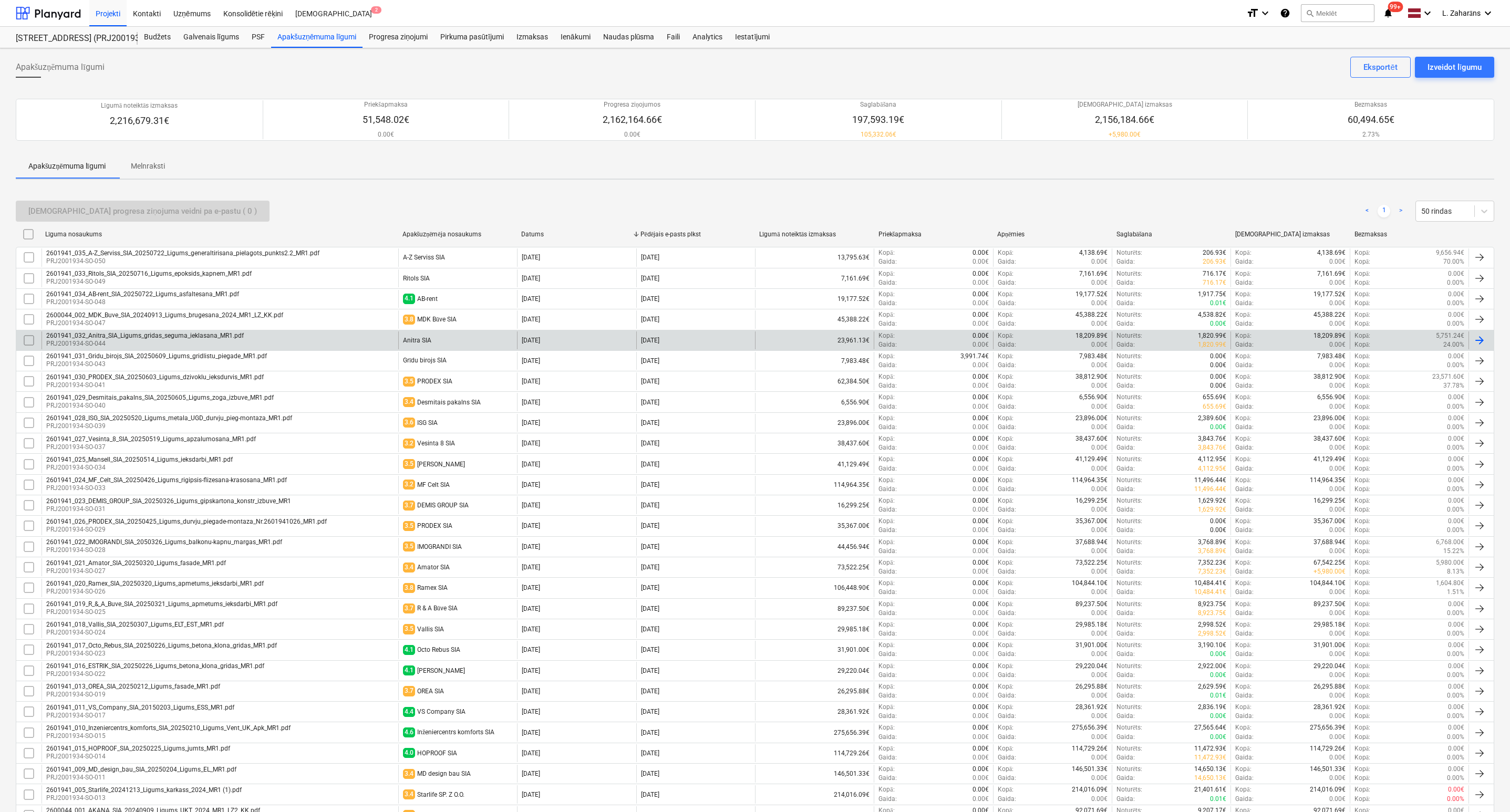
click at [424, 344] on div "Anitra SIA" at bounding box center [417, 340] width 29 height 8
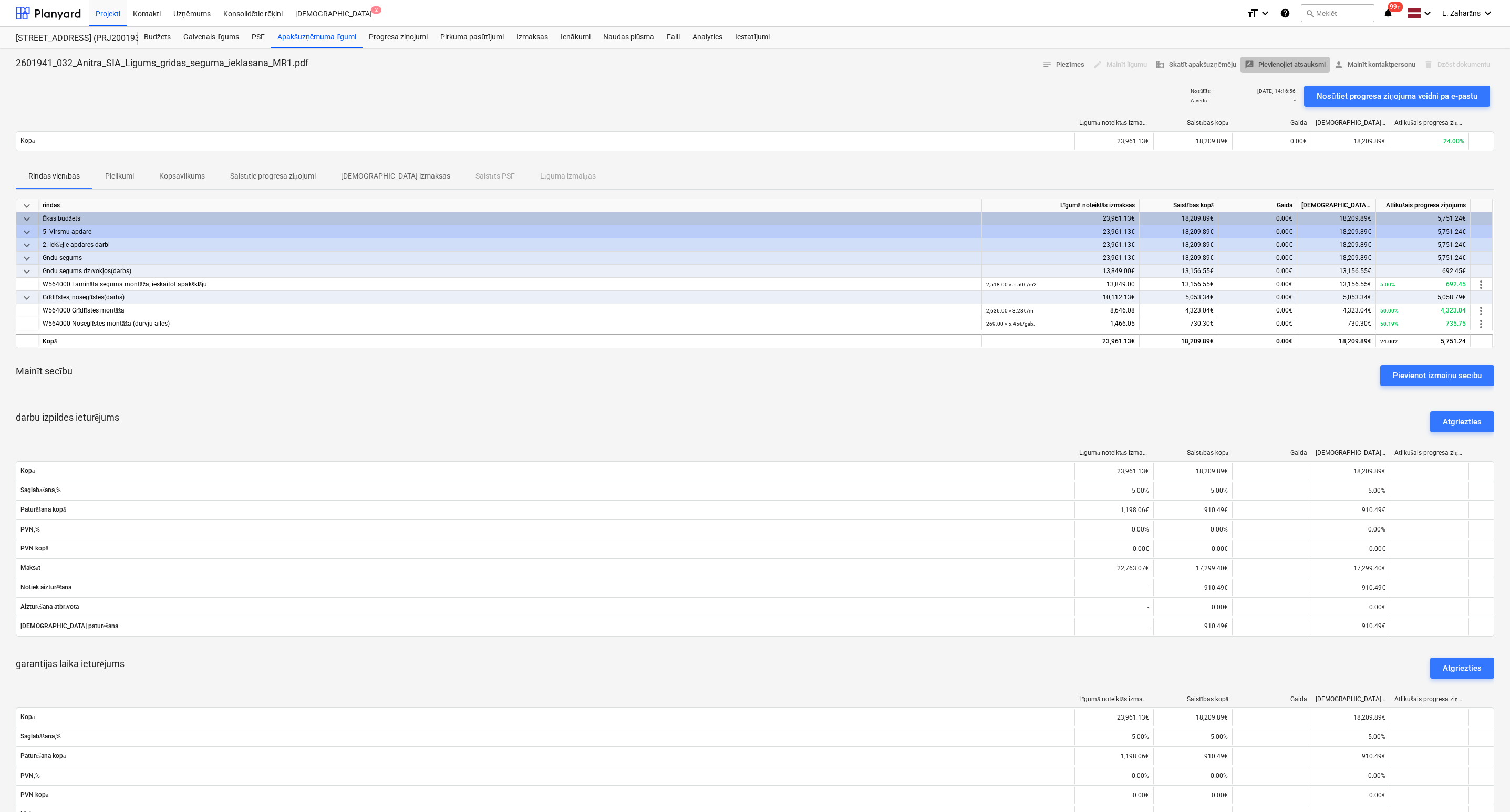
click at [1282, 62] on span "rate_review Pievienojiet atsauksmi" at bounding box center [1285, 65] width 81 height 12
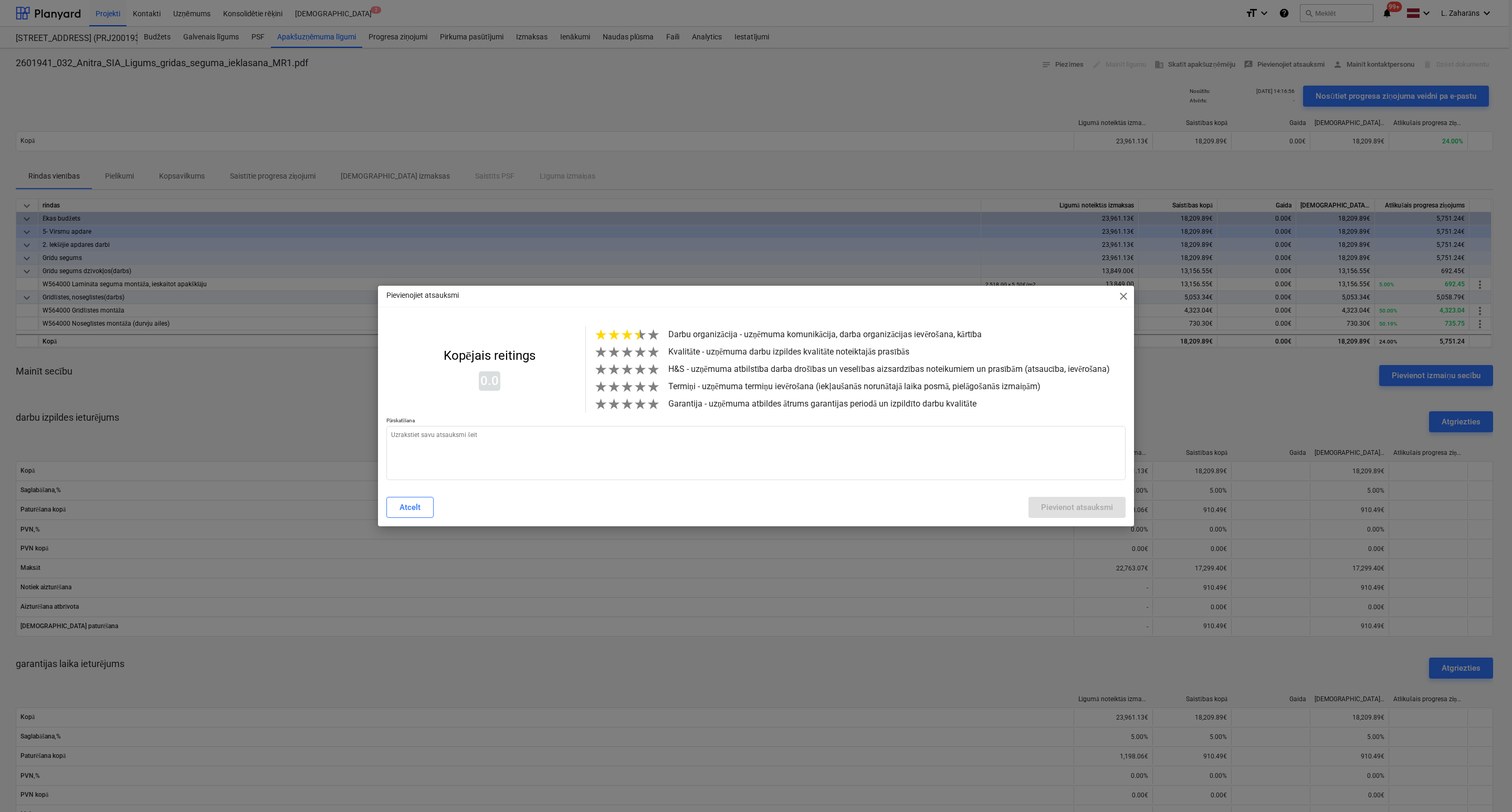
click at [634, 334] on span "★" at bounding box center [640, 334] width 13 height 17
click at [647, 355] on span "★" at bounding box center [653, 352] width 13 height 17
click at [636, 375] on span "★" at bounding box center [640, 369] width 13 height 17
click at [638, 391] on span "★" at bounding box center [640, 387] width 13 height 17
click at [636, 411] on span "★" at bounding box center [640, 404] width 13 height 17
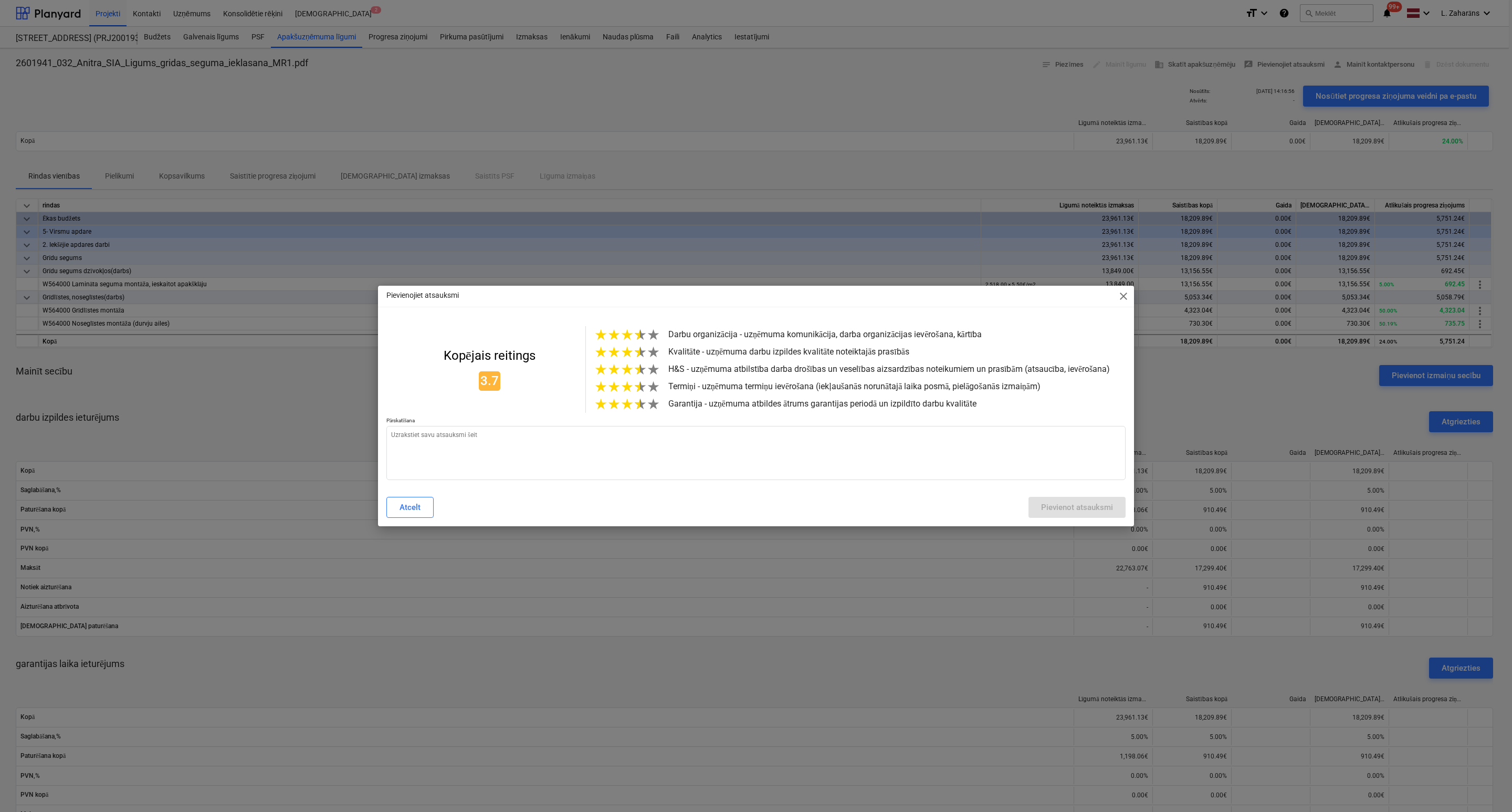
click at [636, 351] on span "★" at bounding box center [640, 352] width 13 height 17
click at [629, 439] on textarea at bounding box center [756, 453] width 739 height 54
paste textarea "ir labi"
type textarea "x"
type textarea "ir labi"
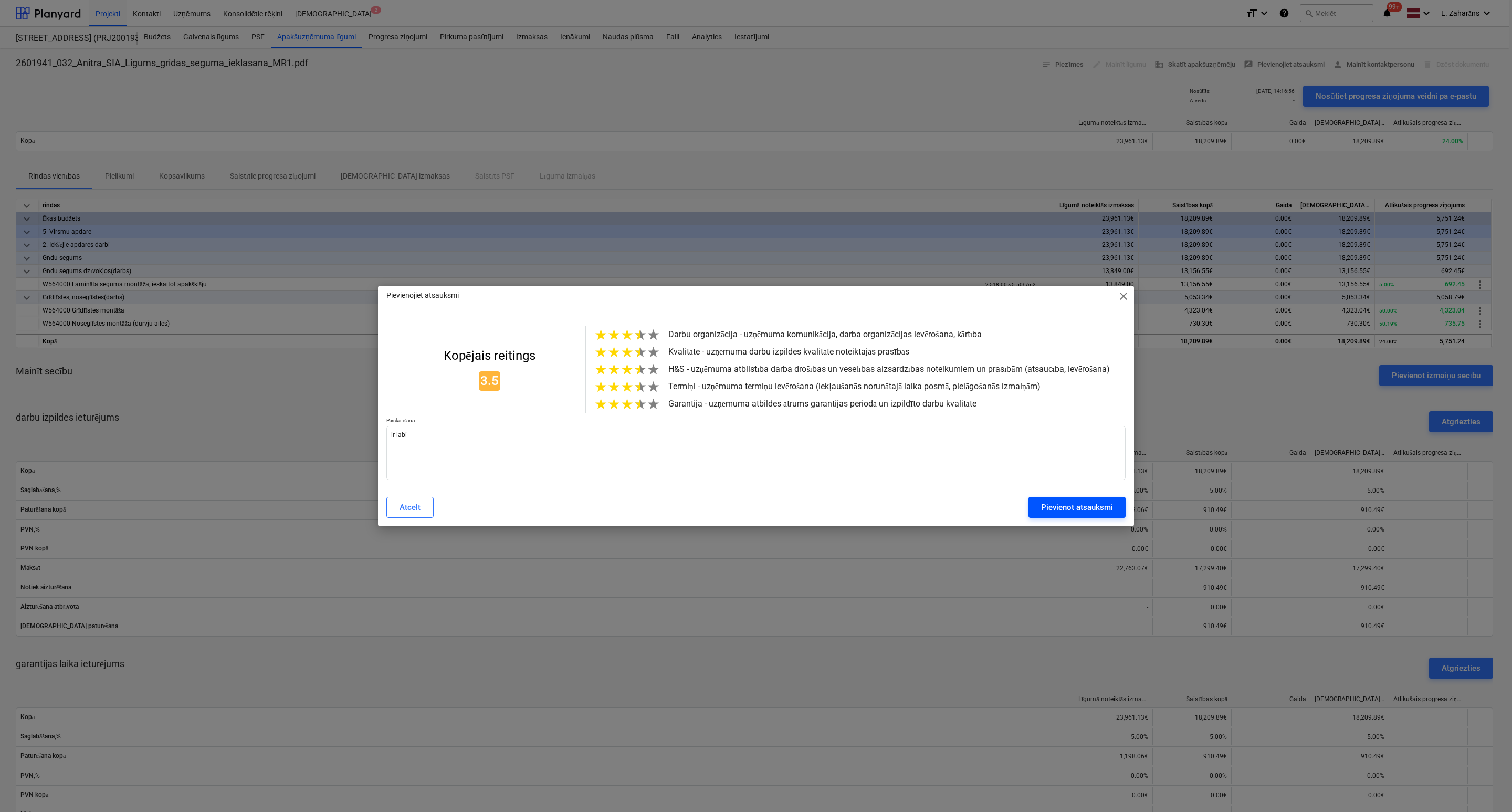
click at [1036, 515] on button "Pievienot atsauksmi" at bounding box center [1077, 508] width 97 height 21
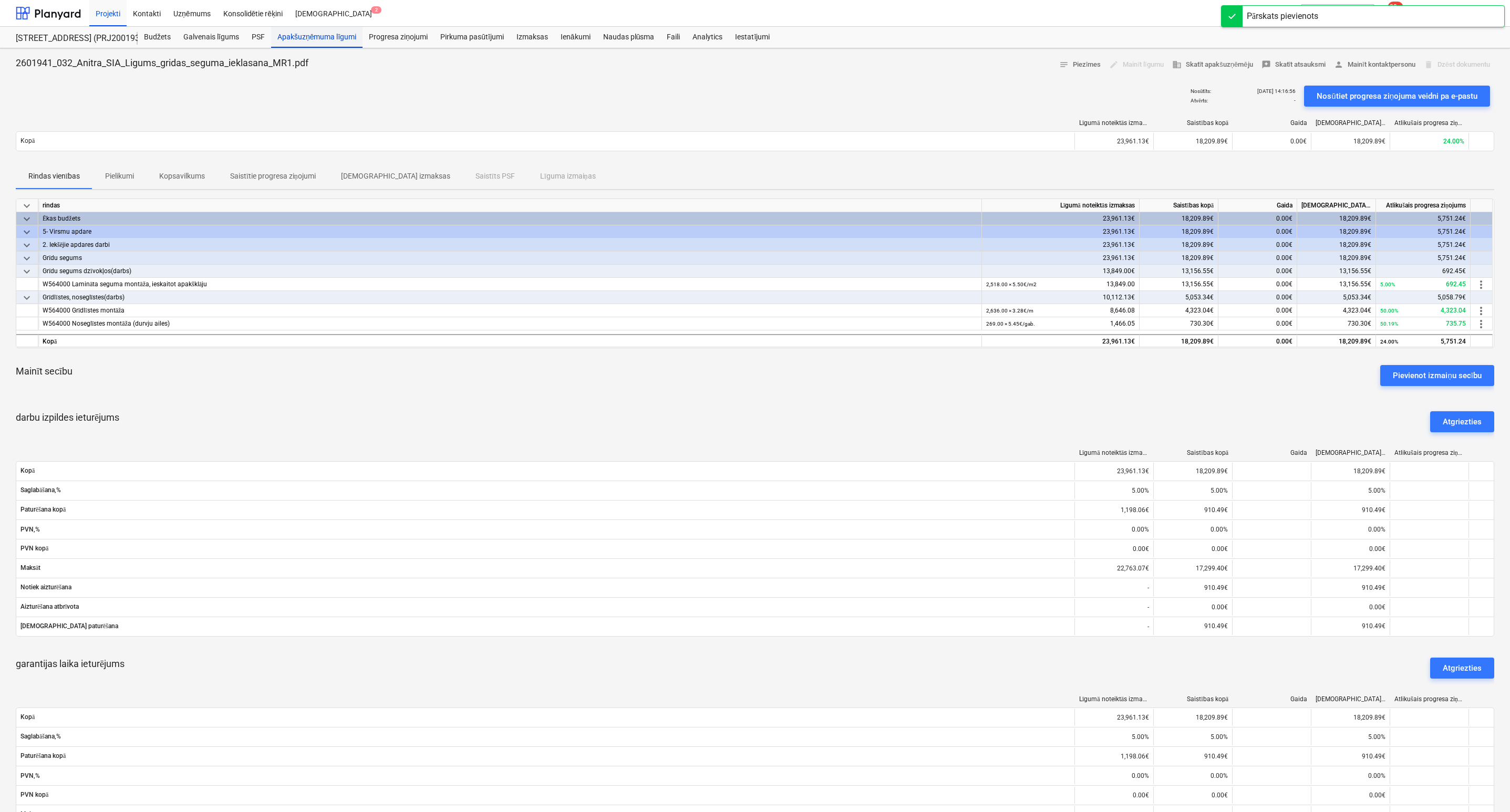
click at [316, 38] on div "Apakšuzņēmuma līgumi" at bounding box center [316, 38] width 91 height 21
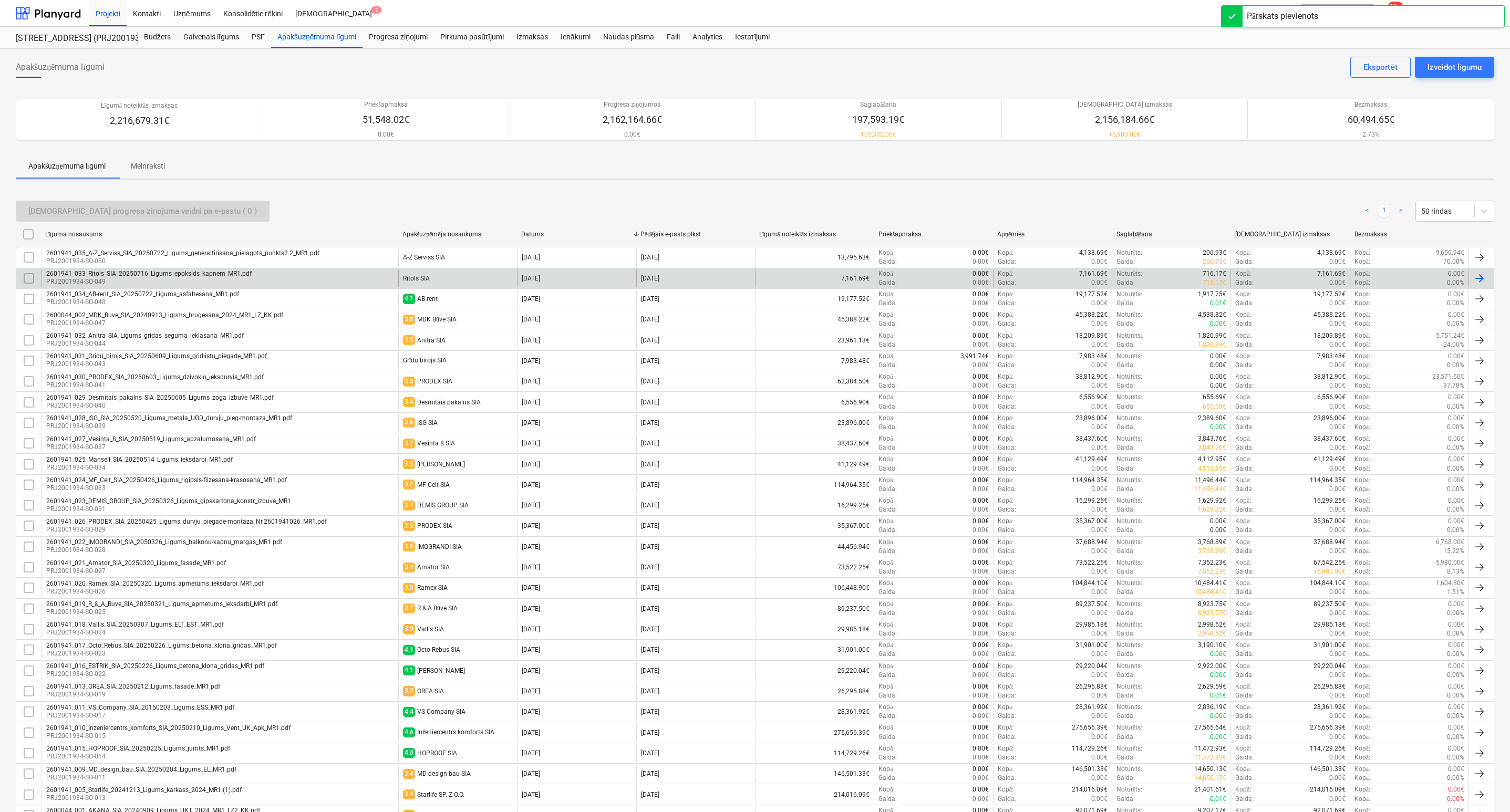
click at [428, 276] on div "Ritols SIA" at bounding box center [416, 278] width 27 height 8
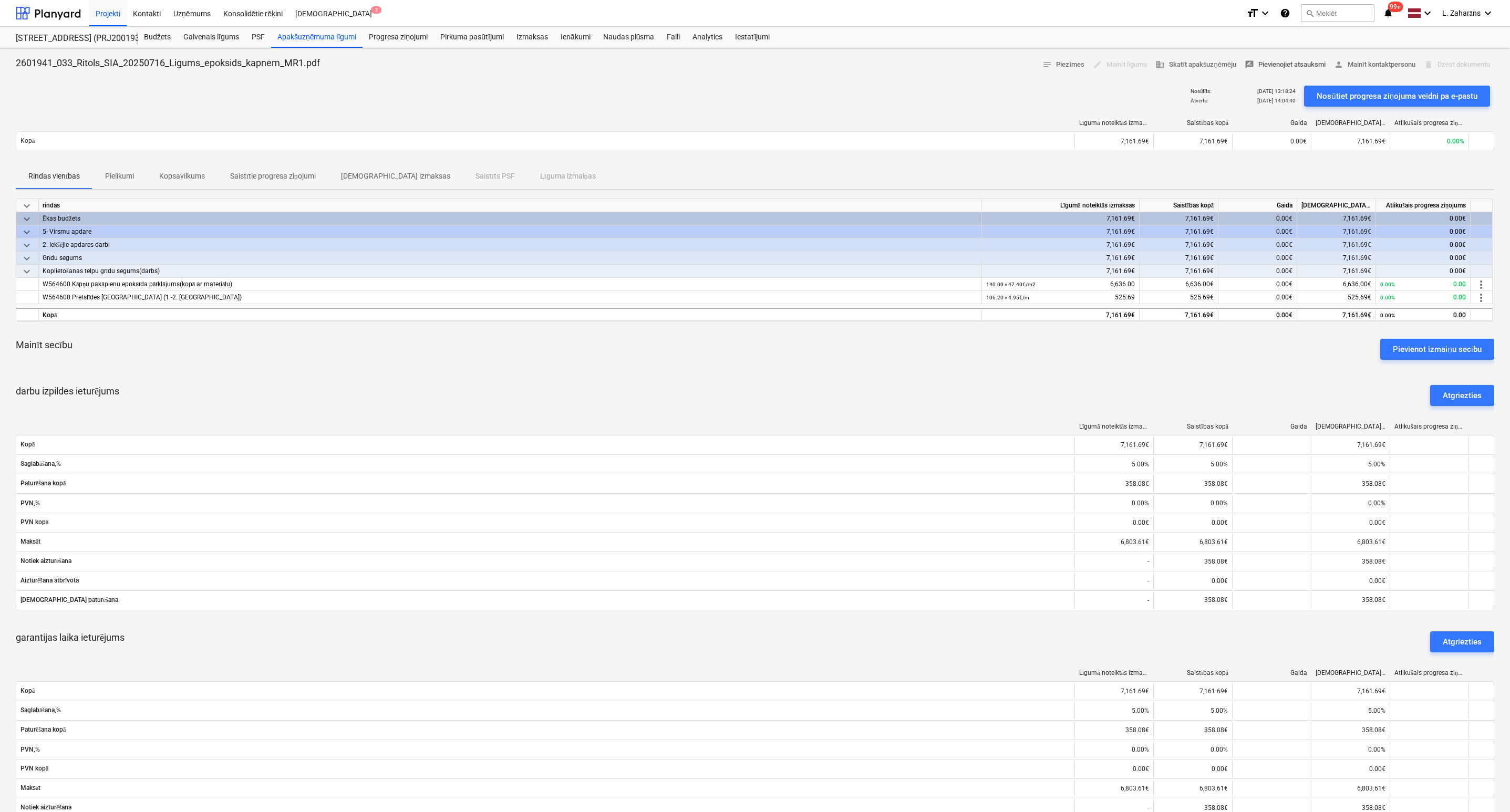
click at [1262, 67] on span "rate_review Pievienojiet atsauksmi" at bounding box center [1285, 65] width 81 height 12
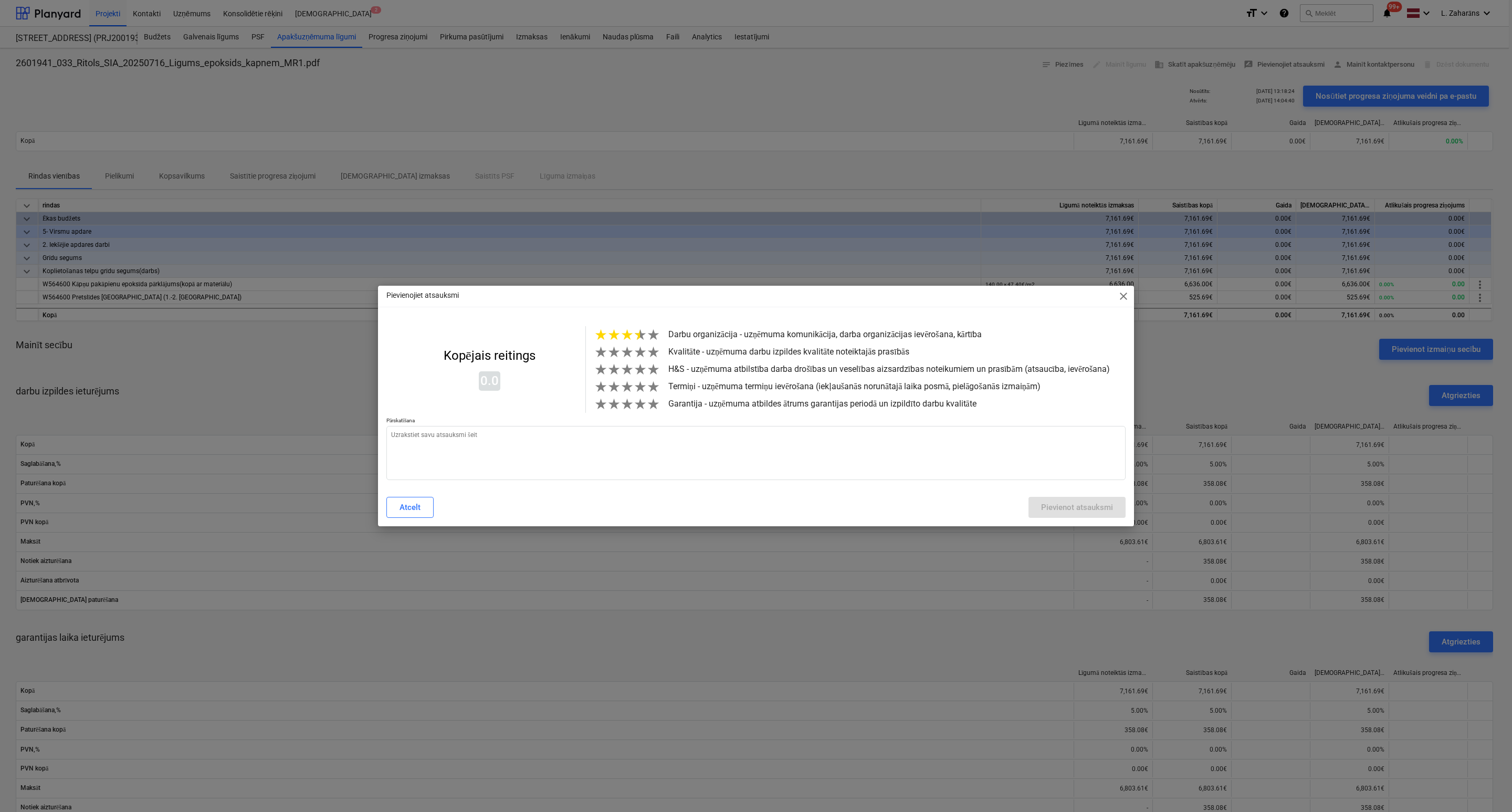
click at [635, 334] on span "★" at bounding box center [640, 334] width 13 height 17
click at [634, 353] on span "★" at bounding box center [640, 352] width 13 height 17
click at [627, 366] on span "★" at bounding box center [627, 369] width 13 height 17
click at [636, 390] on span "★" at bounding box center [640, 387] width 13 height 17
drag, startPoint x: 630, startPoint y: 413, endPoint x: 622, endPoint y: 432, distance: 20.6
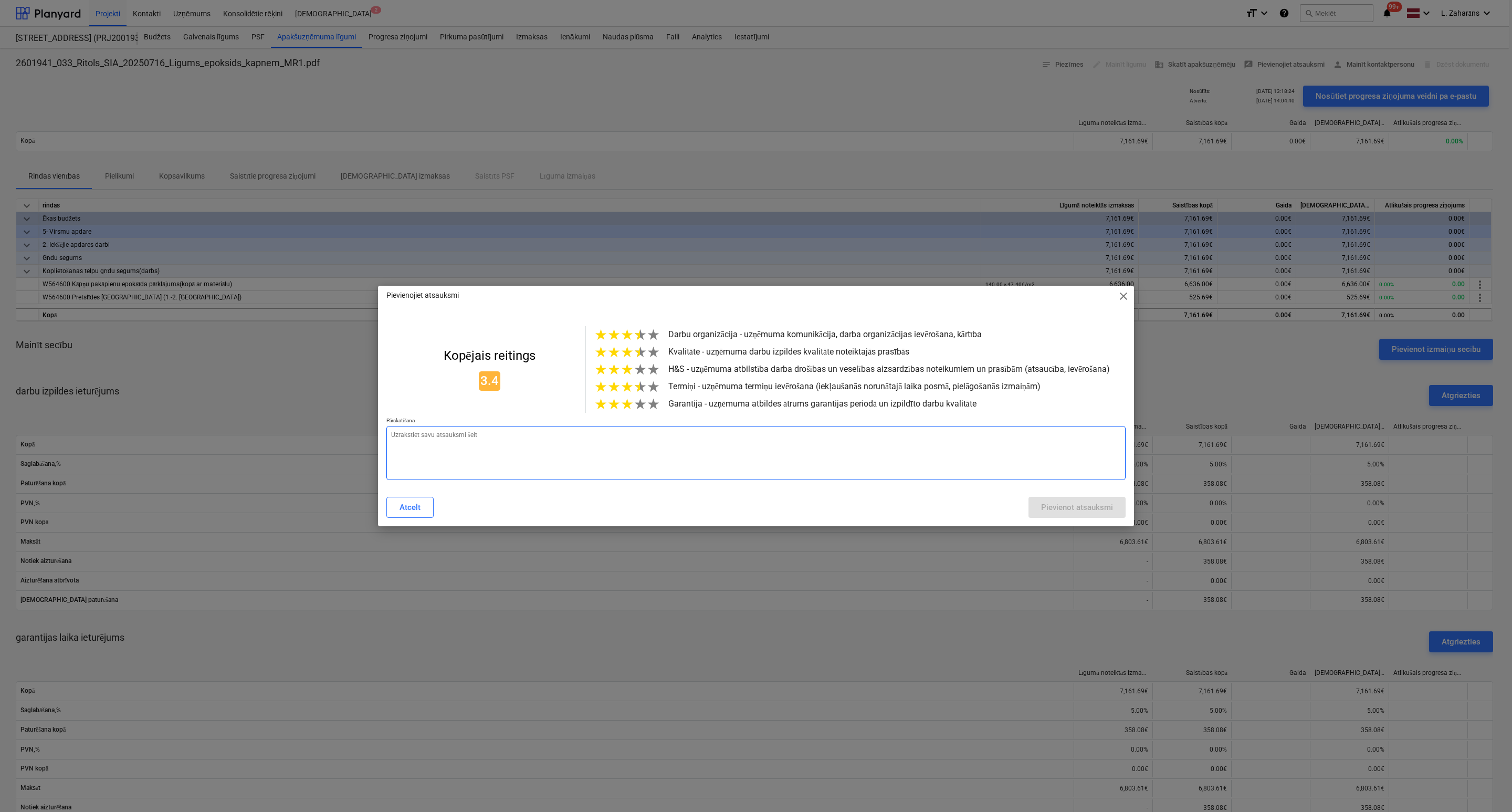
click at [630, 413] on span "★" at bounding box center [627, 404] width 13 height 17
click at [618, 446] on textarea at bounding box center [756, 453] width 739 height 54
paste textarea "ir labi"
type textarea "x"
type textarea "ir labi"
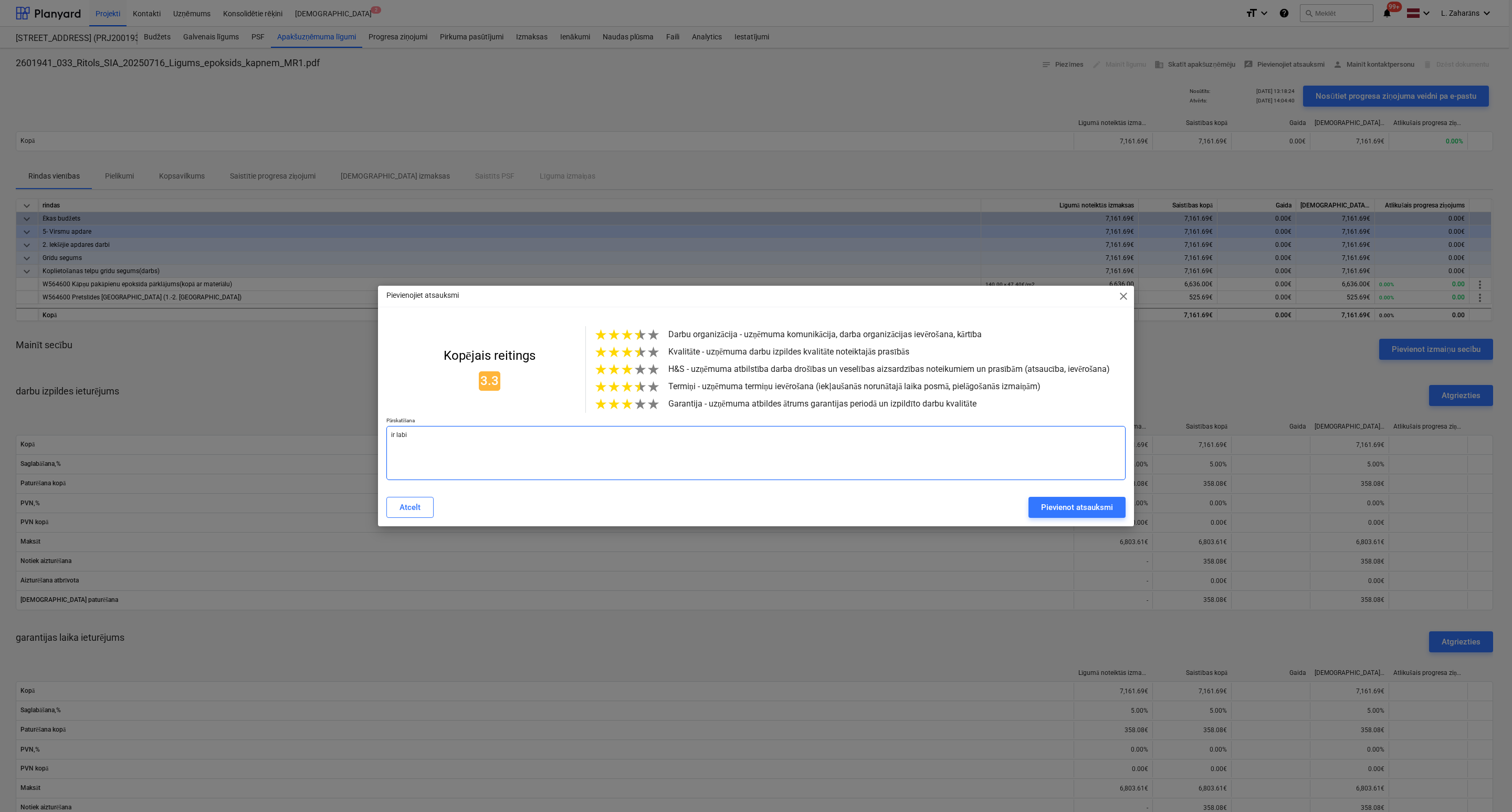
type textarea "x"
type textarea "ir labi,"
type textarea "x"
type textarea "ir labi,"
type textarea "x"
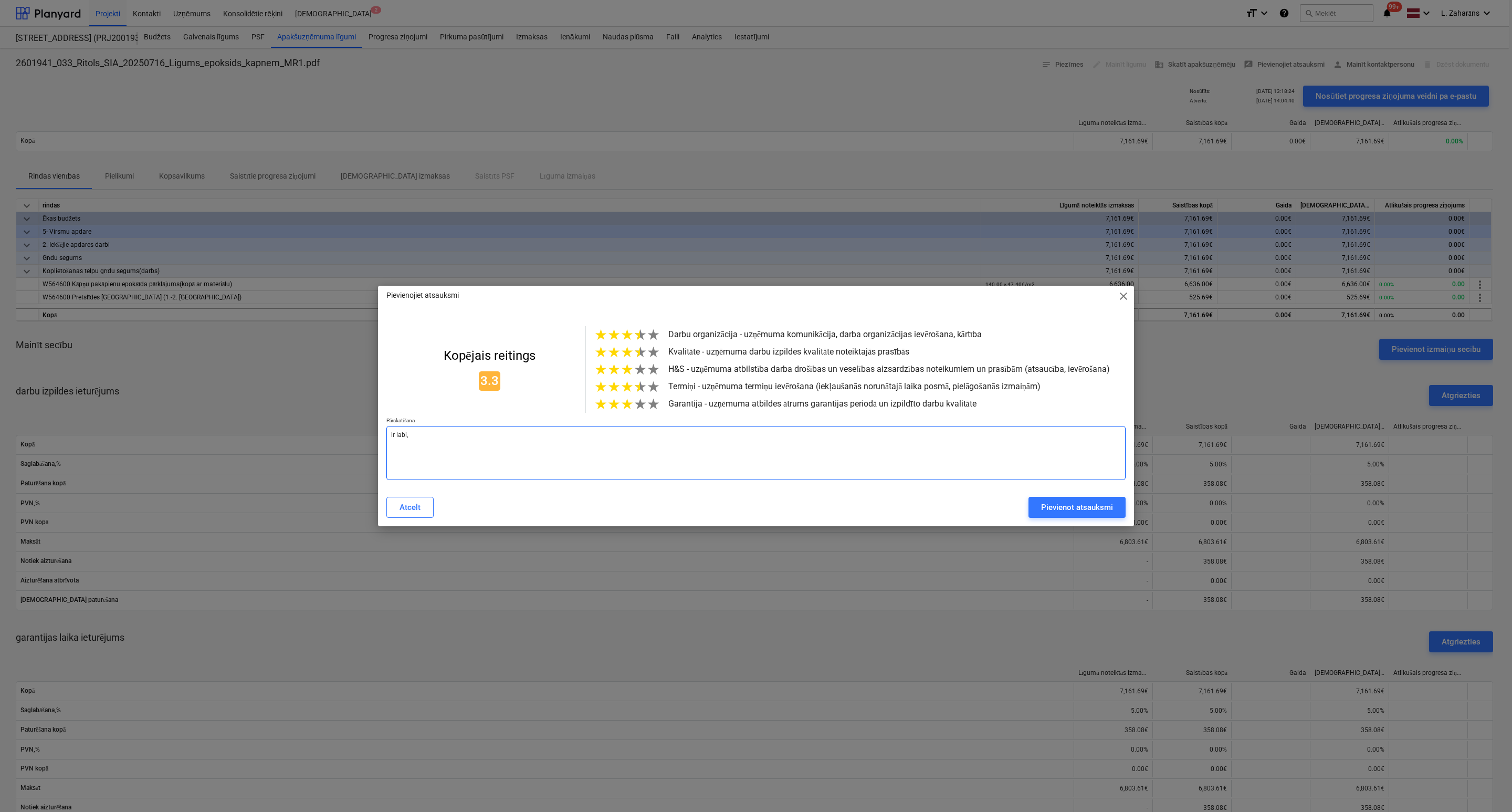
type textarea "ir labi, b"
type textarea "x"
type textarea "ir labi, be"
type textarea "x"
type textarea "ir labi, bet"
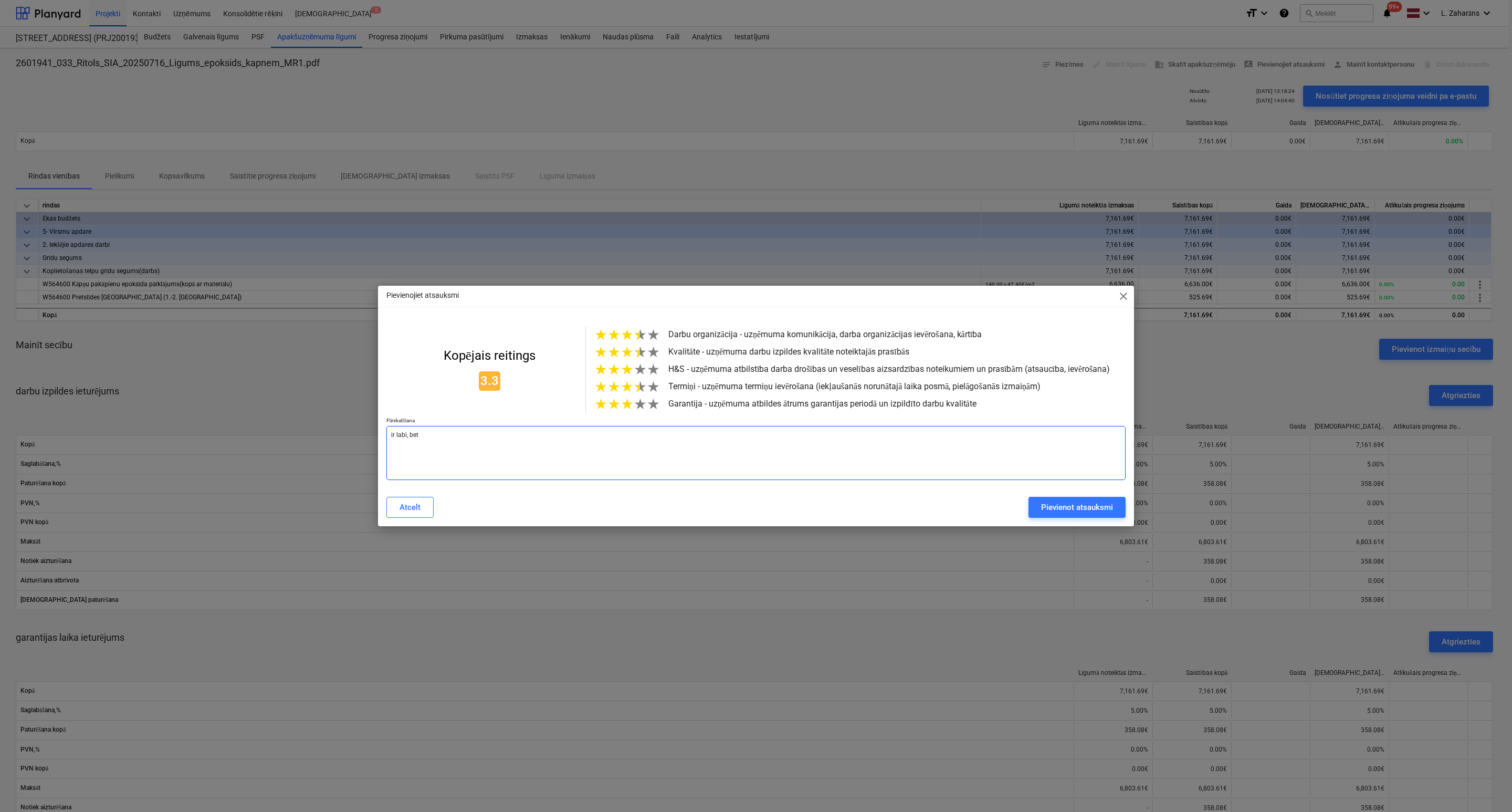
type textarea "x"
type textarea "ir labi, bet"
type textarea "x"
type textarea "ir labi, bet p"
type textarea "x"
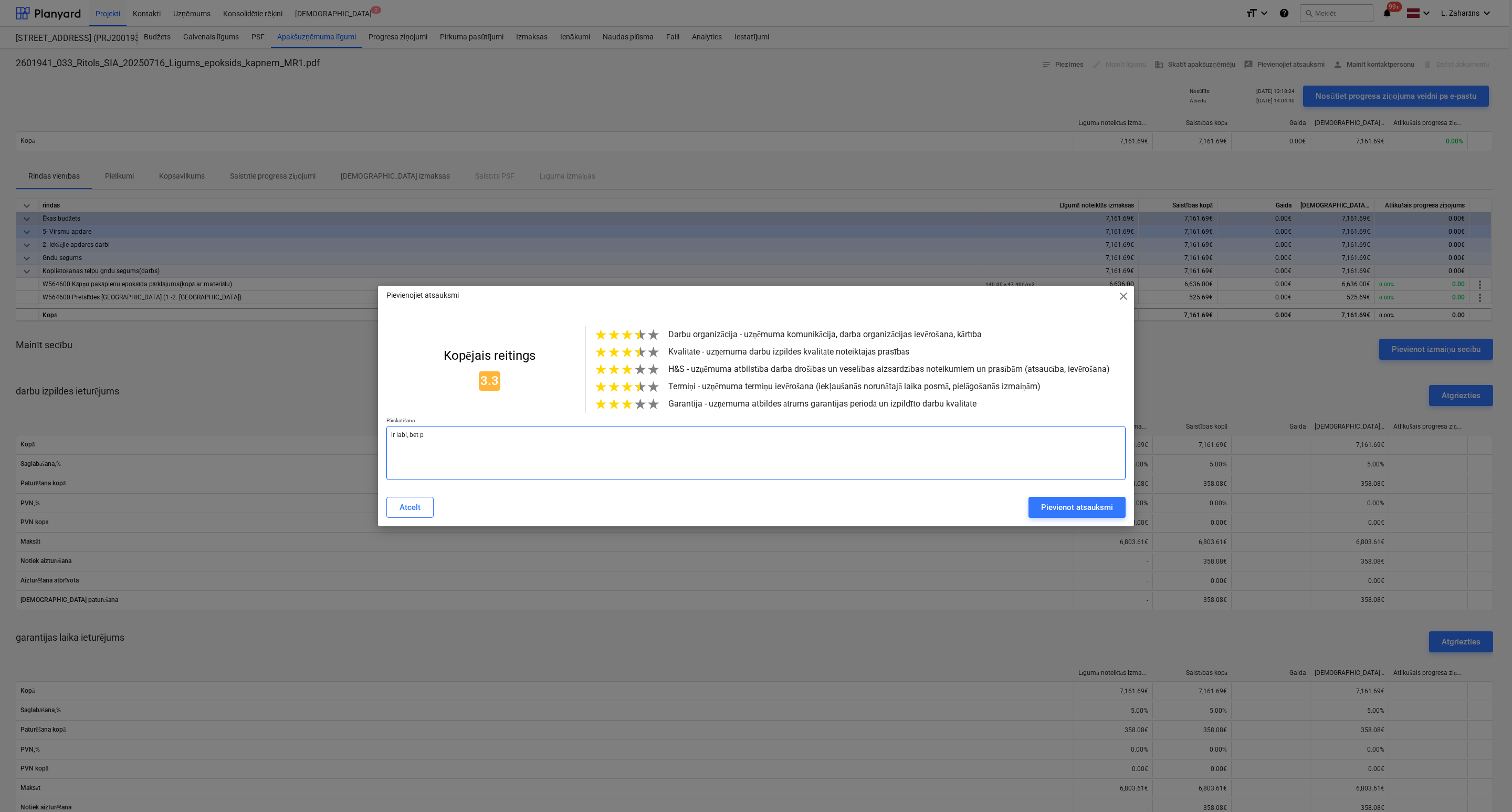
type textarea "ir labi, bet pē"
type textarea "x"
type textarea "ir labi, bet pēd"
type textarea "x"
type textarea "ir labi, bet pēdē"
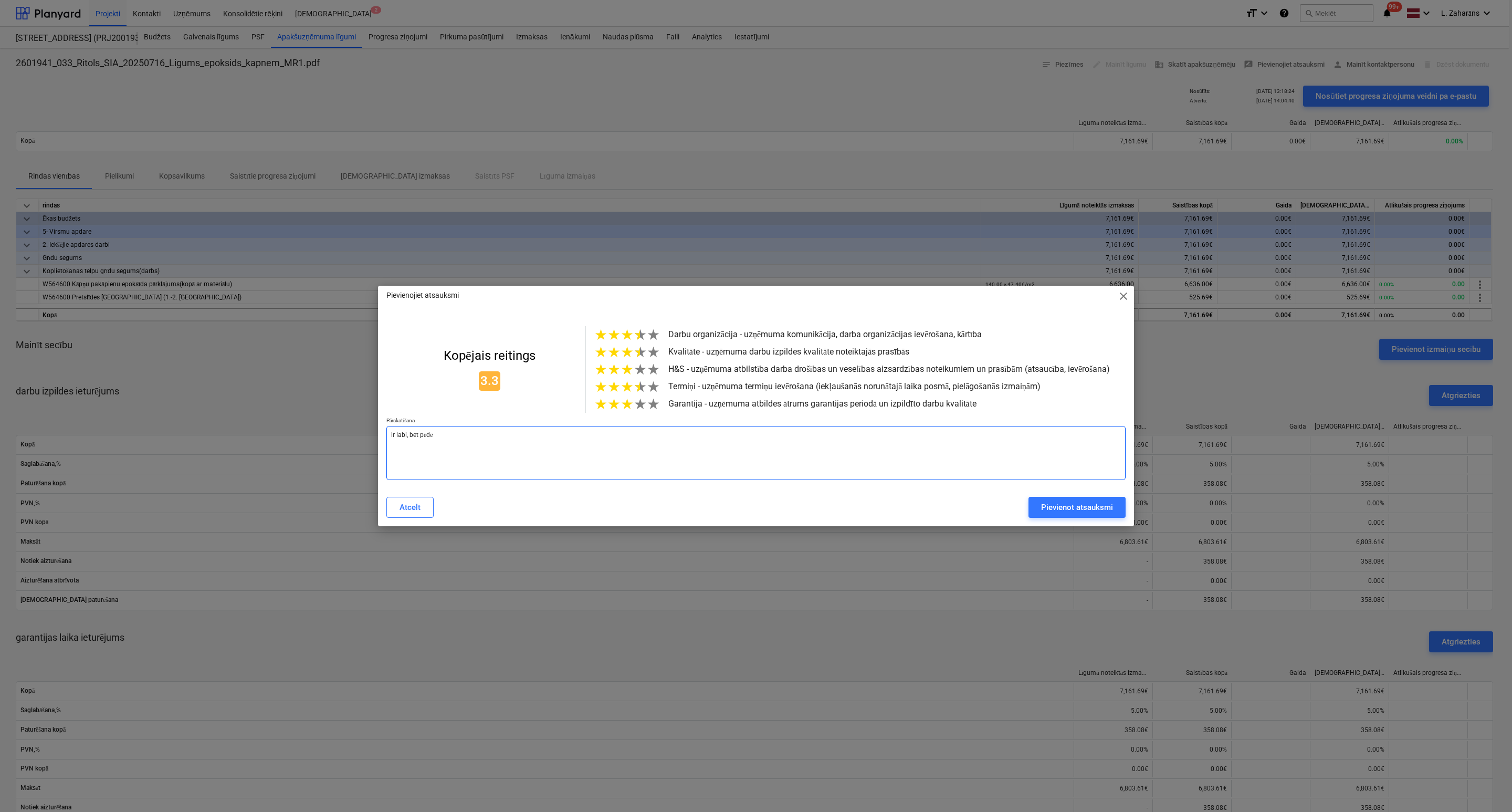
type textarea "x"
type textarea "ir labi, bet pēdēj"
type textarea "x"
type textarea "ir labi, bet pēdējo"
type textarea "x"
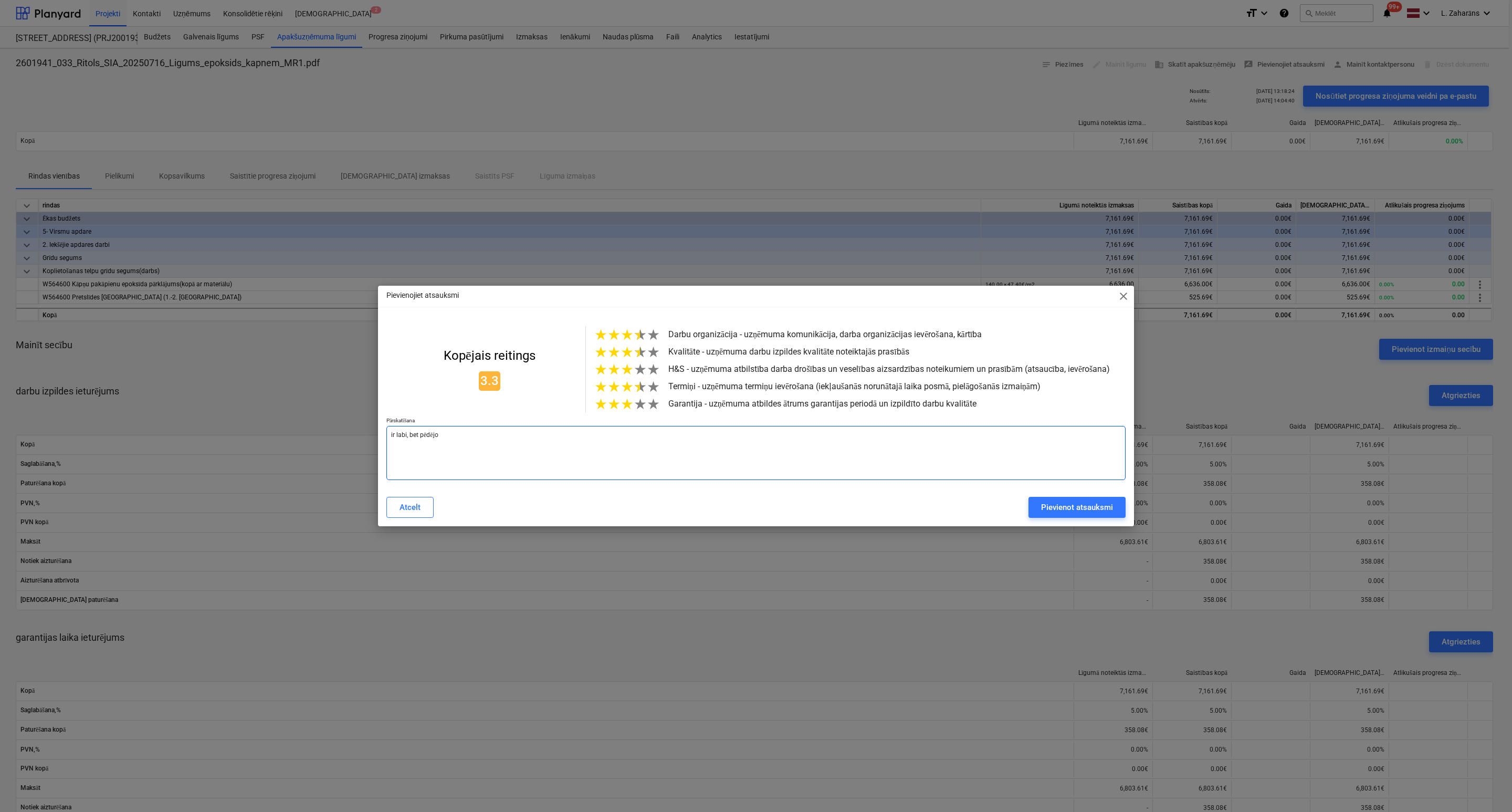
type textarea "ir labi, bet pēdējos"
type textarea "x"
type textarea "ir labi, bet pēdējos"
type textarea "x"
type textarea "ir labi, bet pēdējos d"
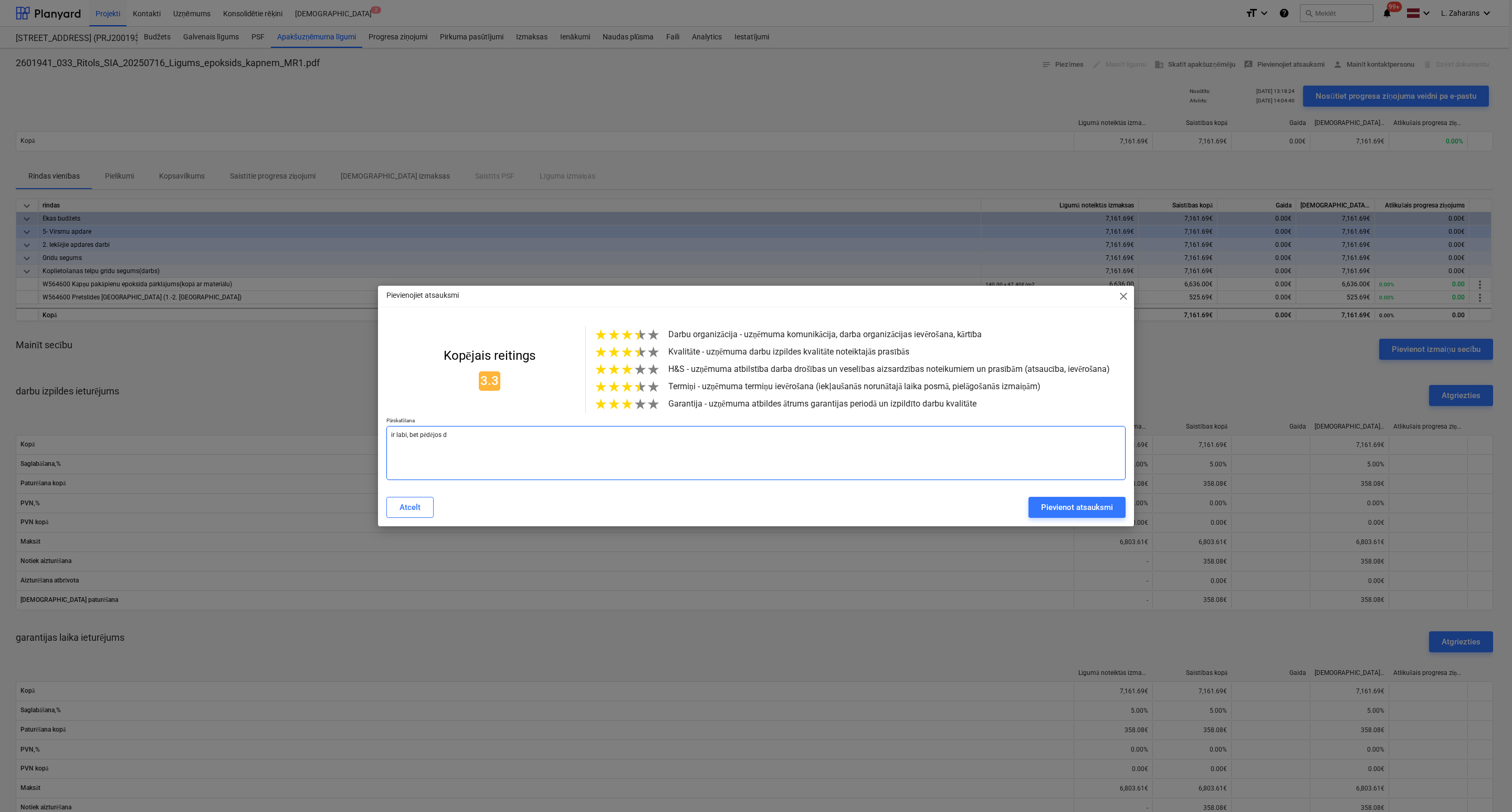
type textarea "x"
type textarea "ir labi, bet pēdējos di"
type textarea "x"
type textarea "ir labi, bet pēdējos div"
type textarea "x"
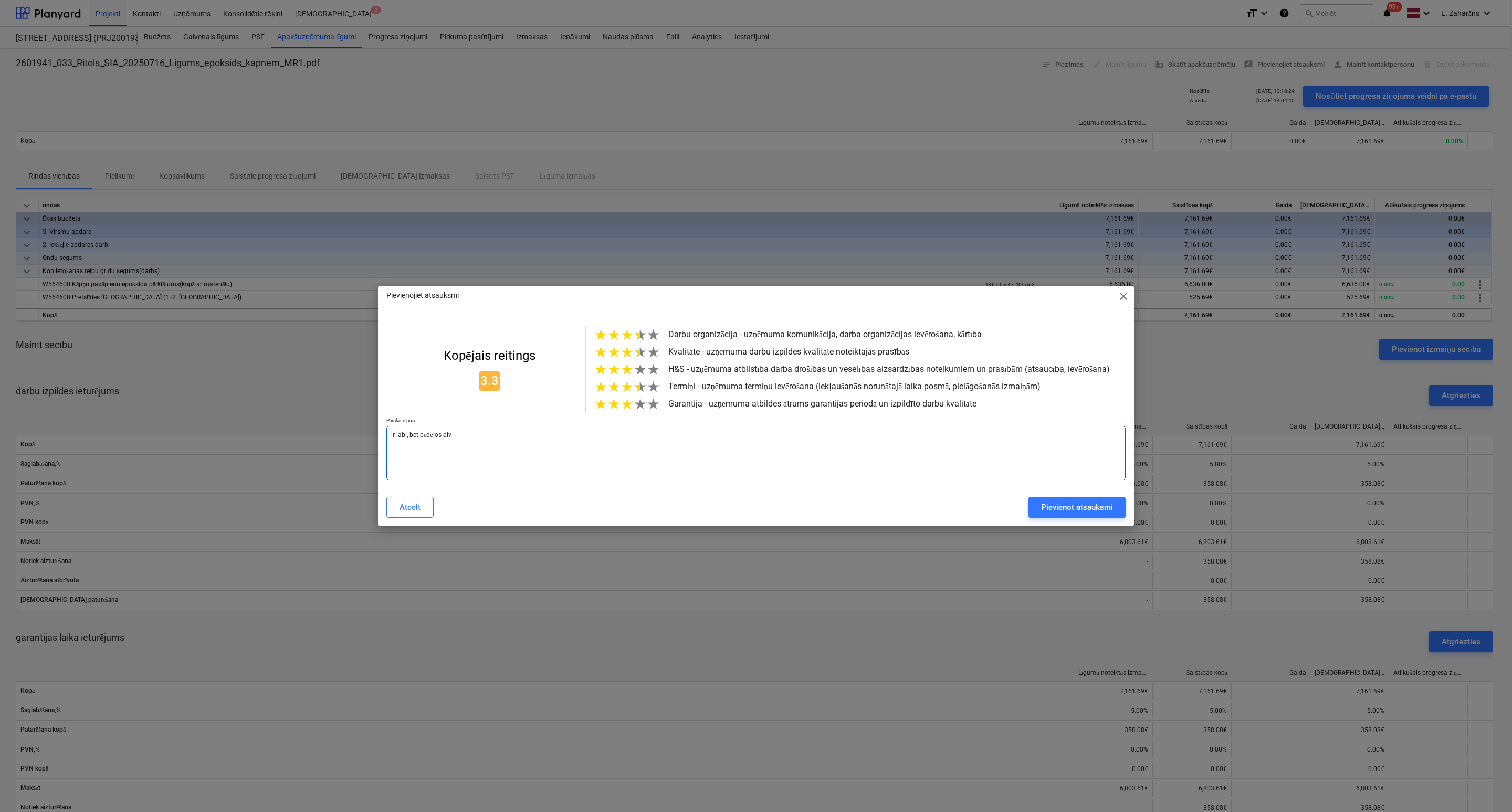
type textarea "ir labi, bet pēdējos divo"
type textarea "x"
type textarea "ir labi, bet pēdējos divos"
type textarea "x"
type textarea "ir labi, bet pēdējos divos"
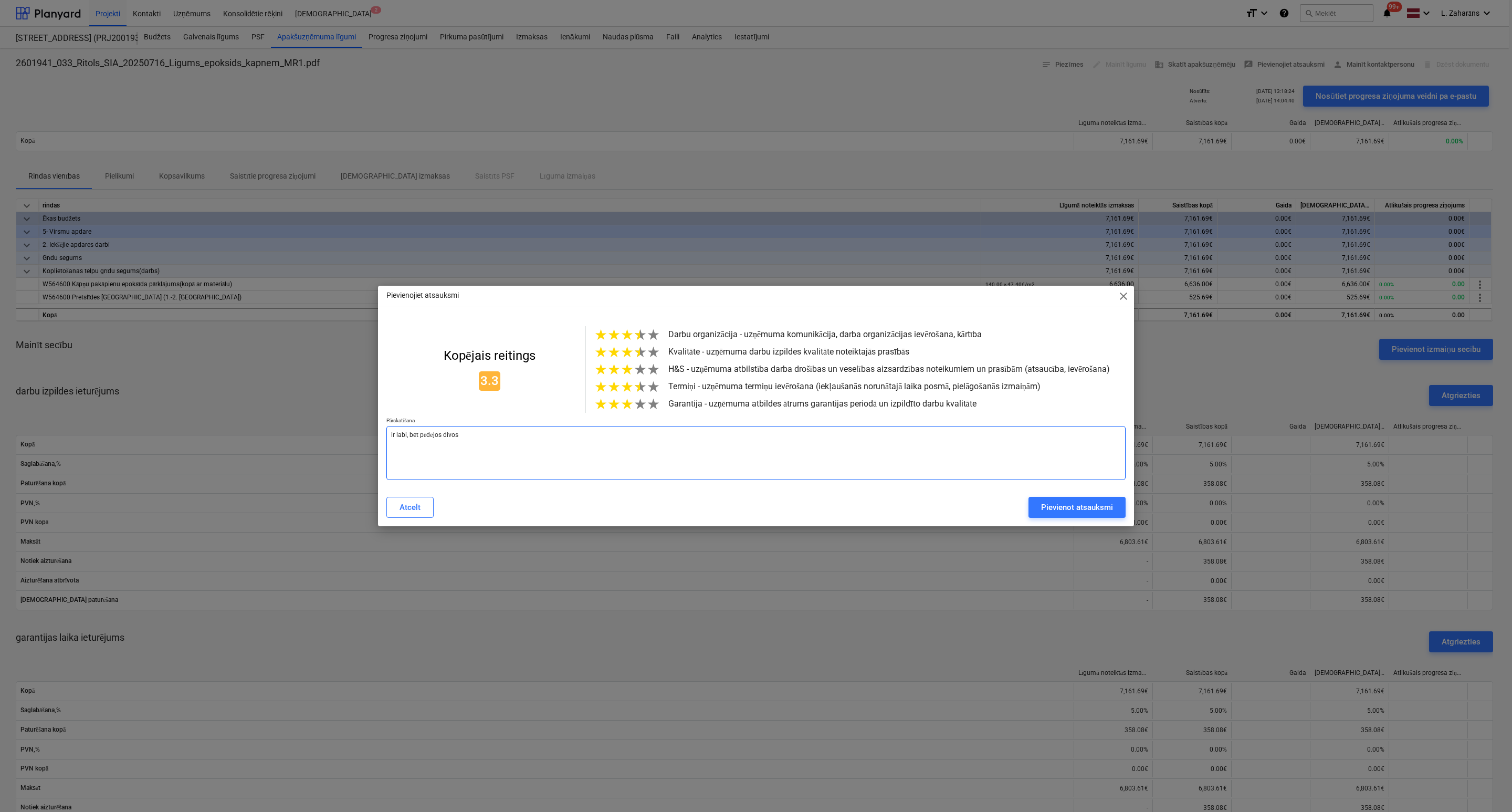
type textarea "x"
type textarea "ir labi, bet pēdējos divos o"
type textarea "x"
type textarea "ir labi, bet pēdējos divos ob"
type textarea "x"
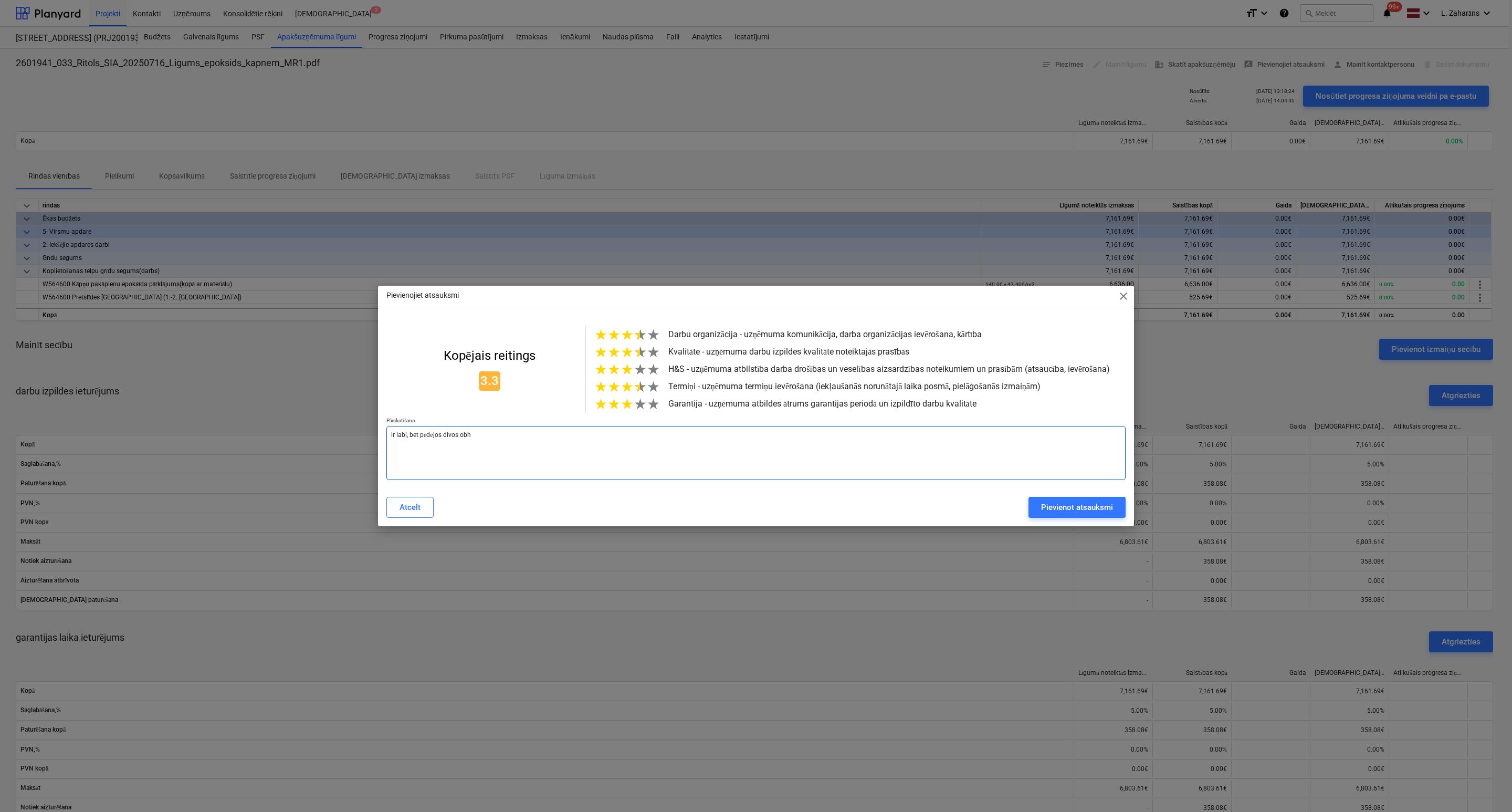
type textarea "ir labi, bet pēdējos divos obhe"
type textarea "x"
type textarea "ir labi, bet pēdējos divos obhej"
type textarea "x"
type textarea "ir labi, bet pēdējos divos obhejk"
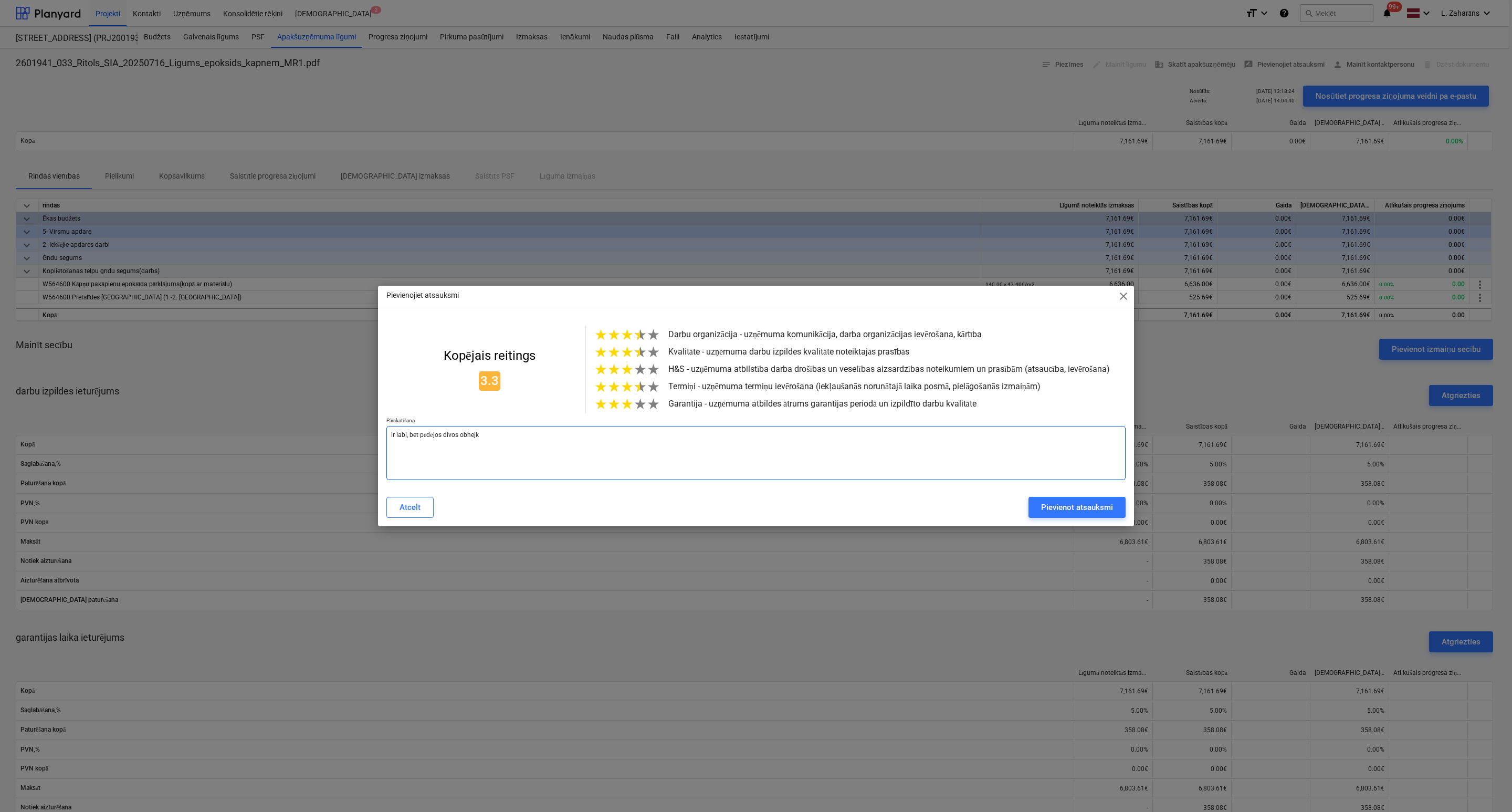
type textarea "x"
type textarea "ir labi, bet pēdējos divos obhejkt"
type textarea "x"
type textarea "ir labi, bet pēdējos divos obhejkto"
type textarea "x"
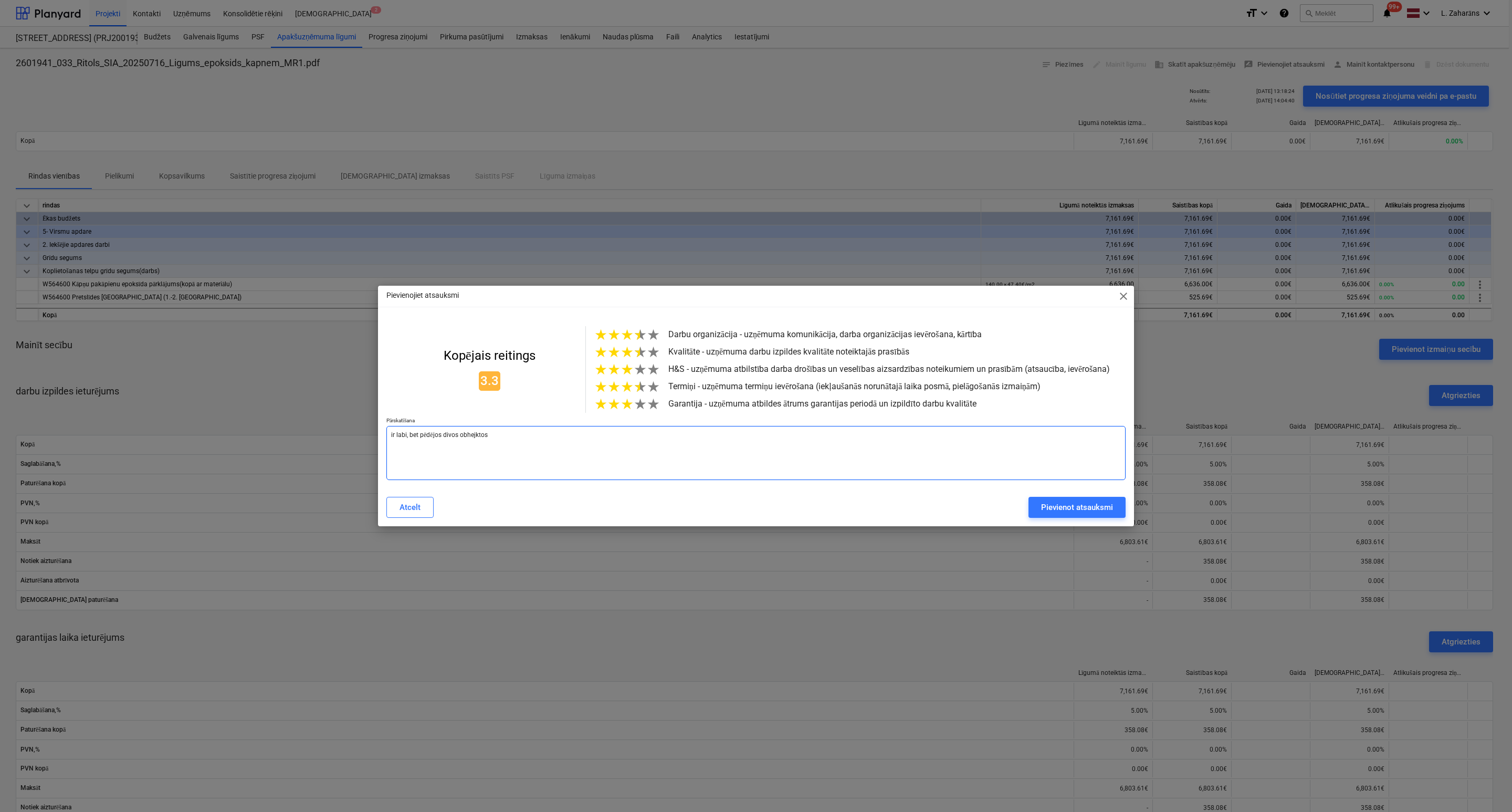
type textarea "ir labi, bet pēdējos divos obhejkto"
type textarea "x"
type textarea "ir labi, bet pēdējos divos obhejkt"
type textarea "x"
type textarea "ir labi, bet pēdējos divos obhejk"
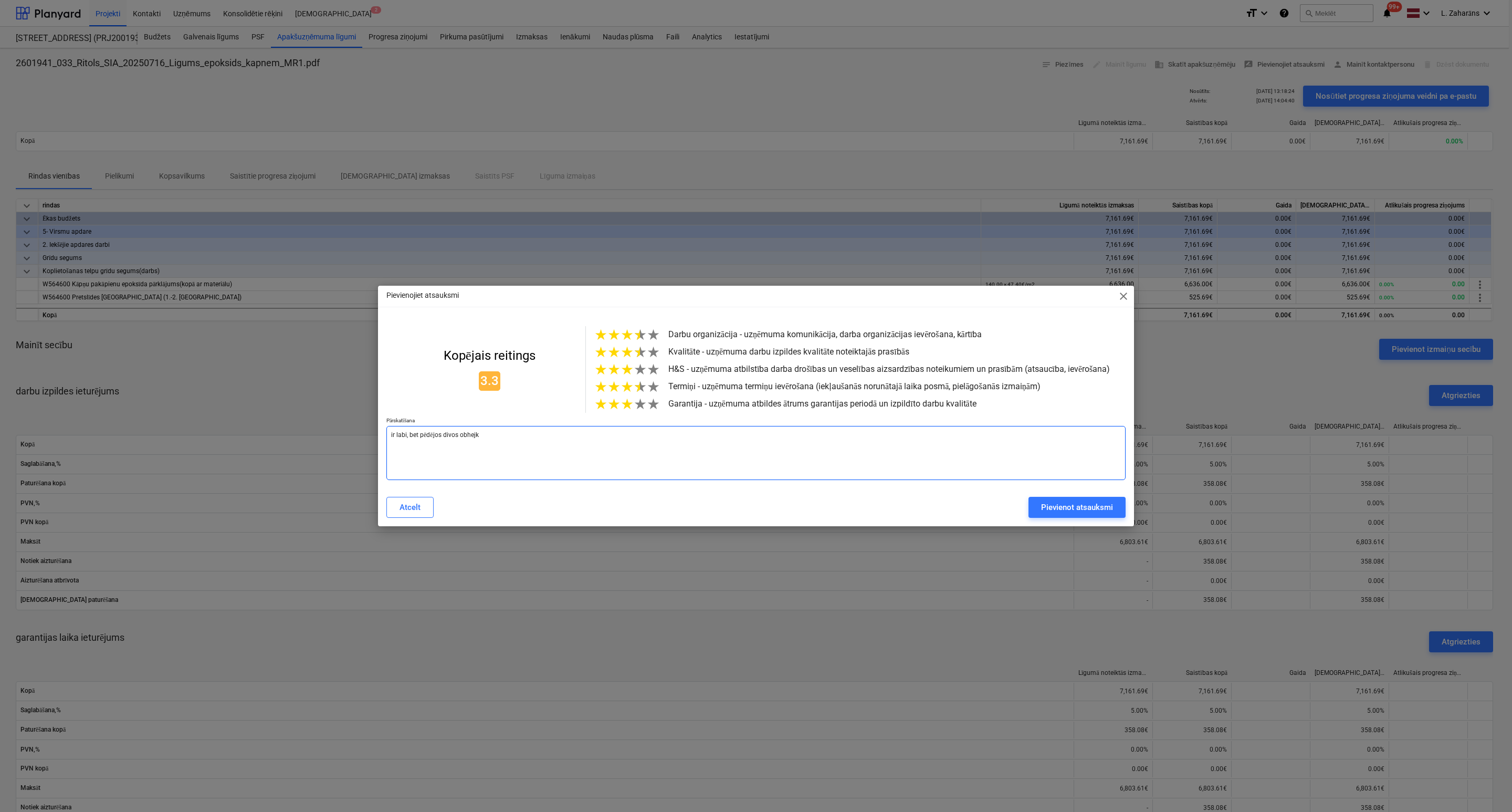
type textarea "x"
type textarea "ir labi, bet pēdējos divos obhej"
type textarea "x"
type textarea "ir labi, bet pēdējos divos obhe"
type textarea "x"
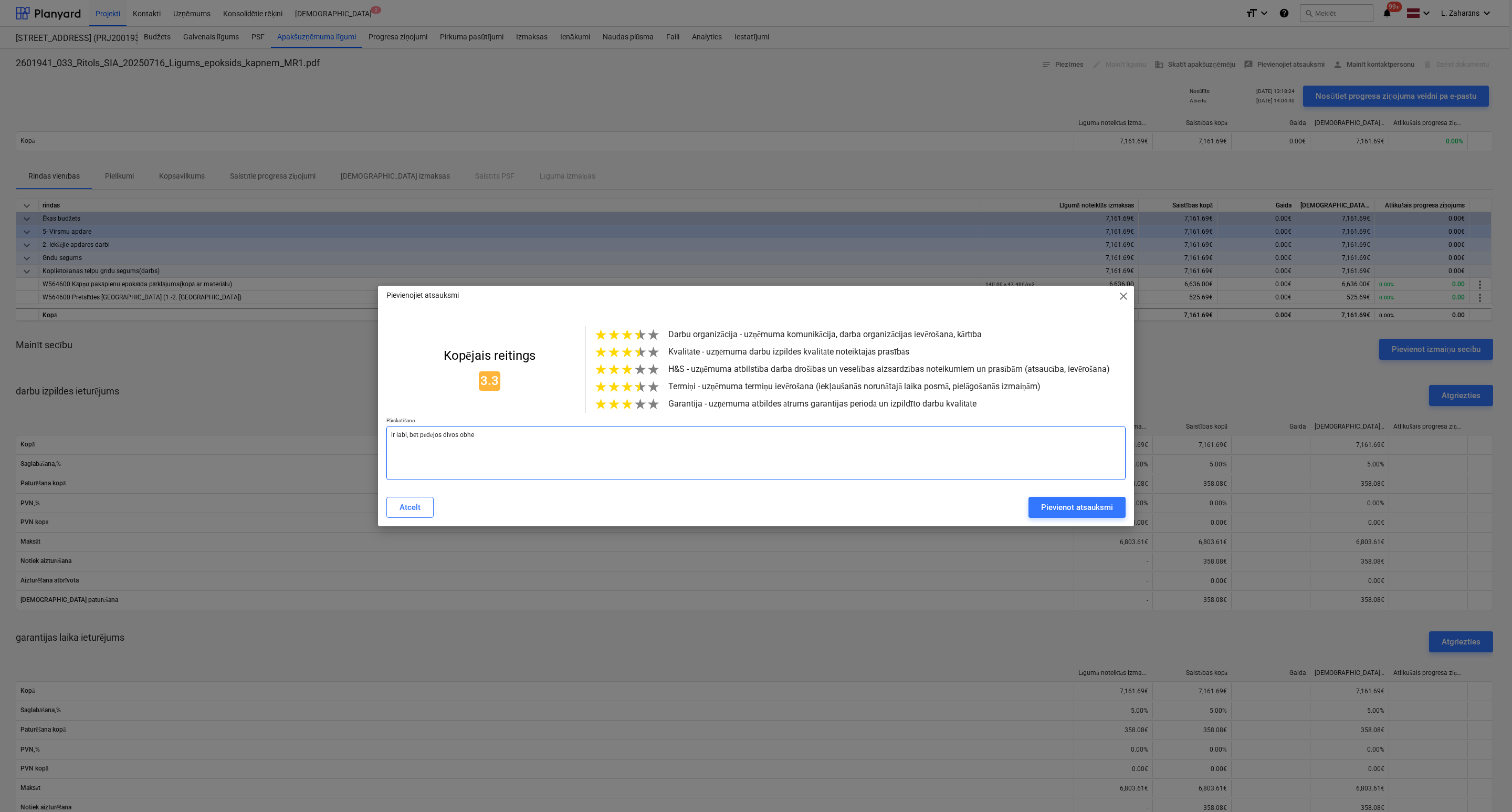
type textarea "ir labi, bet pēdējos divos obh"
type textarea "x"
type textarea "ir labi, bet pēdējos divos ob"
type textarea "x"
type textarea "ir labi, bet pēdējos divos obj"
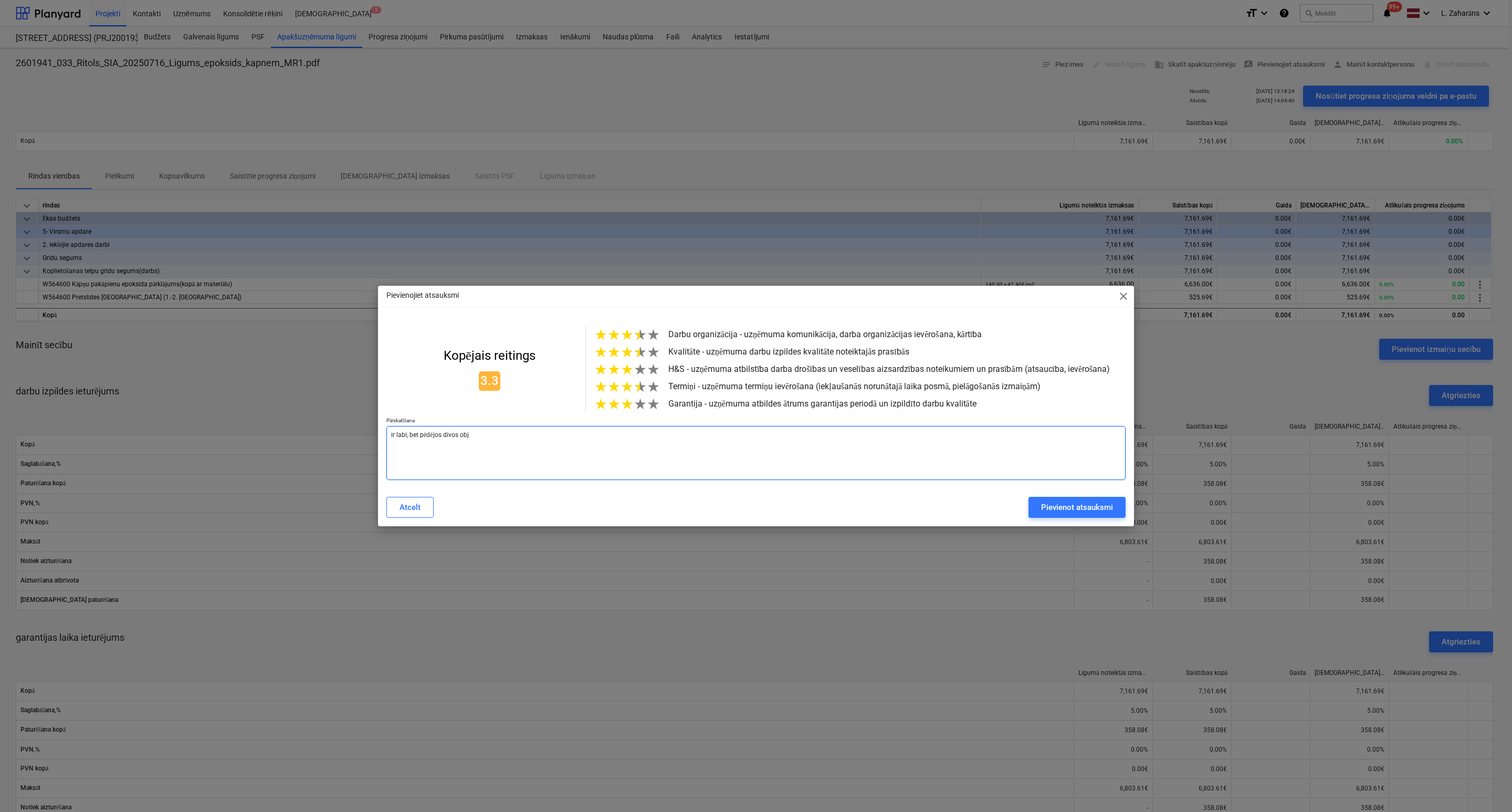
type textarea "x"
type textarea "ir labi, bet pēdējos divos obje"
type textarea "x"
type textarea "ir labi, bet pēdējos divos objek"
type textarea "x"
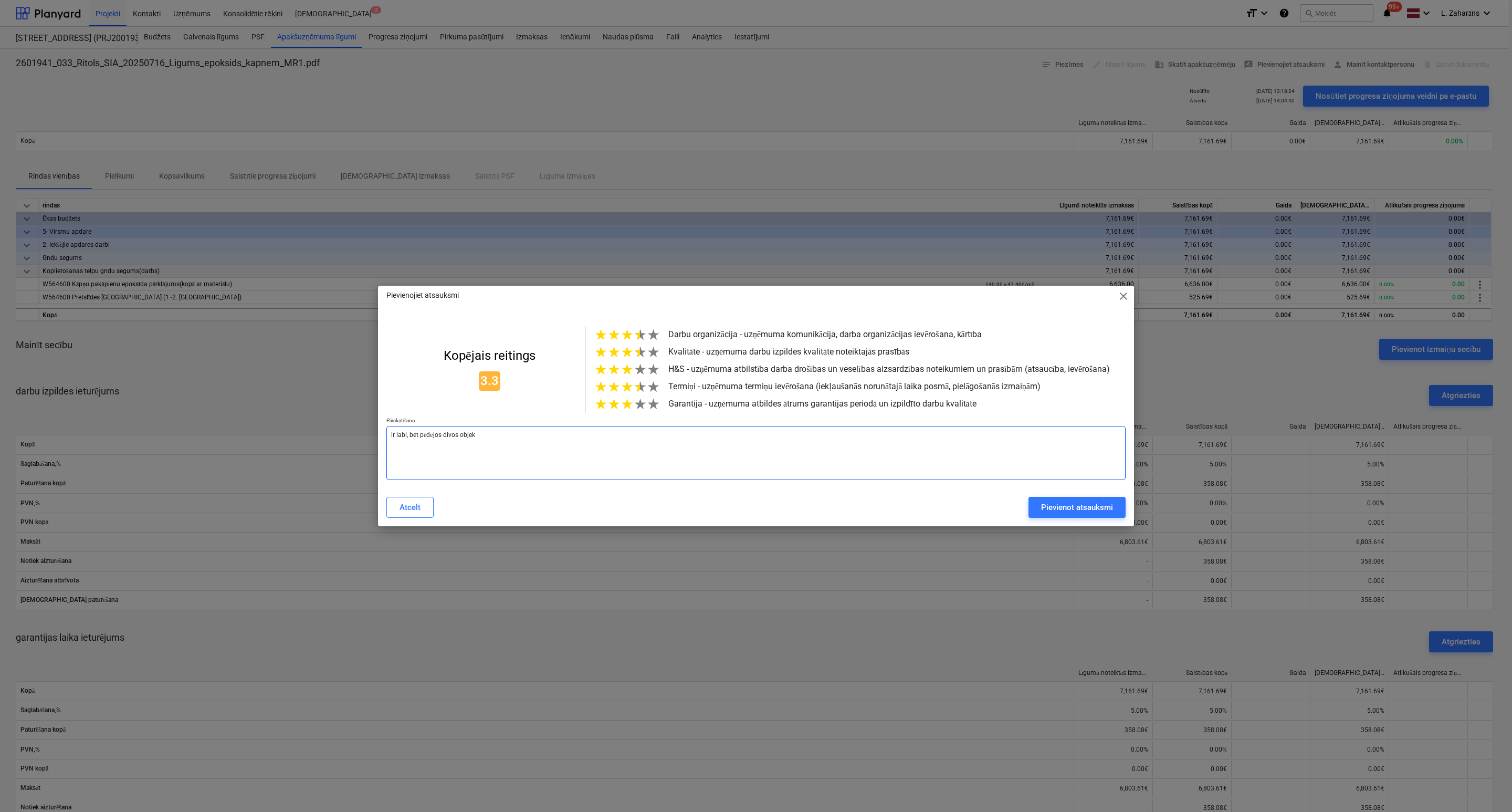
type textarea "ir labi, bet pēdējos divos objekt"
type textarea "x"
type textarea "ir labi, bet pēdējos divos objekto"
type textarea "x"
type textarea "ir labi, bet pēdējos divos objektos"
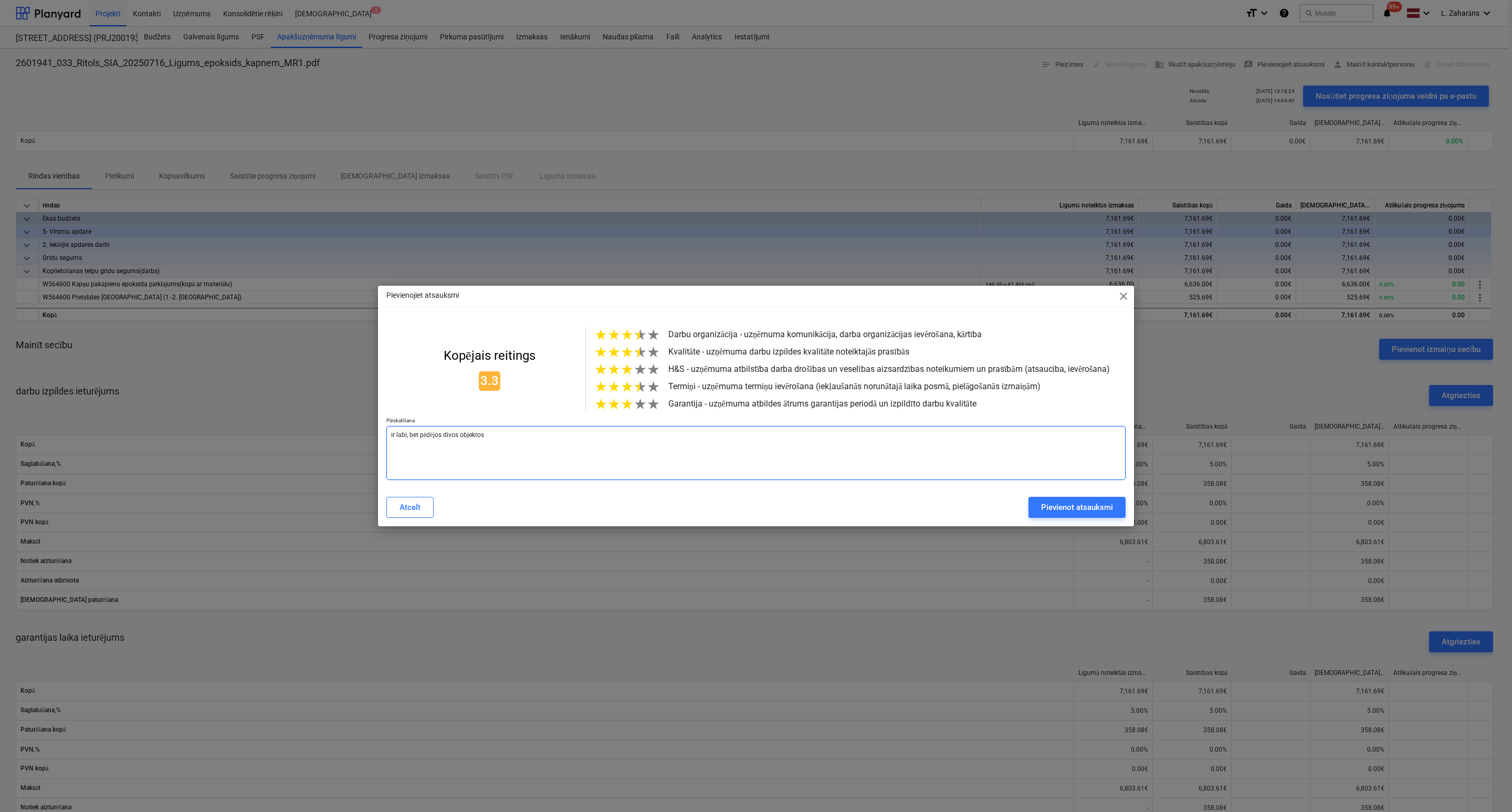
type textarea "x"
type textarea "ir labi, bet pēdējos divos objektos"
type textarea "x"
type textarea "ir labi, bet pēdējos divos objektos d"
type textarea "x"
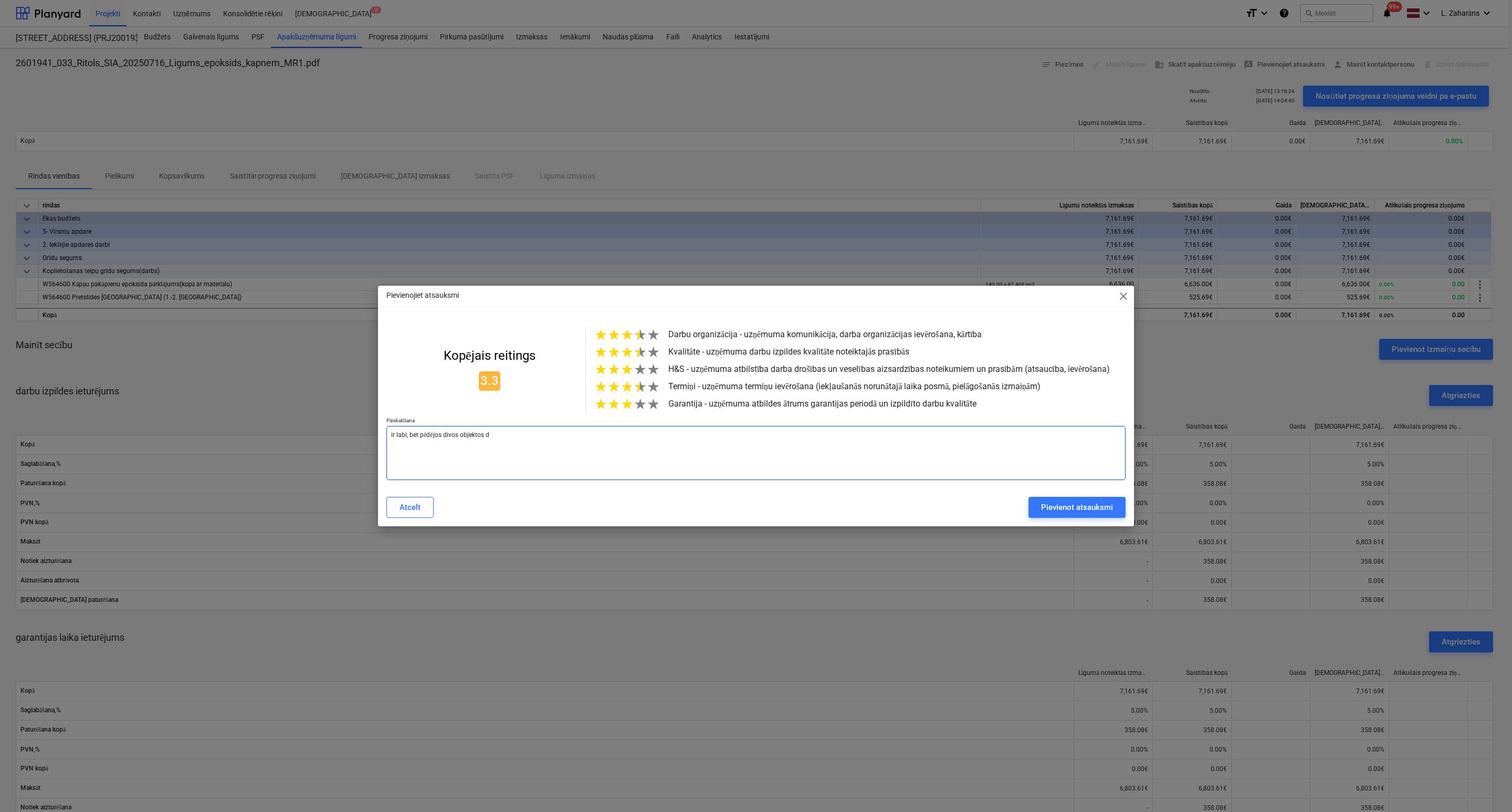
type textarea "ir labi, bet pēdējos divos objektos de"
type textarea "x"
type textarea "ir labi, bet pēdējos divos objektos def"
type textarea "x"
type textarea "ir labi, bet pēdējos divos objektos defk"
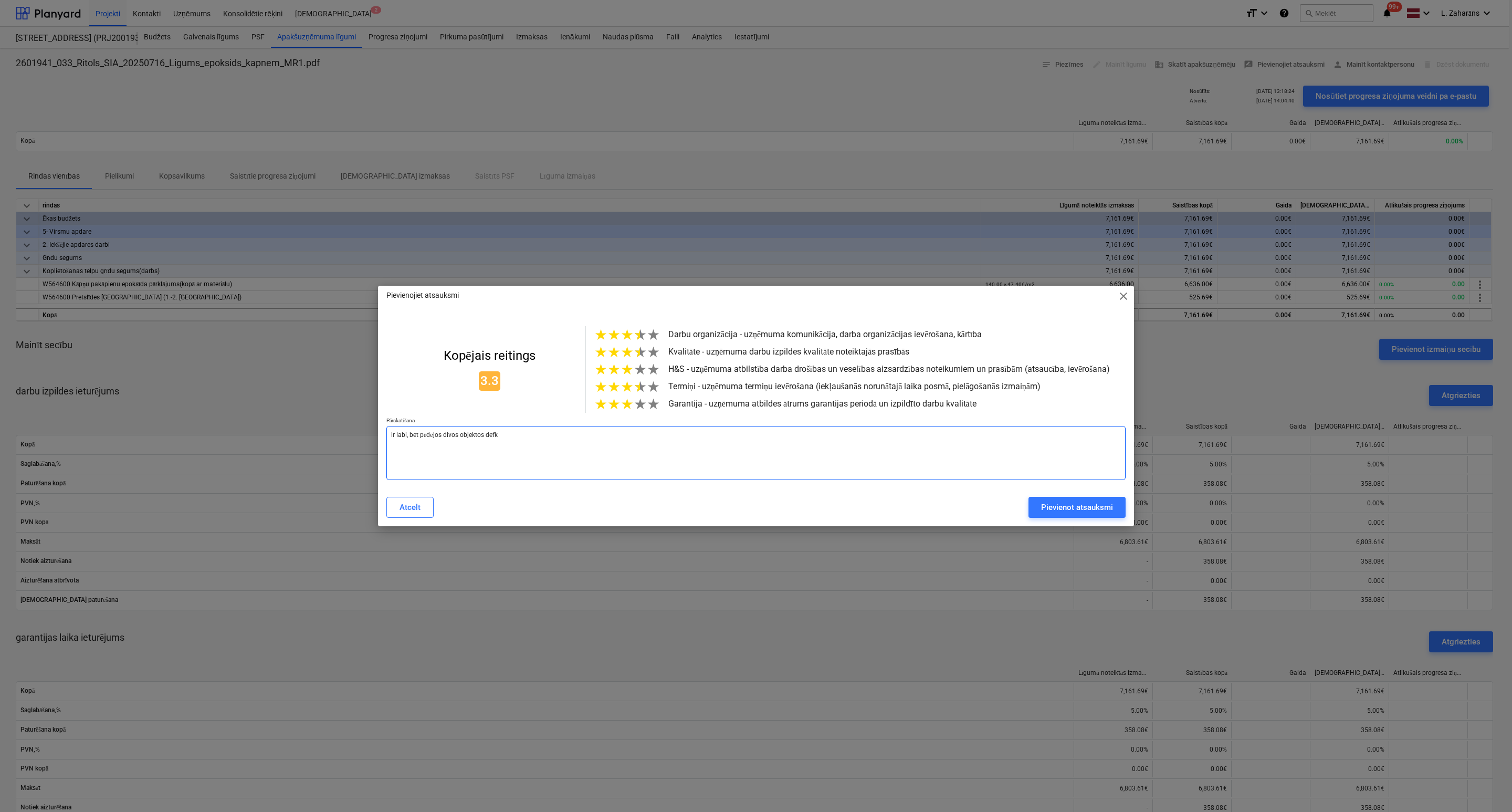
type textarea "x"
type textarea "ir labi, bet pēdējos divos objektos defke"
type textarea "x"
type textarea "ir labi, bet pēdējos divos objektos defket"
type textarea "x"
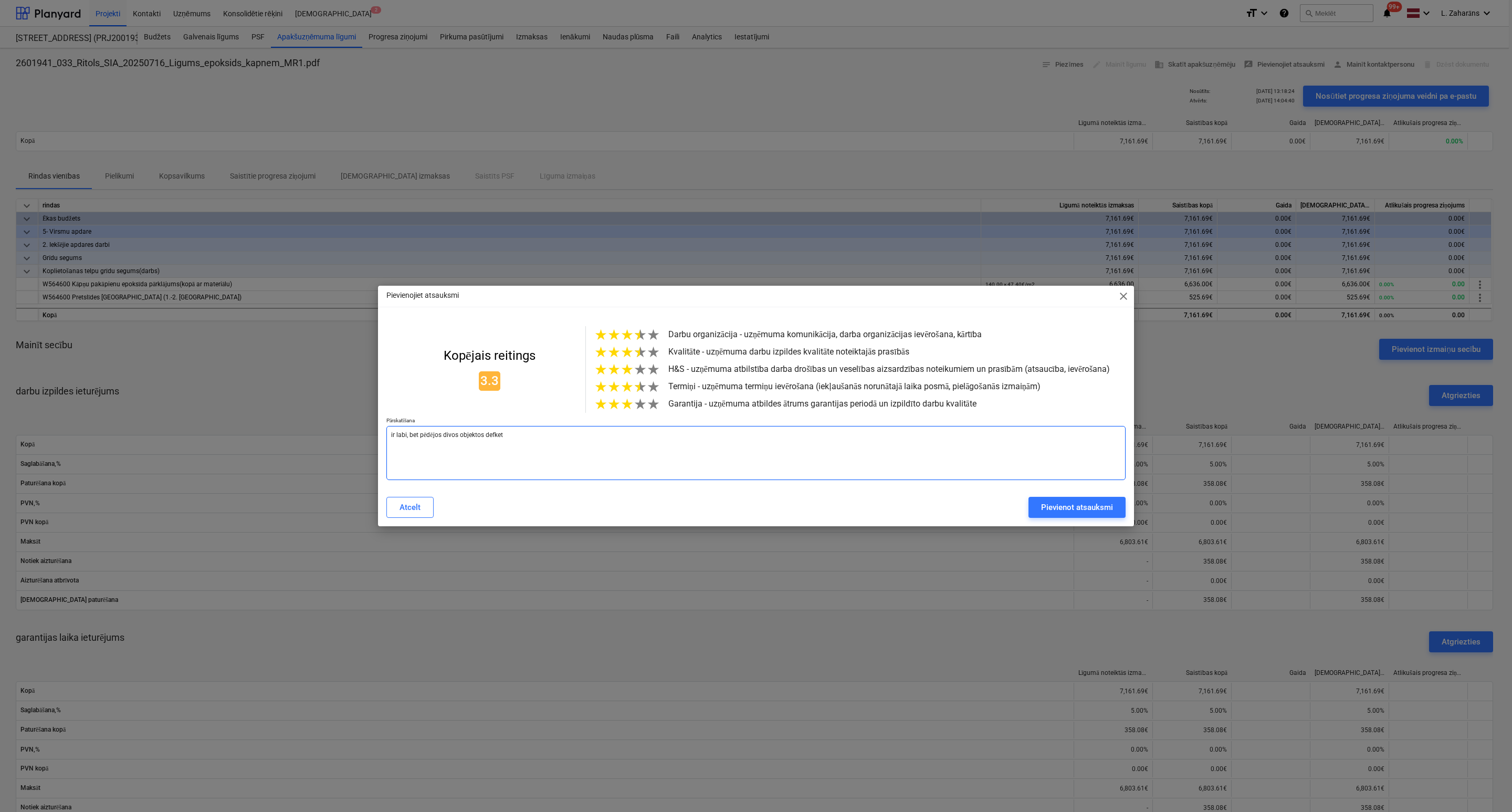
type textarea "ir labi, bet pēdējos divos objektos defketi"
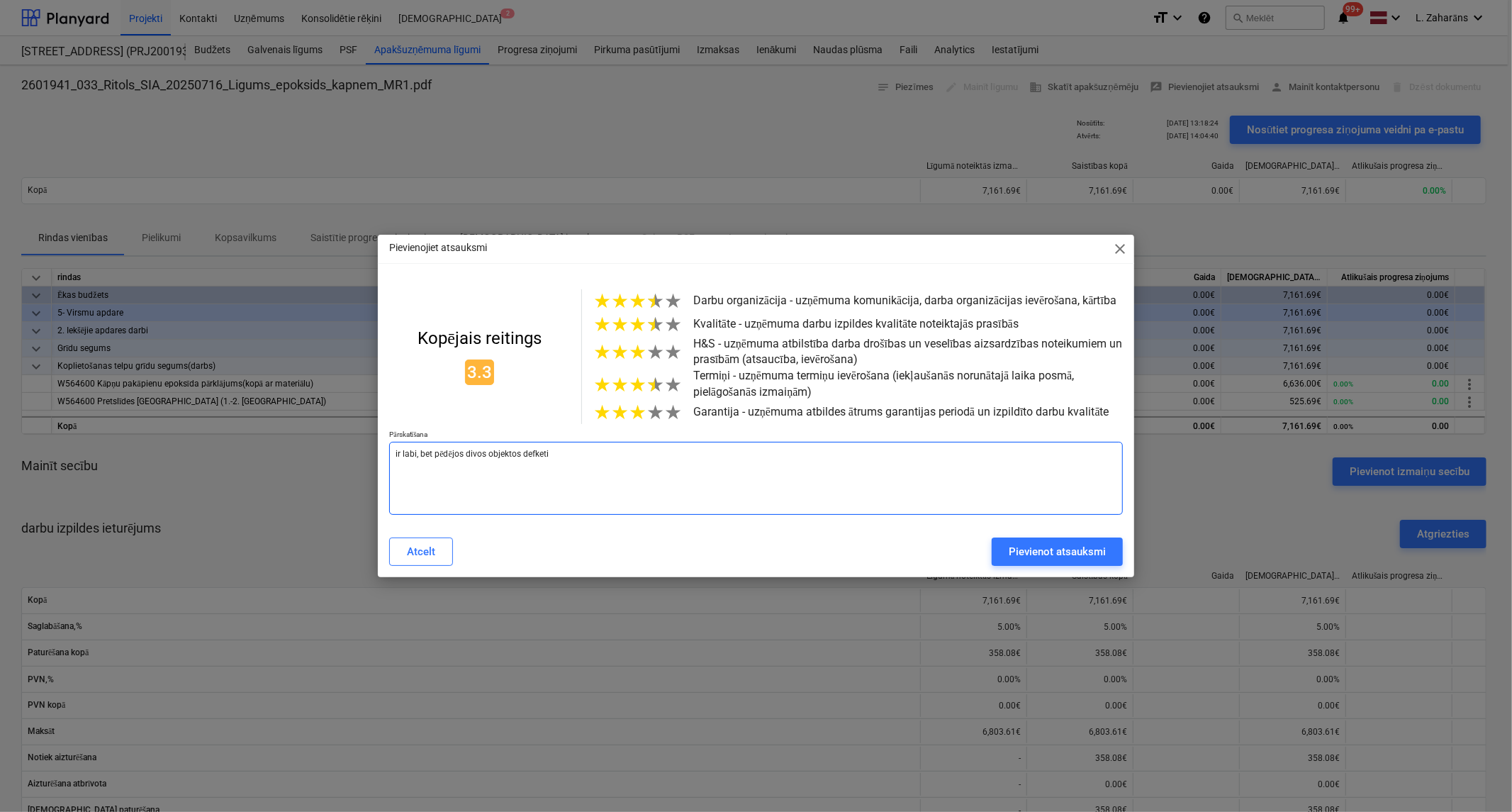
click at [541, 458] on textarea "ir labi, bet pēdējos divos objektos defketi" at bounding box center [756, 479] width 734 height 73
type textarea "x"
type textarea "ir labi, bet pēdējos divos objektos defeti"
type textarea "x"
type textarea "ir labi, bet pēdējos divos objektos defekti"
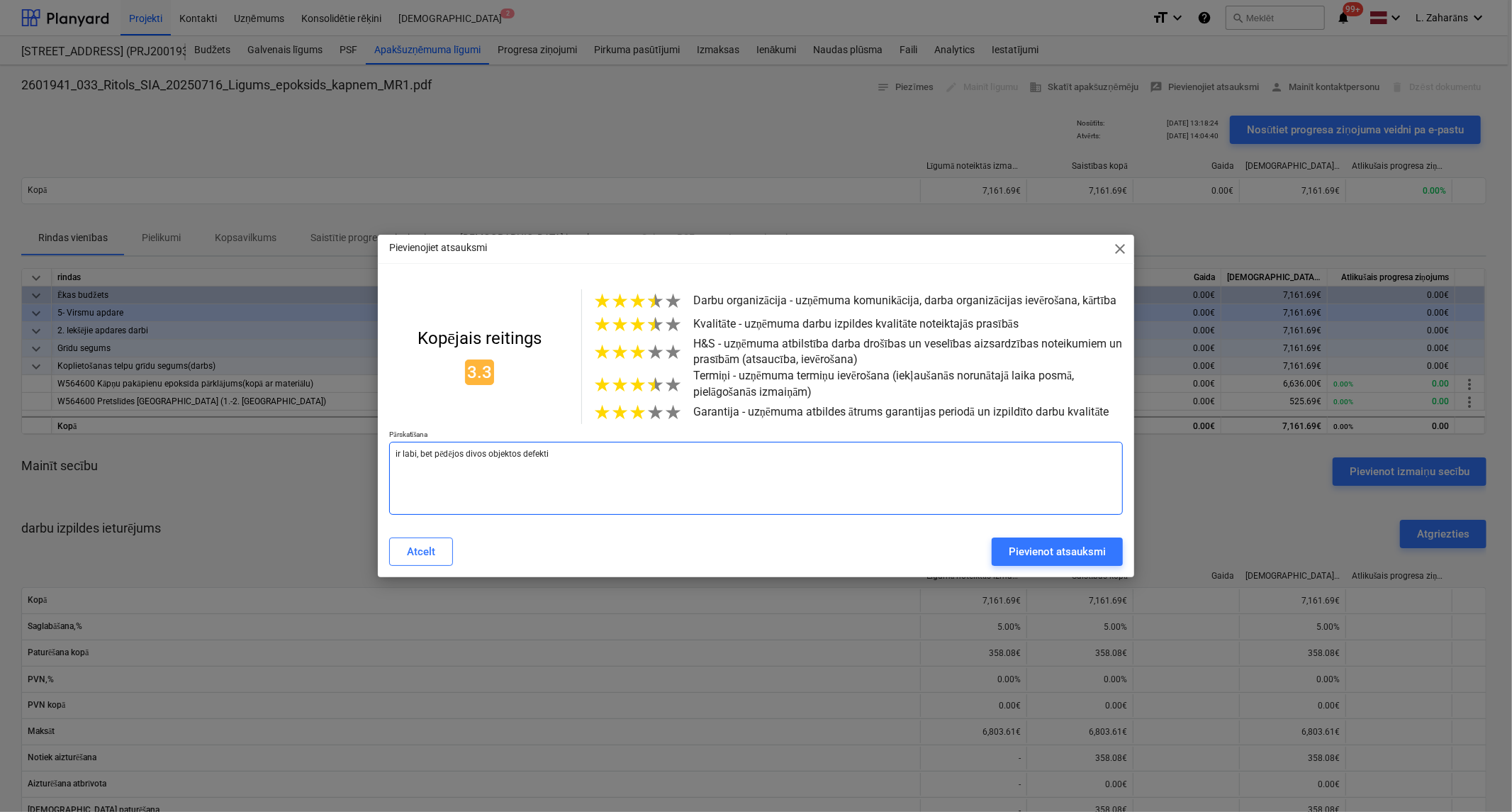
type textarea "x"
type textarea "ir labi, bet pēdējos divos objektos defekti"
type textarea "x"
type textarea "ir labi, bet pēdējos divos objektos defekti"
type textarea "x"
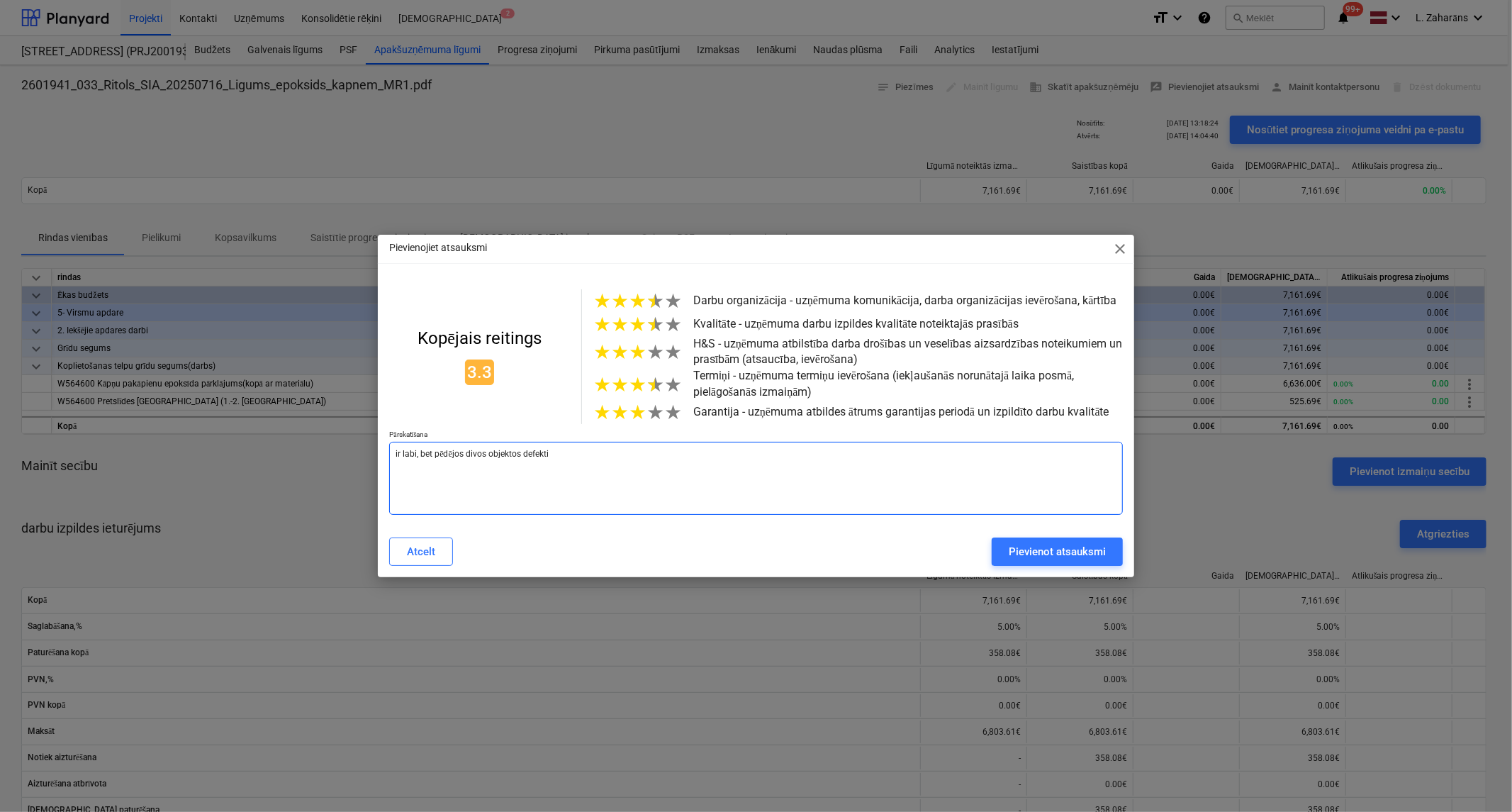
type textarea "ir labi, bet pēdējos divos objektos defekti."
type textarea "x"
type textarea "ir labi, bet pēdējos divos objektos defekti."
type textarea "x"
type textarea "ir labi, bet pēdējos divos objektos defekti. N"
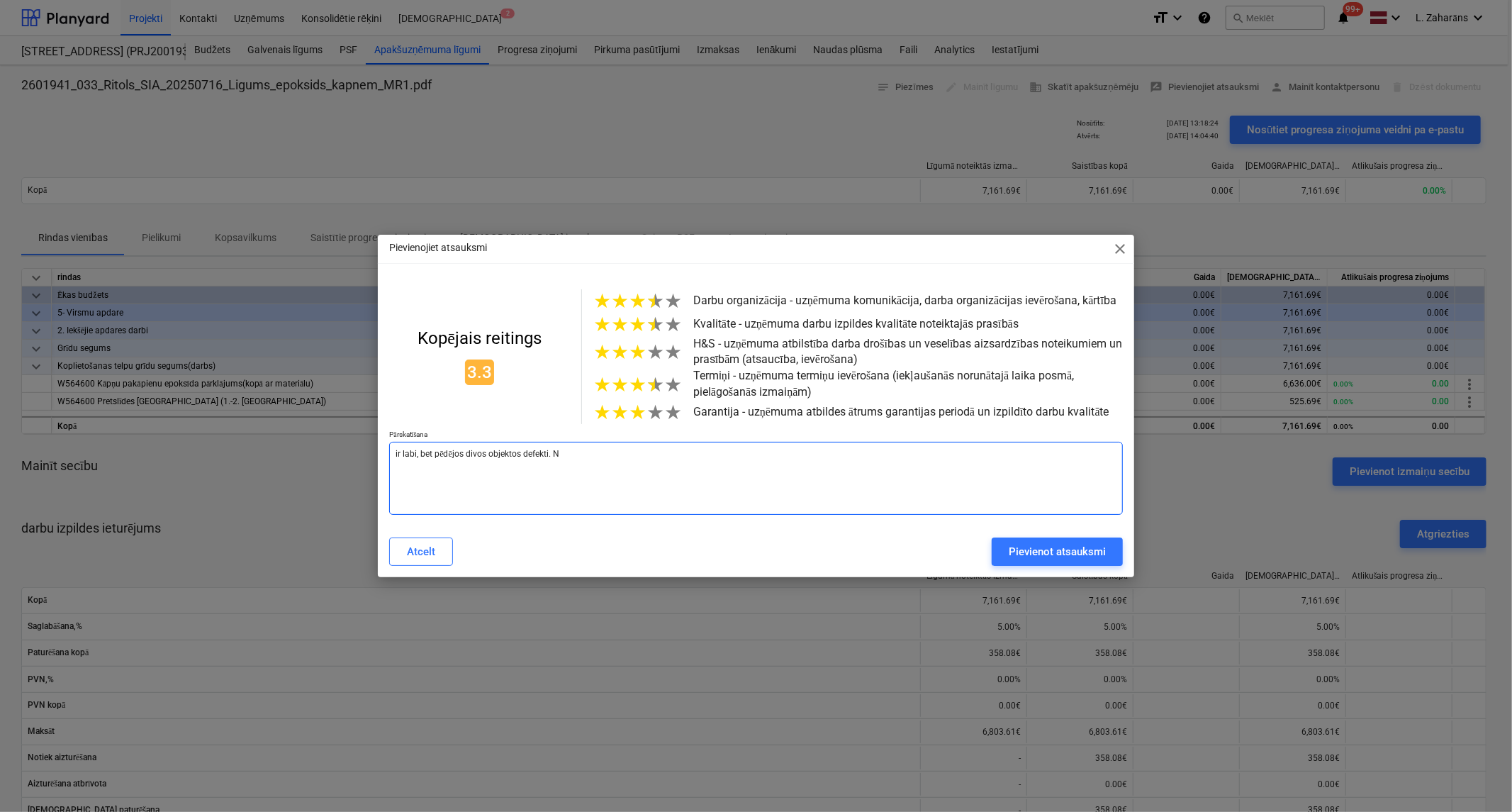
type textarea "x"
type textarea "ir labi, bet pēdējos divos objektos defekti. No"
type textarea "x"
type textarea "ir labi, bet pēdējos divos objektos defekti. N"
type textarea "x"
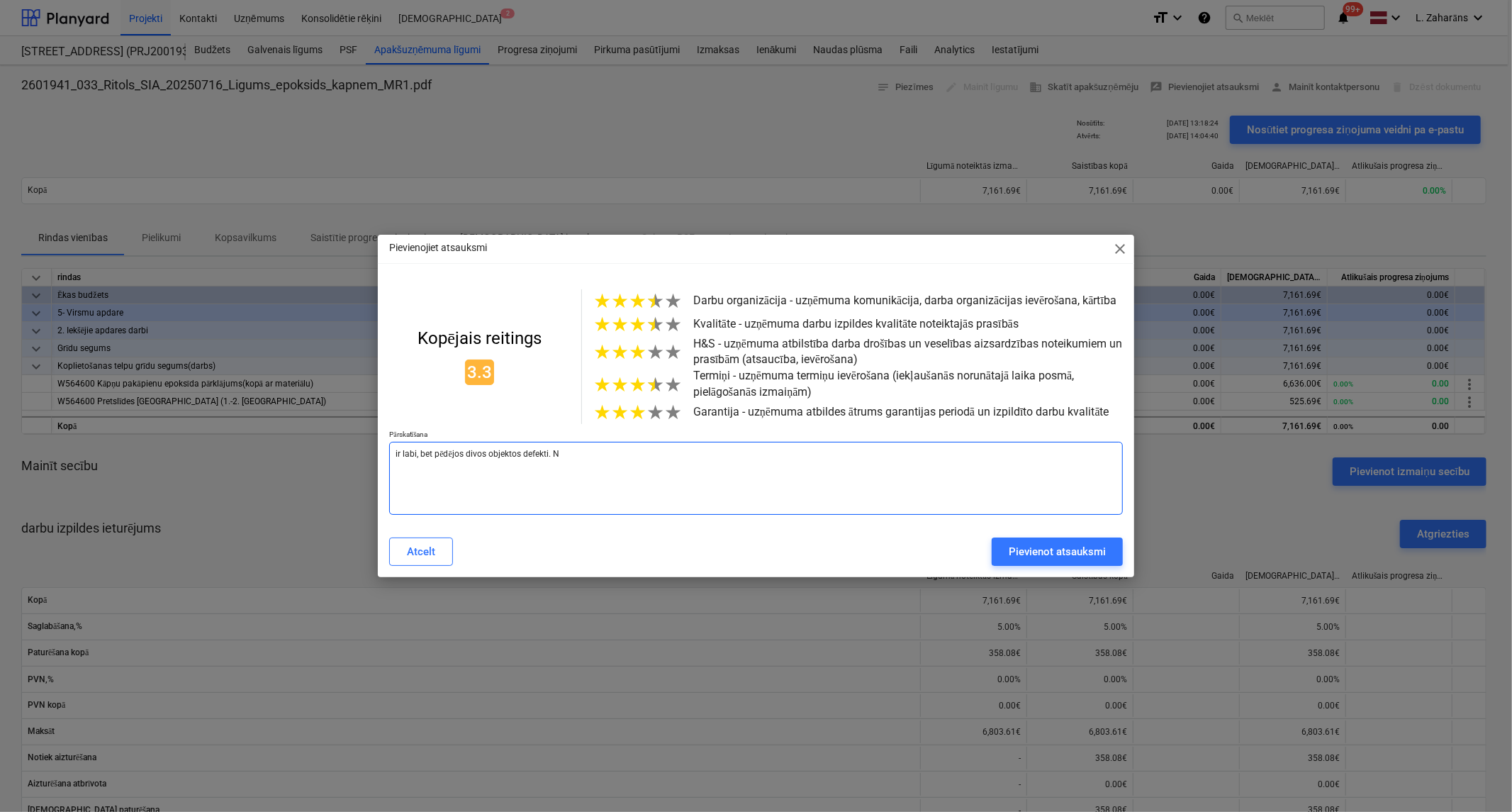
type textarea "ir labi, bet pēdējos divos objektos defekti."
type textarea "x"
type textarea "ir labi, bet pēdējos divos objektos defekti. A"
type textarea "x"
type textarea "ir labi, bet pēdējos divos objektos defekti. Ap"
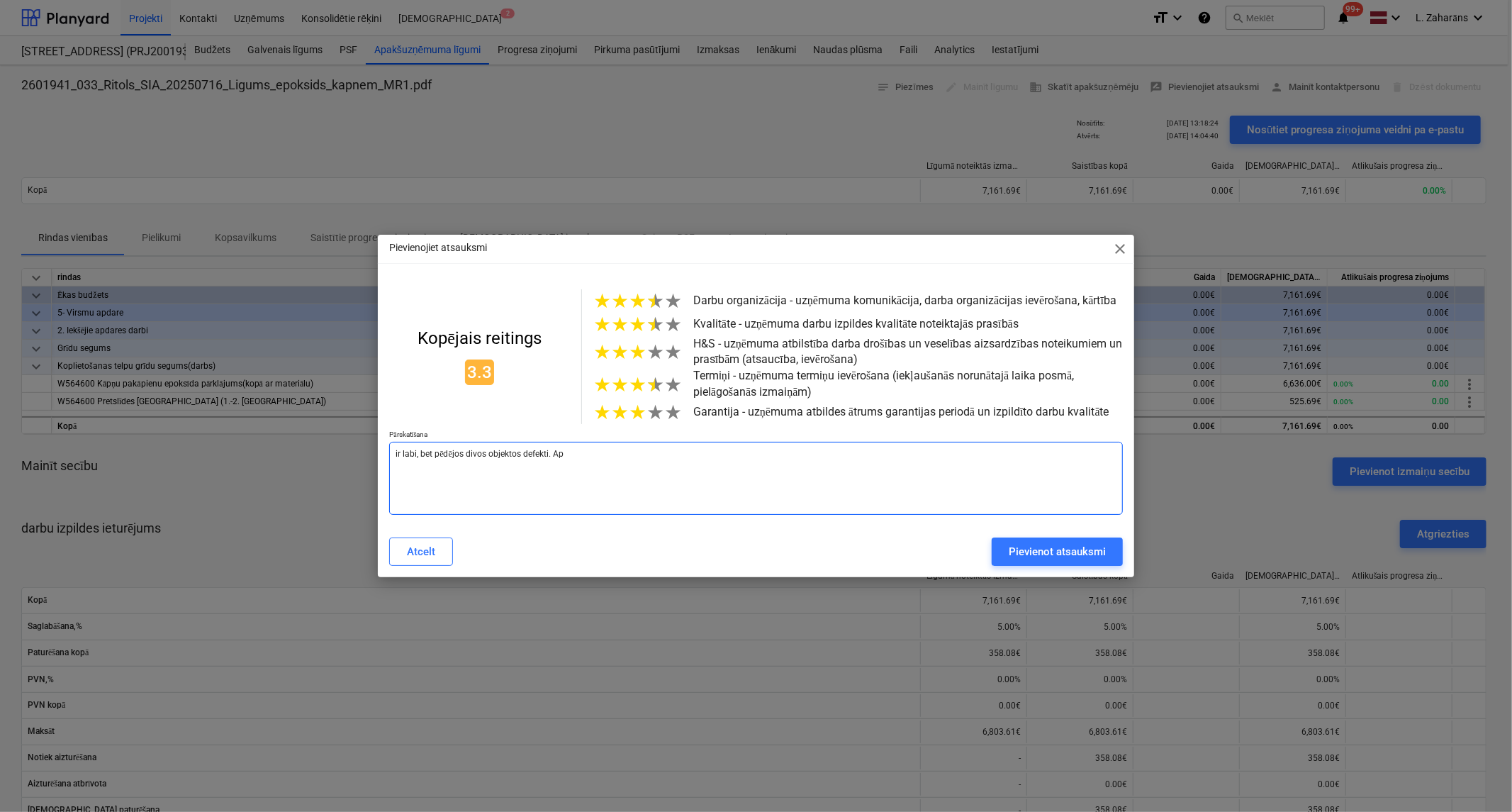
type textarea "x"
type textarea "ir labi, bet pēdējos divos objektos defekti. Apk"
type textarea "x"
type textarea "ir labi, bet pēdējos divos objektos defekti. Apkt"
type textarea "x"
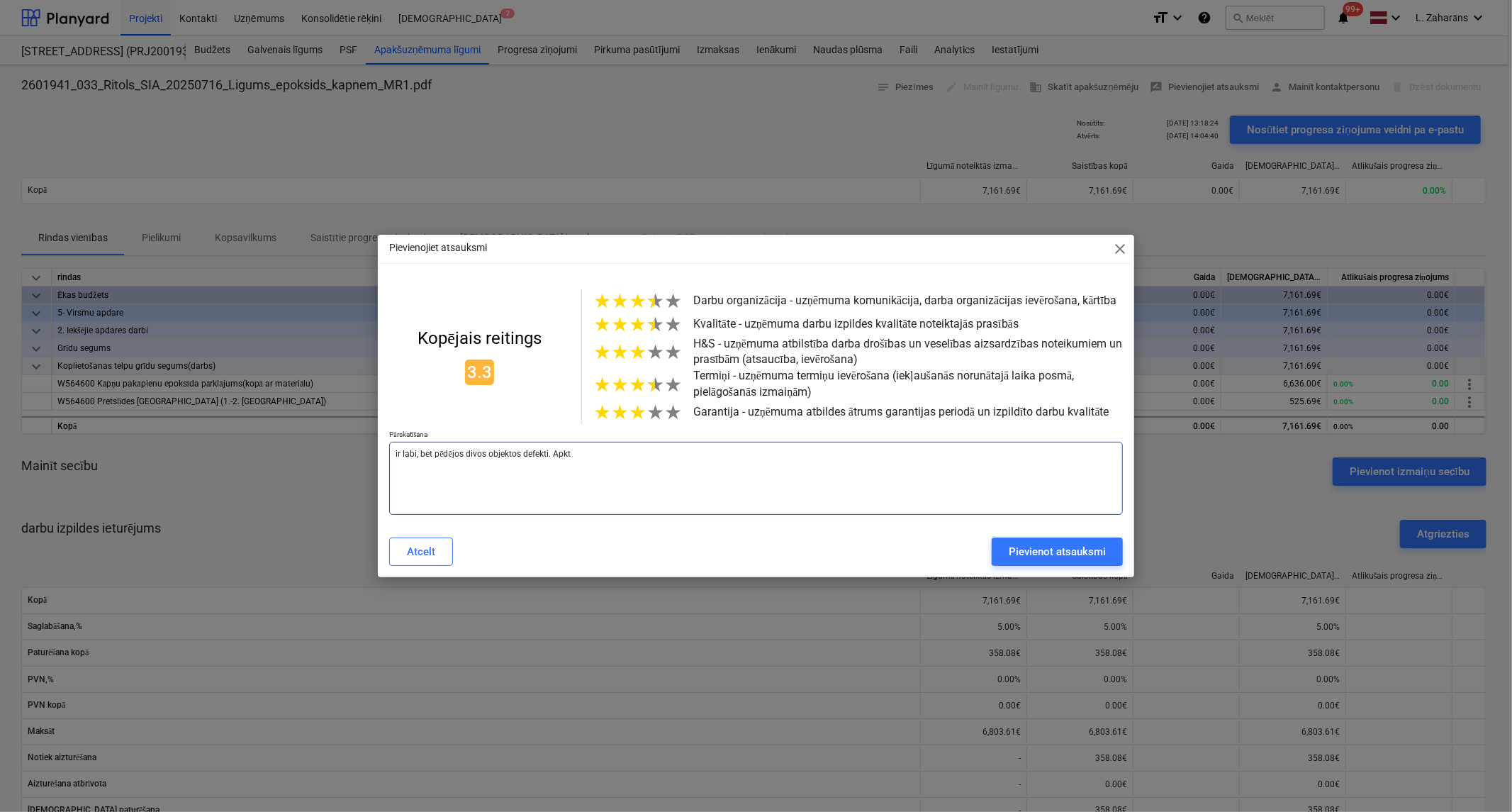
type textarea "ir labi, bet pēdējos divos objektos defekti. Apk"
type textarea "x"
type textarea "ir labi, bet pēdējos divos objektos defekti. Apkr"
type textarea "x"
type textarea "ir labi, bet pēdējos divos objektos defekti. Apkrā"
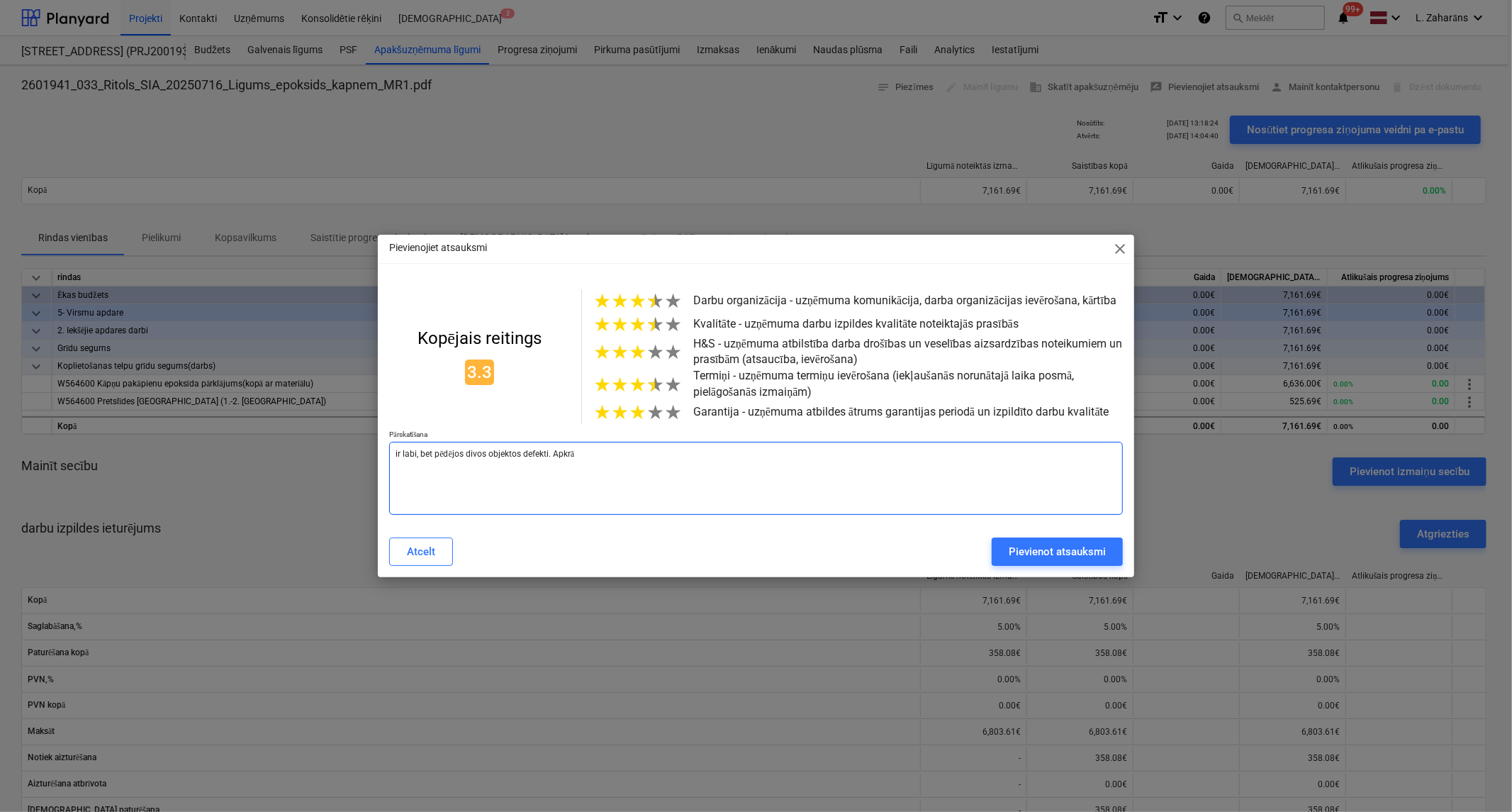
type textarea "x"
type textarea "ir labi, bet pēdējos divos objektos defekti. Apkrār"
type textarea "x"
type textarea "ir labi, bet pēdējos divos objektos defekti. Apkrāro"
type textarea "x"
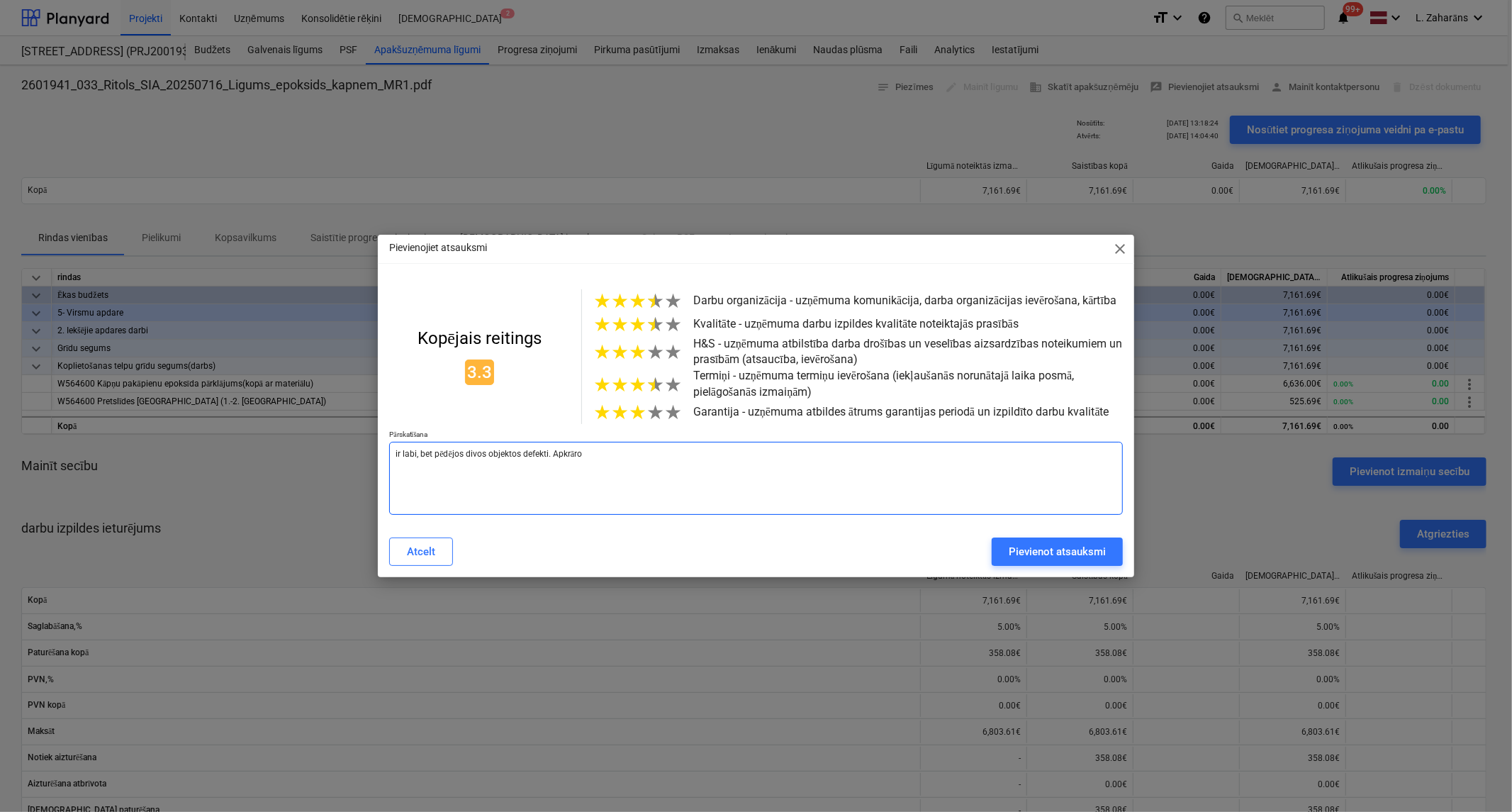
type textarea "ir labi, bet pēdējos divos objektos defekti. Apkrārot"
type textarea "x"
type textarea "ir labi, bet pēdējos divos objektos defekti. Apkrārota"
type textarea "x"
type textarea "ir labi, bet pēdējos divos objektos defekti. Apkrārota"
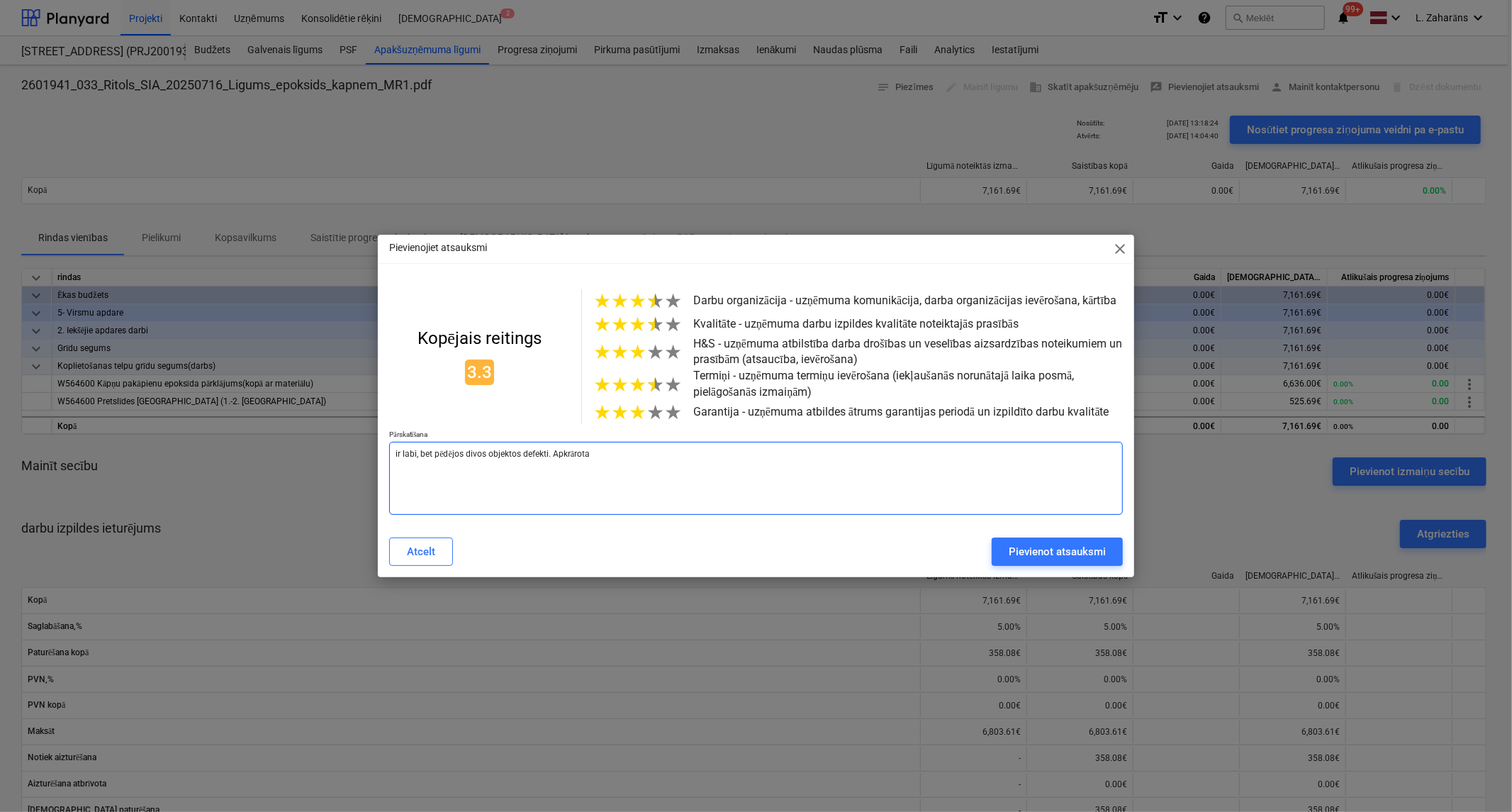
type textarea "x"
type textarea "ir labi, bet pēdējos divos objektos defekti. Apkrārota k"
type textarea "x"
type textarea "ir labi, bet pēdējos divos objektos defekti. Apkrārota kā"
type textarea "x"
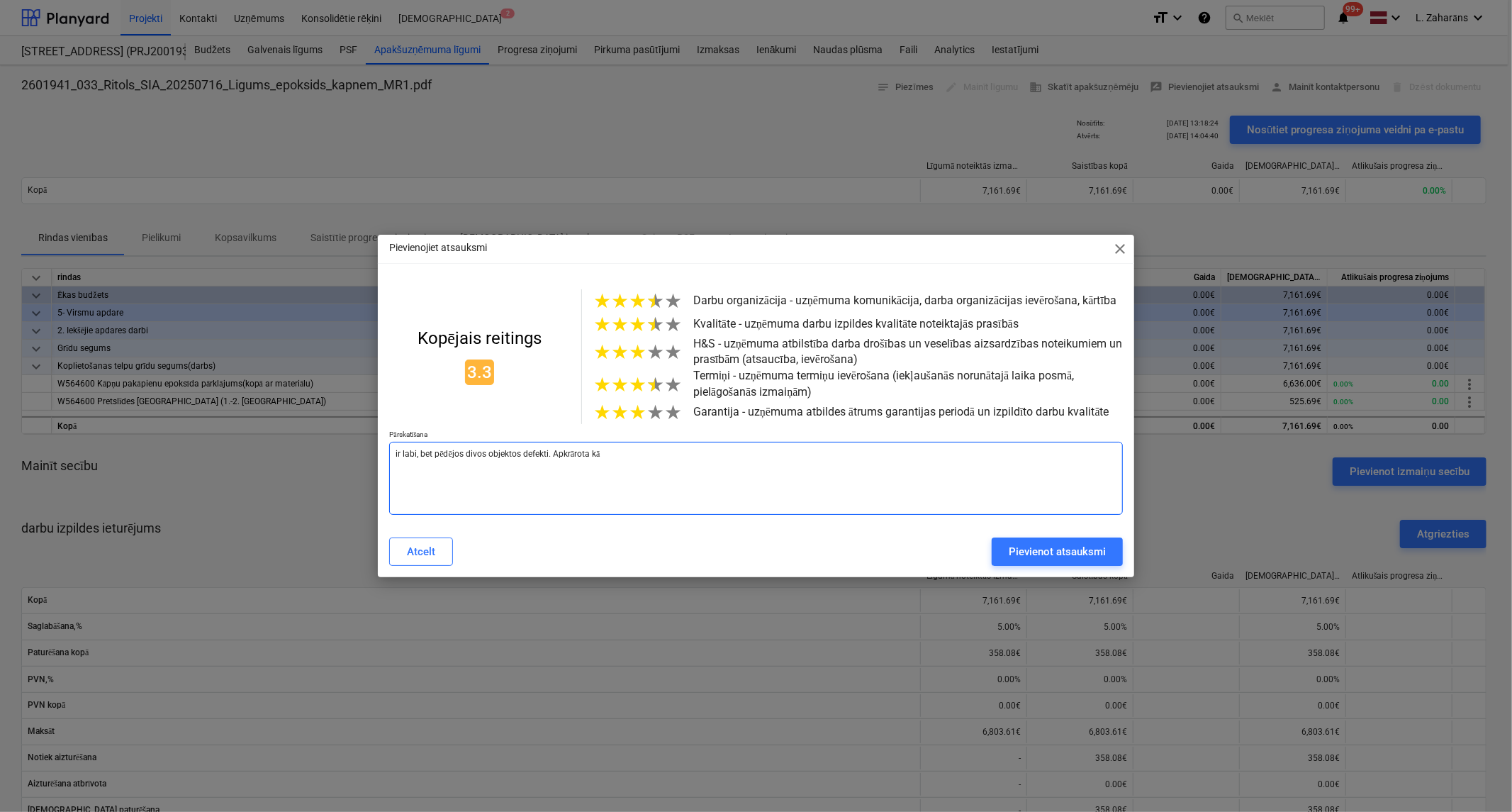
type textarea "ir labi, bet pēdējos divos objektos defekti. Apkrārota kāp"
type textarea "x"
type textarea "ir labi, bet pēdējos divos objektos defekti. Apkrārota kāpņ"
type textarea "x"
type textarea "ir labi, bet pēdējos divos objektos defekti. Apkrārota kāpņu"
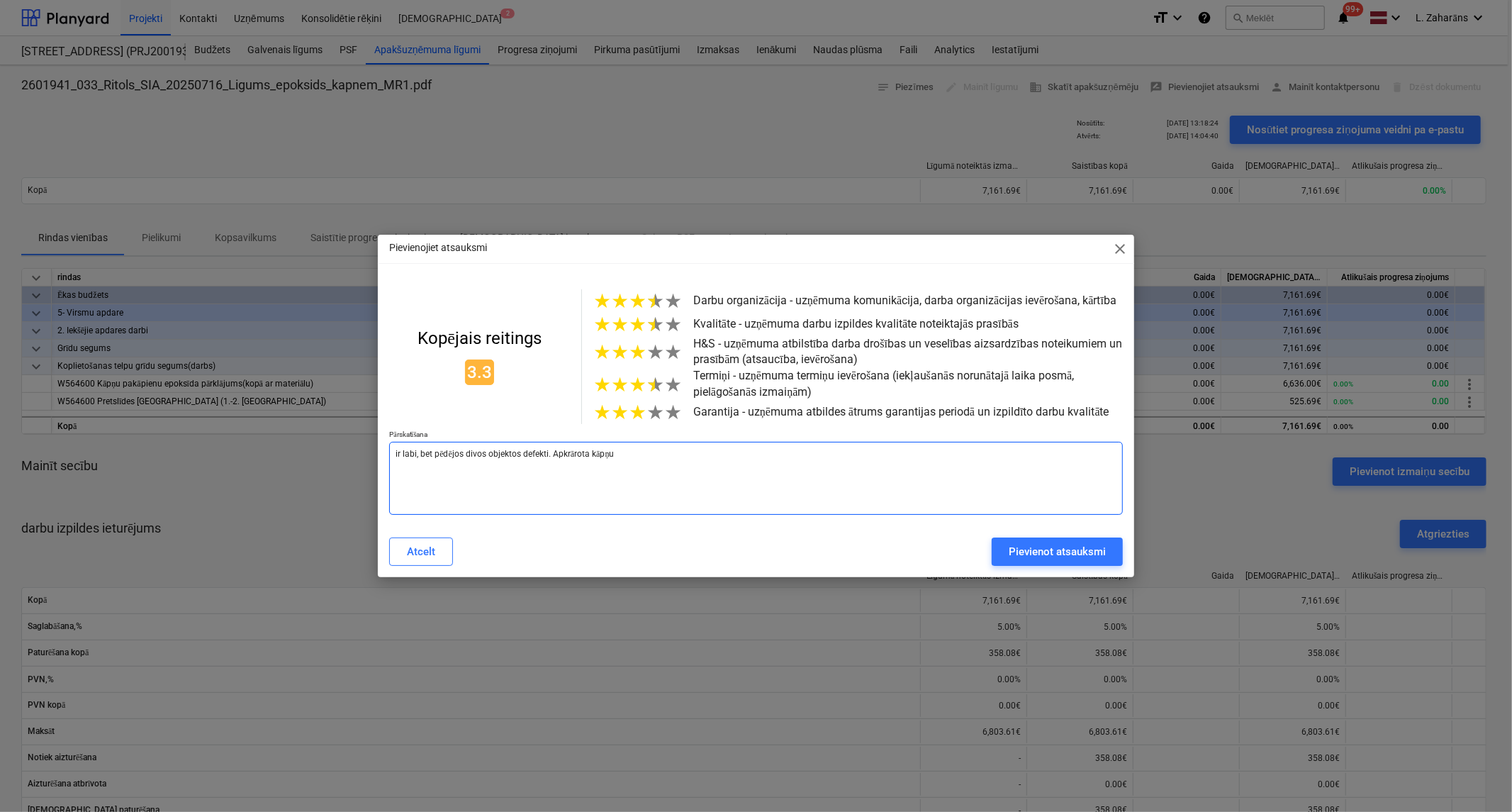
type textarea "x"
type textarea "ir labi, bet pēdējos divos objektos defekti. Apkrārota kāpņu"
type textarea "x"
type textarea "ir labi, bet pēdējos divos objektos defekti. Apkrārota kāpņu f"
type textarea "x"
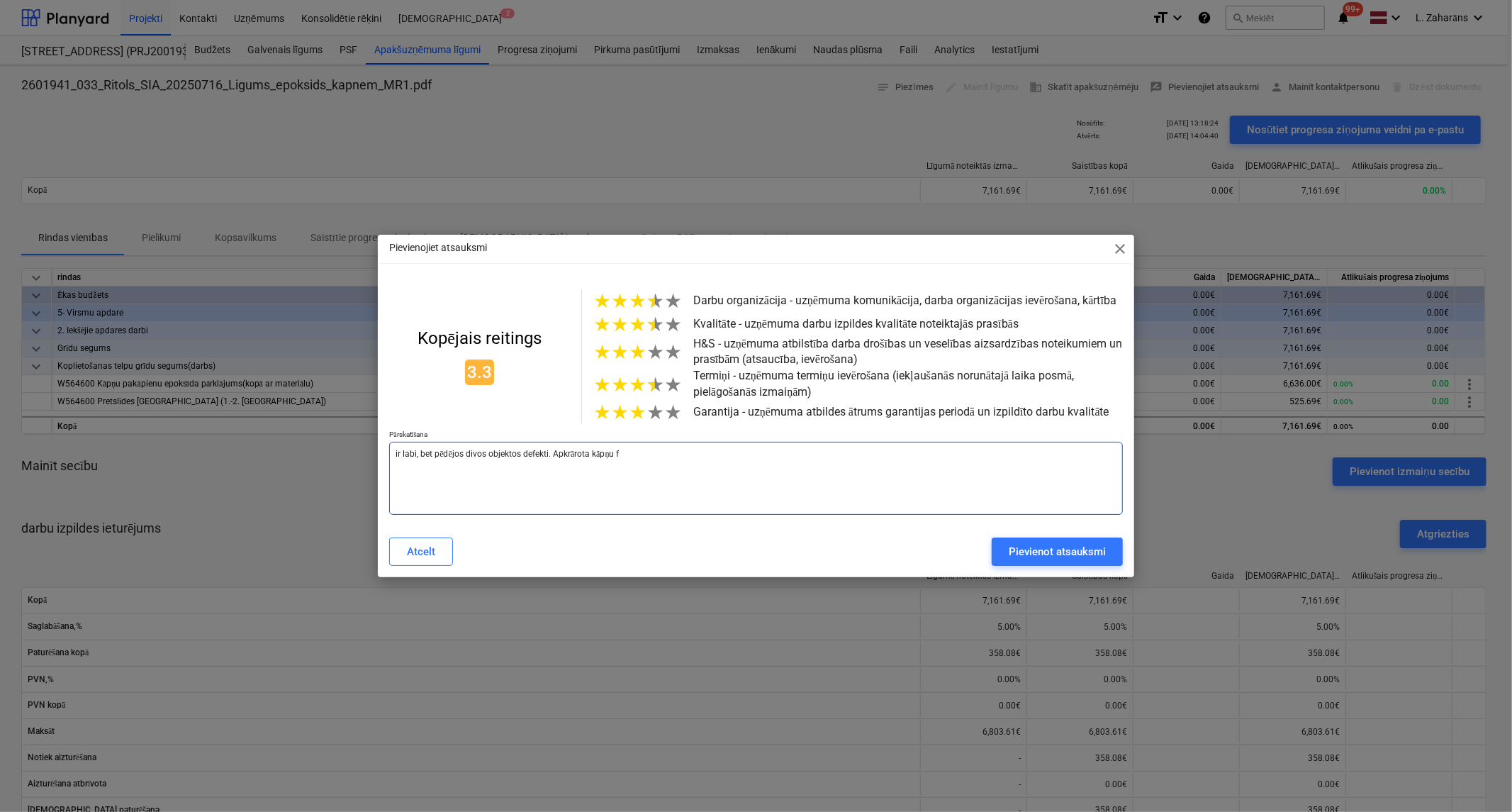
type textarea "ir labi, bet pēdējos divos objektos defekti. Apkrārota kāpņu fā"
type textarea "x"
type textarea "ir labi, bet pēdējos divos objektos defekti. Apkrārota kāpņu fāz"
type textarea "x"
type textarea "ir labi, bet pēdējos divos objektos defekti. Apkrārota kāpņu fāzī"
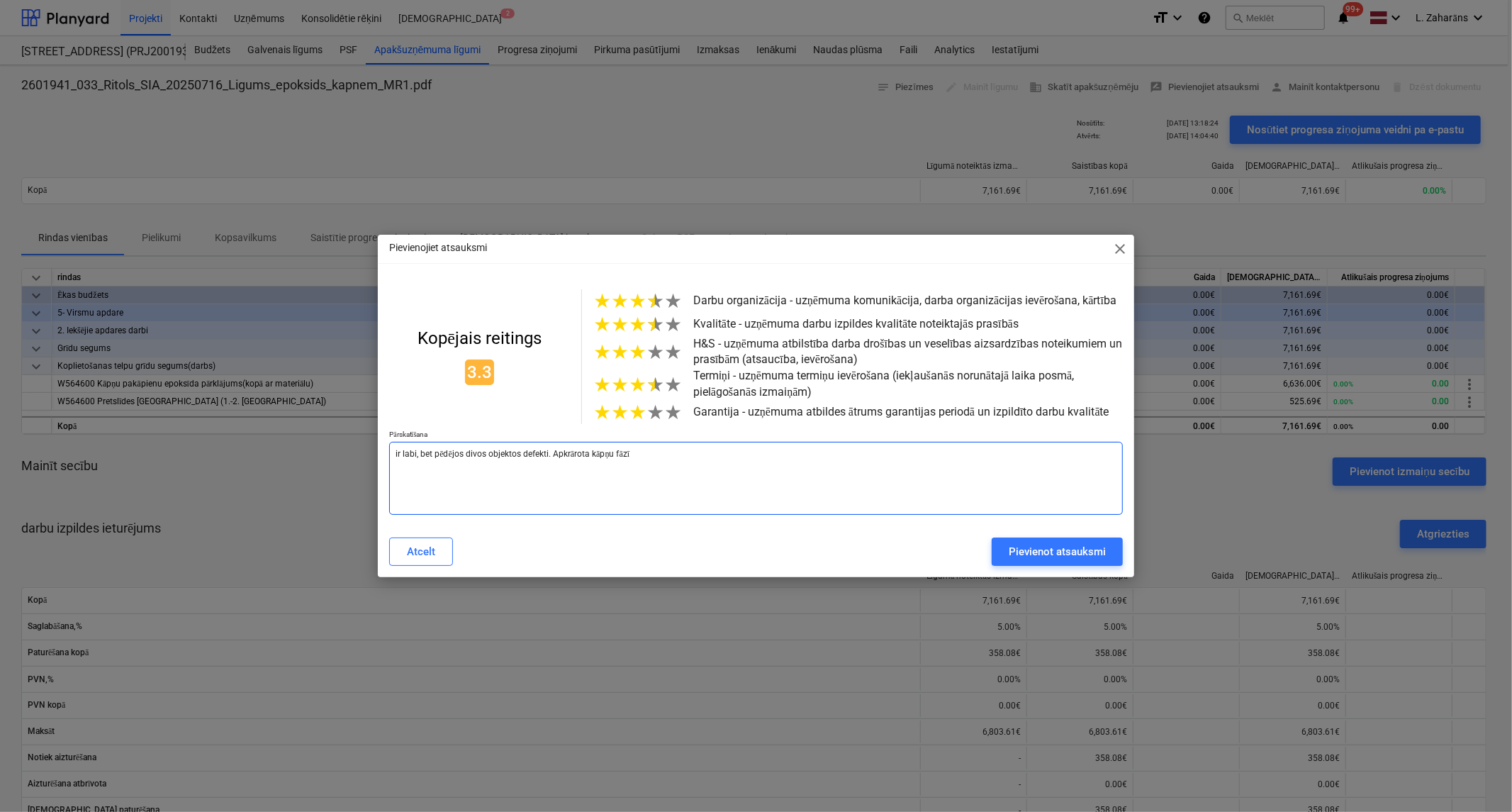
type textarea "x"
type textarea "ir labi, bet pēdējos divos objektos defekti. Apkrārota kāpņu fāzīt"
type textarea "x"
type textarea "ir labi, bet pēdējos divos objektos defekti. Apkrārota kāpņu fāzīte"
click at [577, 461] on textarea "ir labi, bet pēdējos divos objektos defekti. Apkrārota kāpņu fāzīte" at bounding box center [756, 479] width 734 height 73
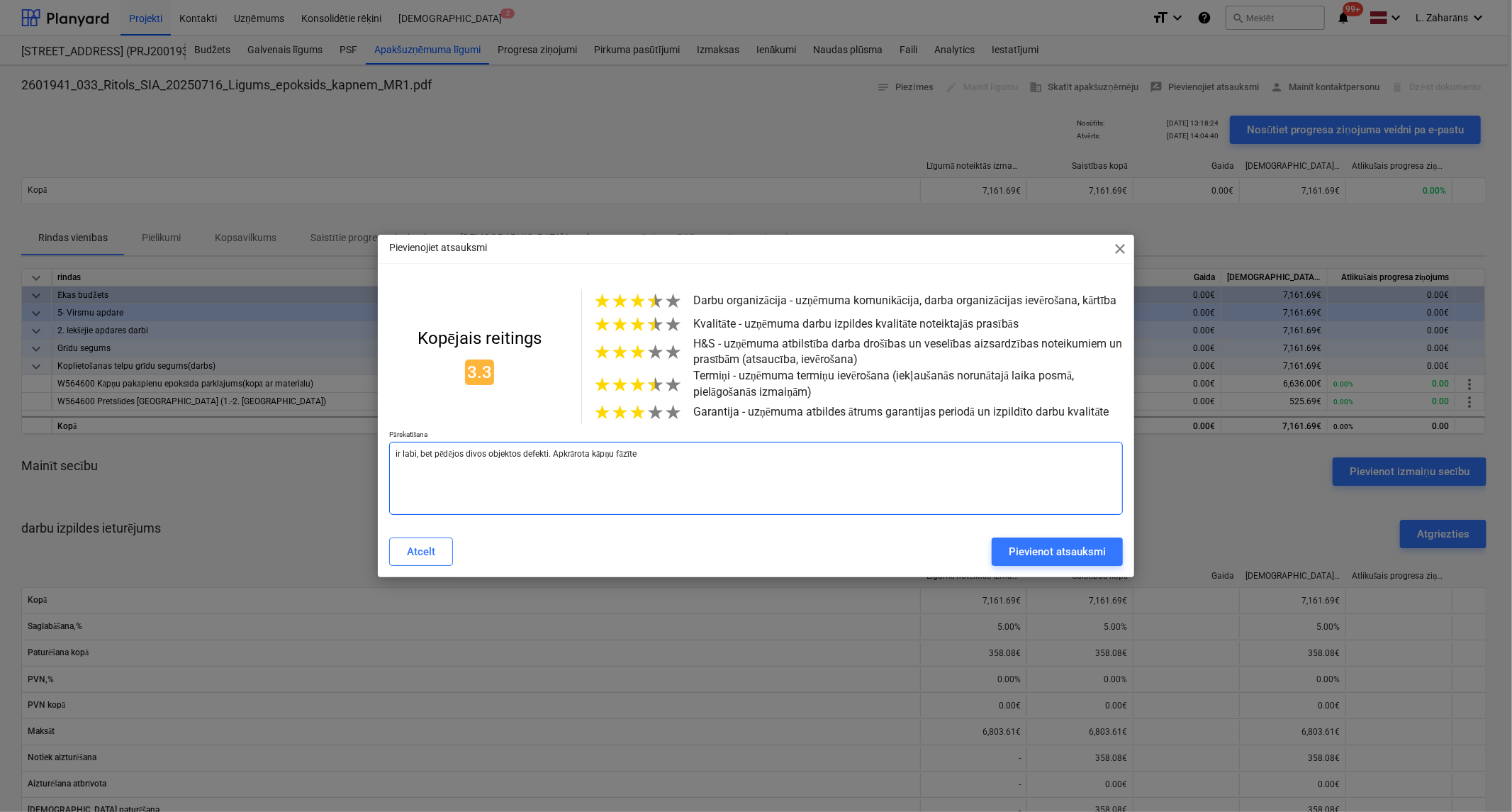
type textarea "x"
type textarea "ir labi, bet pēdējos divos objektos defekti. Apkrāota kāpņu fāzīte"
drag, startPoint x: 1019, startPoint y: 560, endPoint x: 1025, endPoint y: 546, distance: 15.2
click at [1022, 552] on div "Pievienot atsauksmi" at bounding box center [1057, 552] width 97 height 19
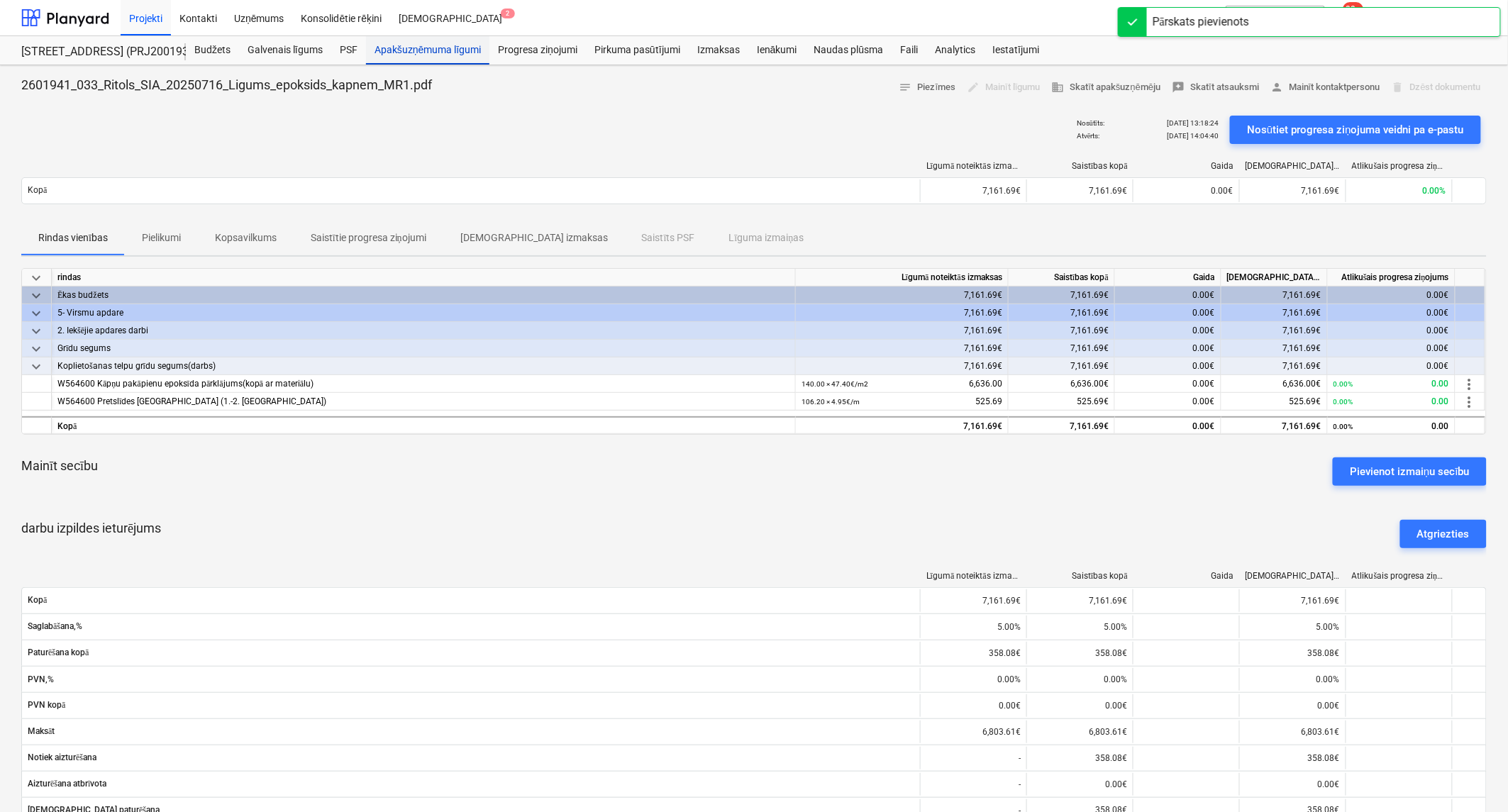
click at [397, 54] on div "Apakšuzņēmuma līgumi" at bounding box center [427, 51] width 123 height 28
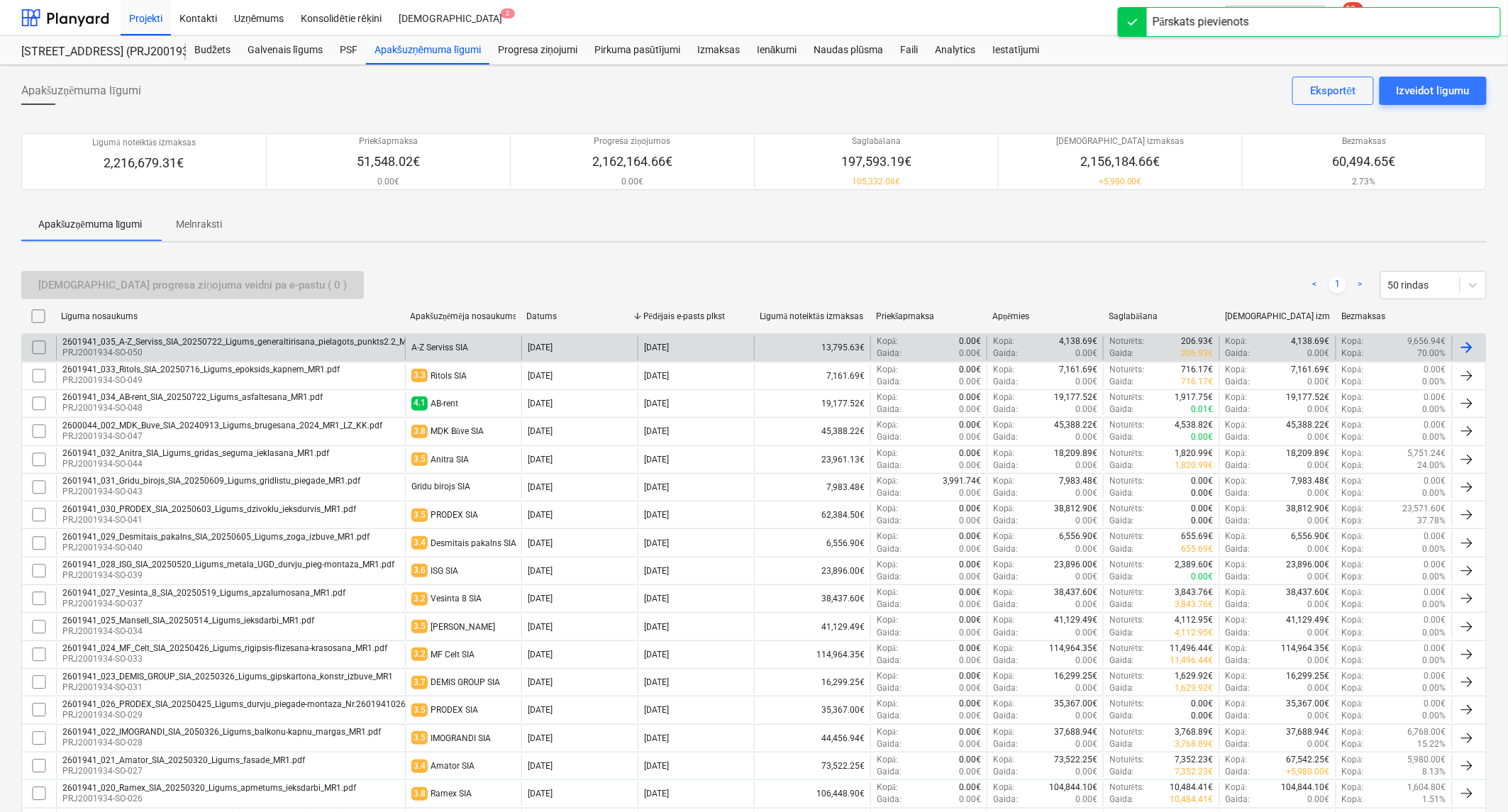
click at [429, 352] on div "A-Z Serviss SIA" at bounding box center [439, 347] width 56 height 10
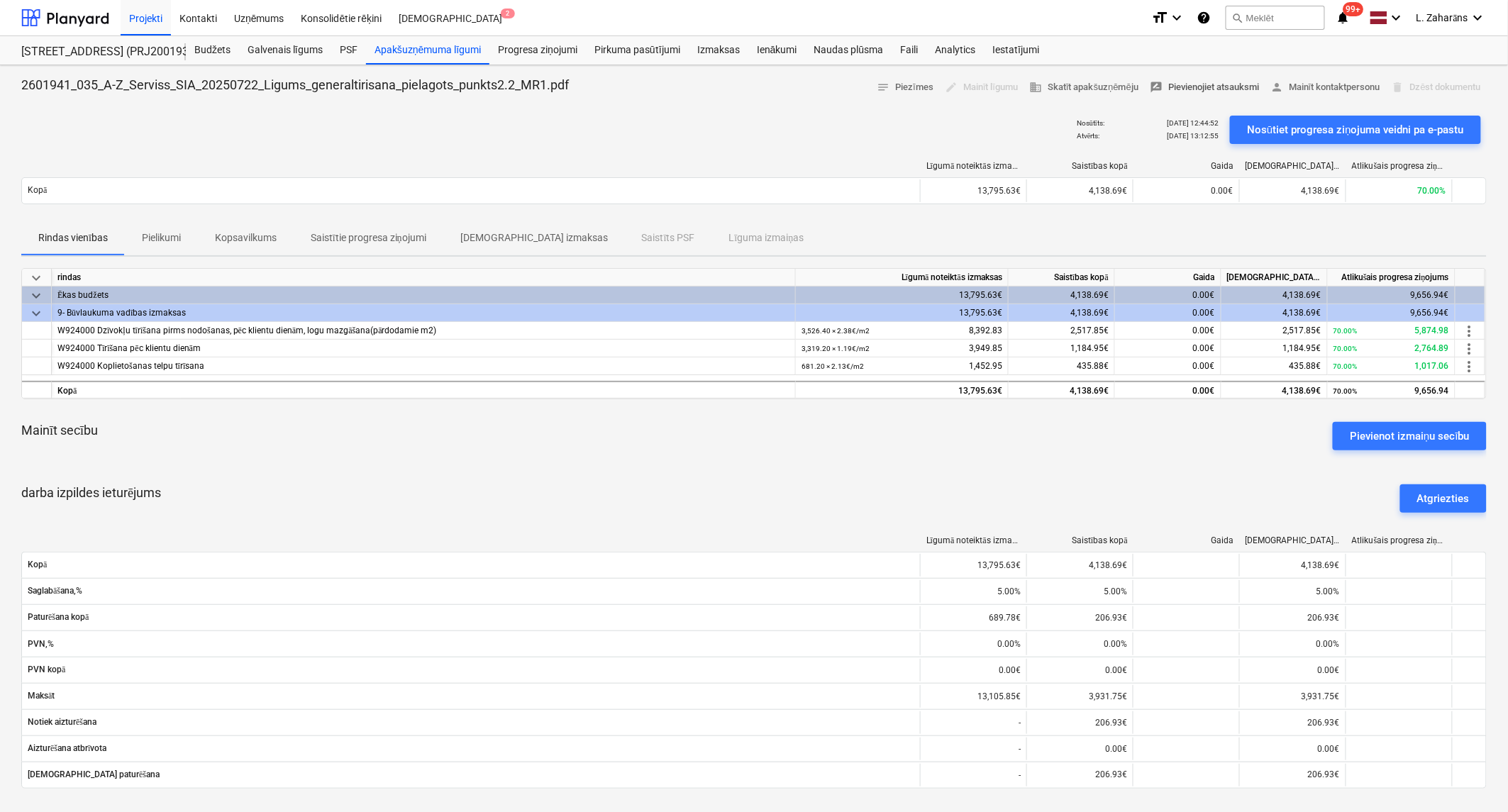
click at [1235, 85] on span "rate_review Pievienojiet atsauksmi" at bounding box center [1205, 87] width 109 height 16
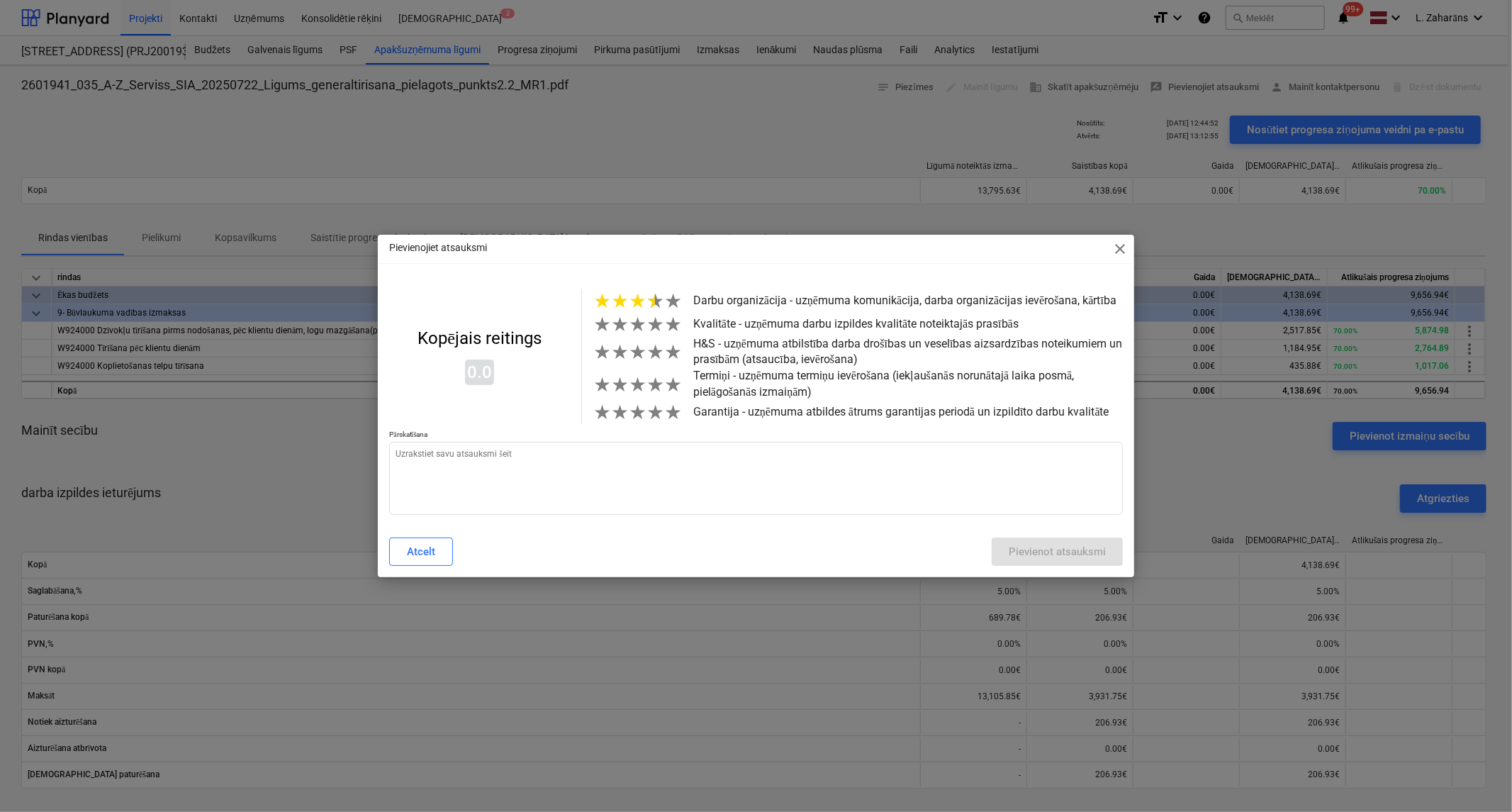
drag, startPoint x: 648, startPoint y: 300, endPoint x: 648, endPoint y: 317, distance: 17.0
click at [648, 302] on span "★" at bounding box center [655, 300] width 18 height 23
click at [649, 324] on span "★" at bounding box center [655, 324] width 18 height 23
click at [648, 355] on span "★" at bounding box center [655, 352] width 18 height 23
click at [654, 391] on span "★" at bounding box center [655, 384] width 18 height 23
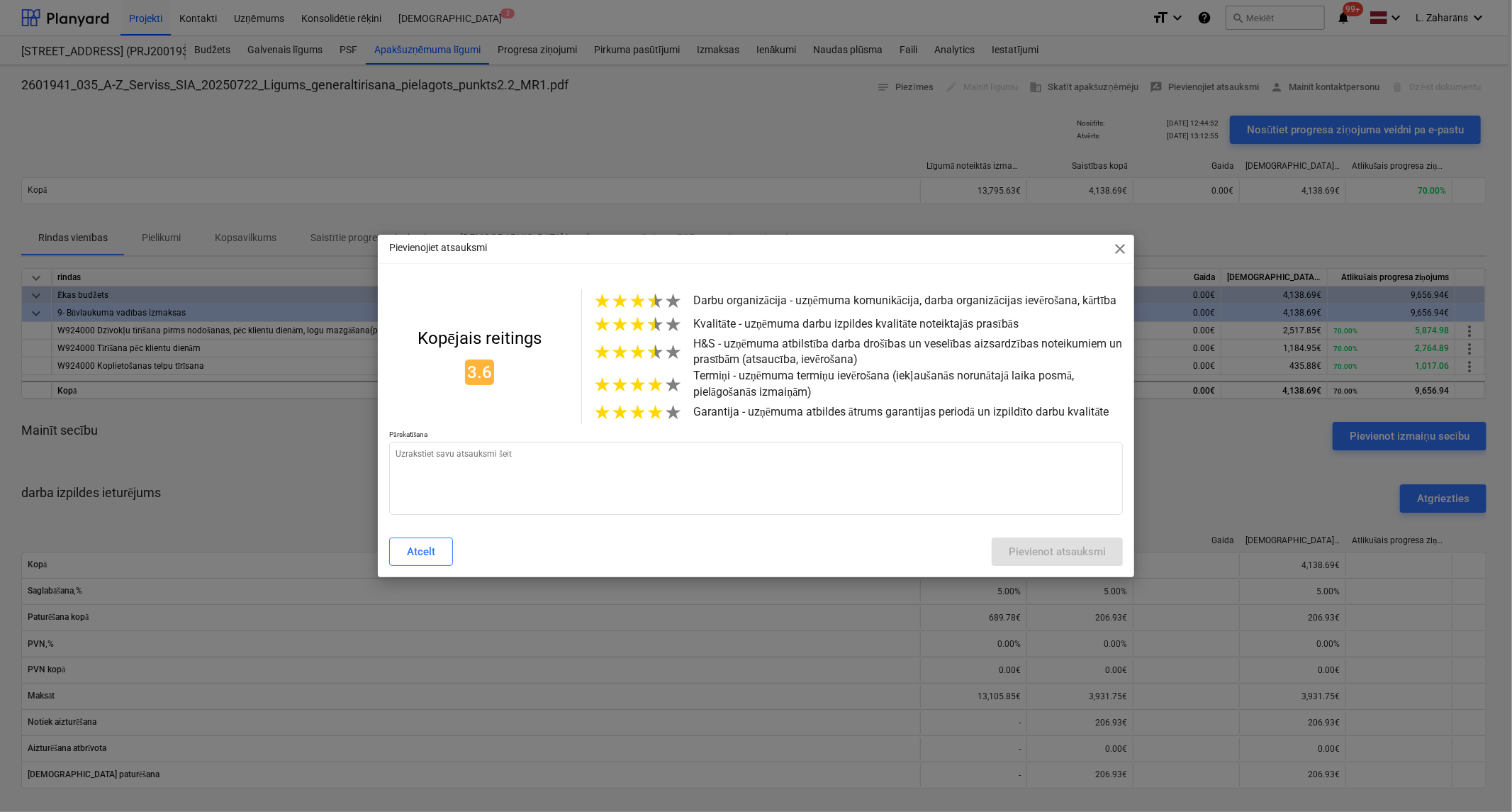
click at [656, 421] on span "★" at bounding box center [655, 412] width 18 height 23
click at [642, 326] on div "★ ★ ★ ★ ★" at bounding box center [637, 324] width 88 height 23
click at [641, 326] on span "★" at bounding box center [637, 324] width 18 height 23
click at [649, 328] on span "★" at bounding box center [655, 324] width 18 height 23
click at [638, 300] on span "★" at bounding box center [637, 300] width 18 height 23
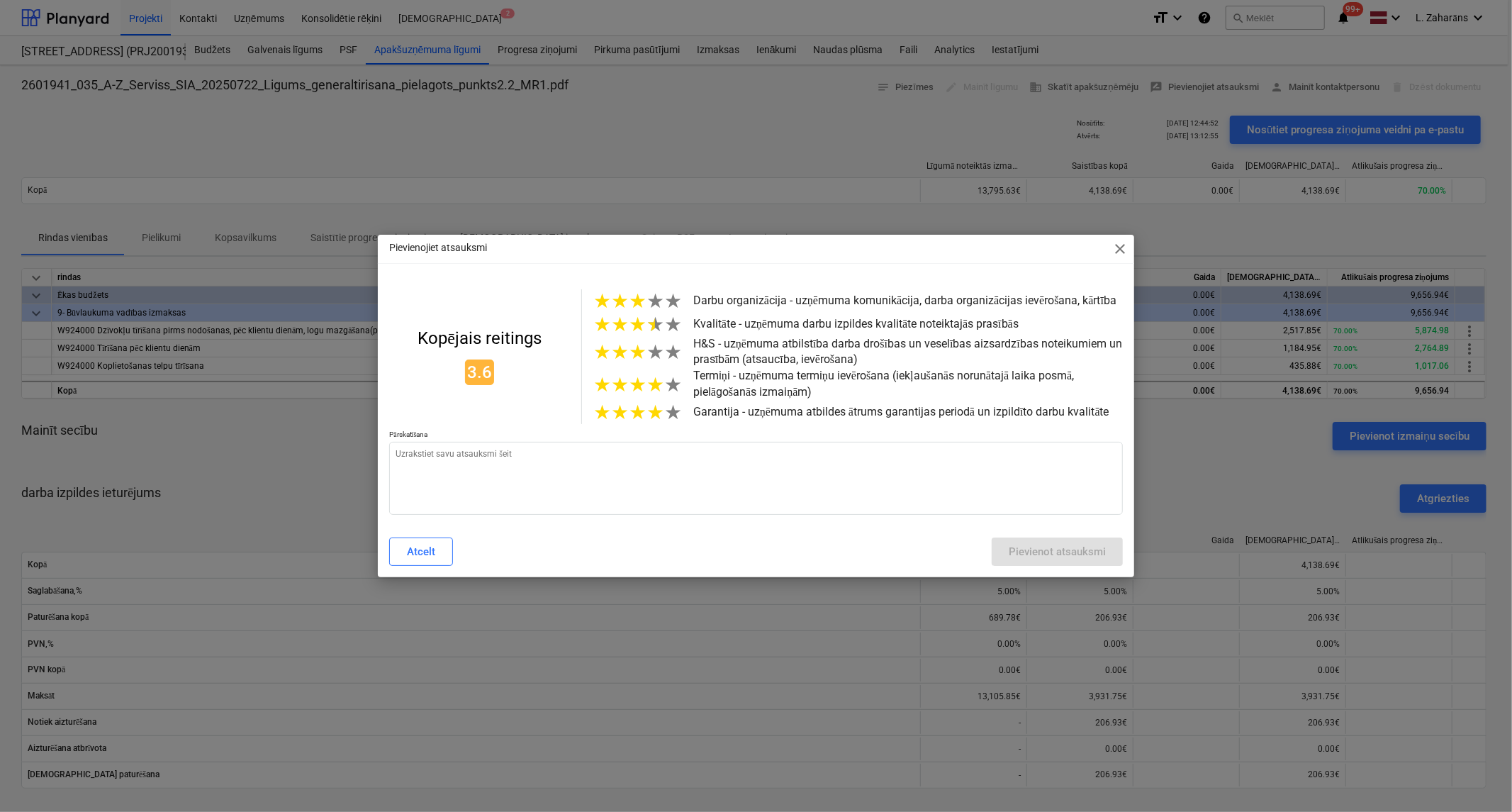
click at [640, 358] on span "★" at bounding box center [637, 352] width 18 height 23
click at [583, 454] on textarea at bounding box center [756, 479] width 734 height 73
paste textarea "ir labi"
click at [540, 458] on textarea "ir labi ar termiņiem, bet nejauši sabojā 20maisītājus..." at bounding box center [756, 479] width 734 height 73
click at [614, 460] on textarea "ir labi ar termiņiem, bet nejauši sabojā ~20 maisītājus..." at bounding box center [756, 479] width 734 height 73
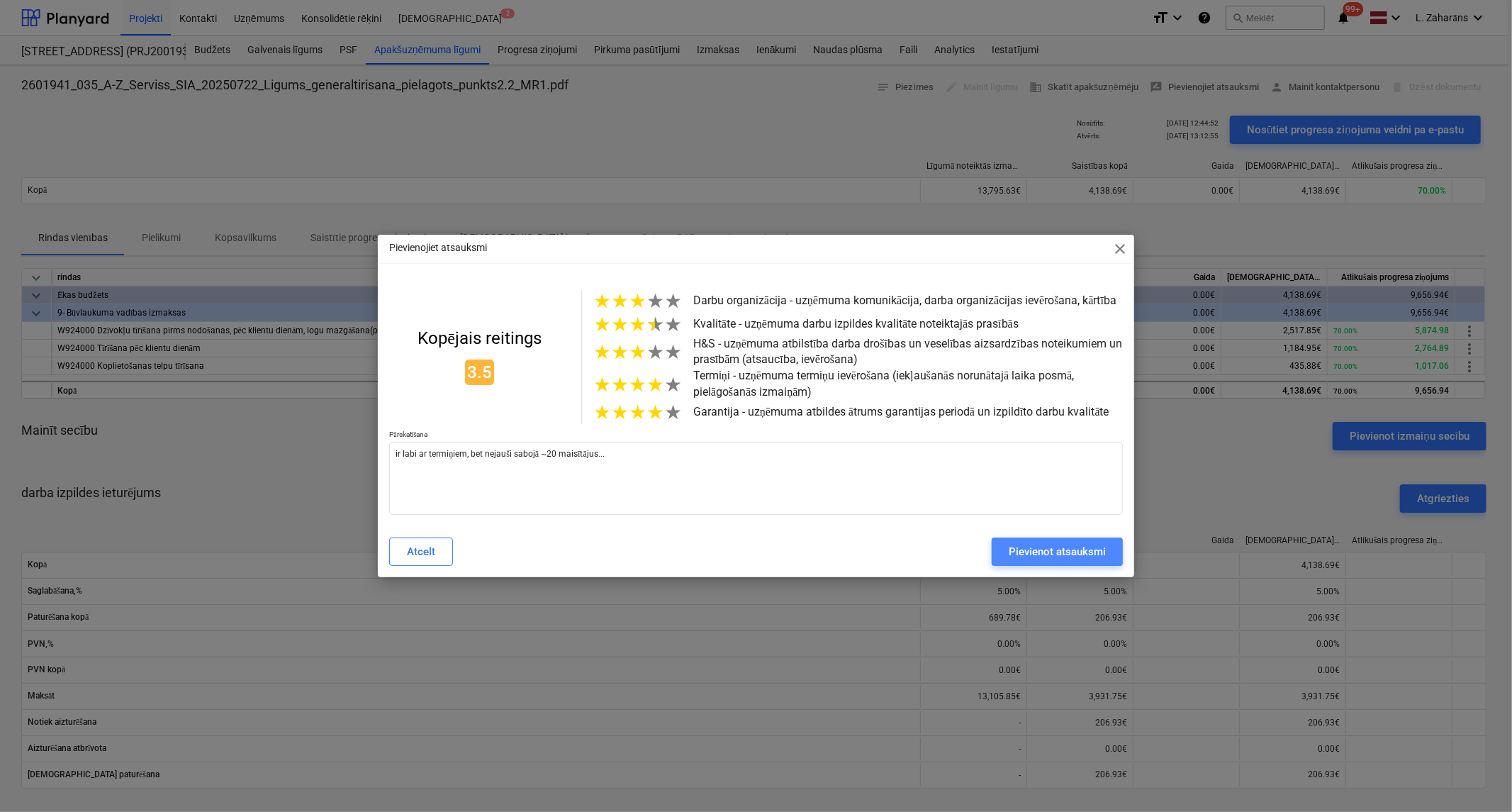
click at [1100, 556] on div "Pievienot atsauksmi" at bounding box center [1057, 552] width 97 height 19
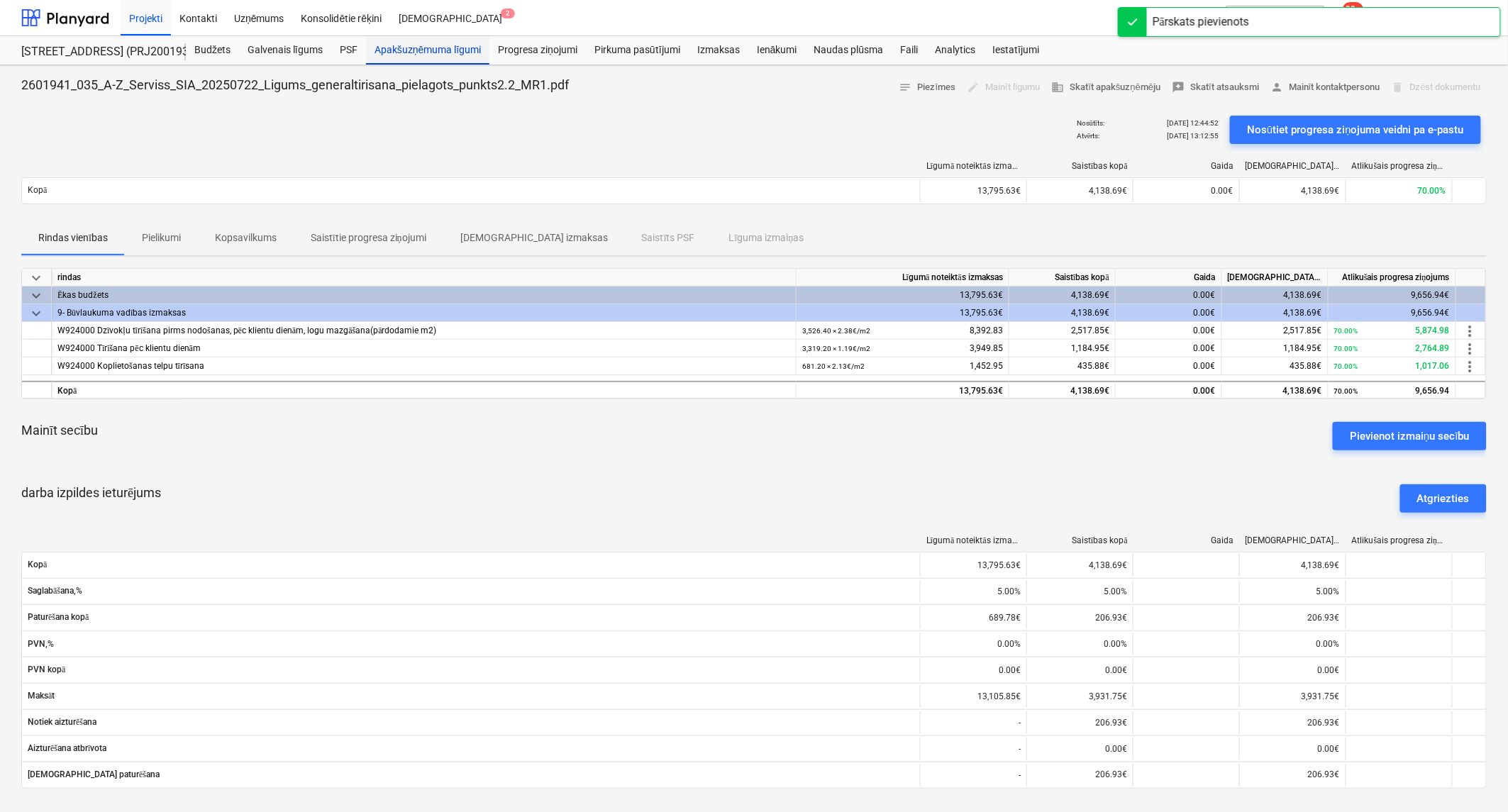
click at [445, 50] on div "Apakšuzņēmuma līgumi" at bounding box center [427, 51] width 123 height 28
